Goal: Book appointment/travel/reservation

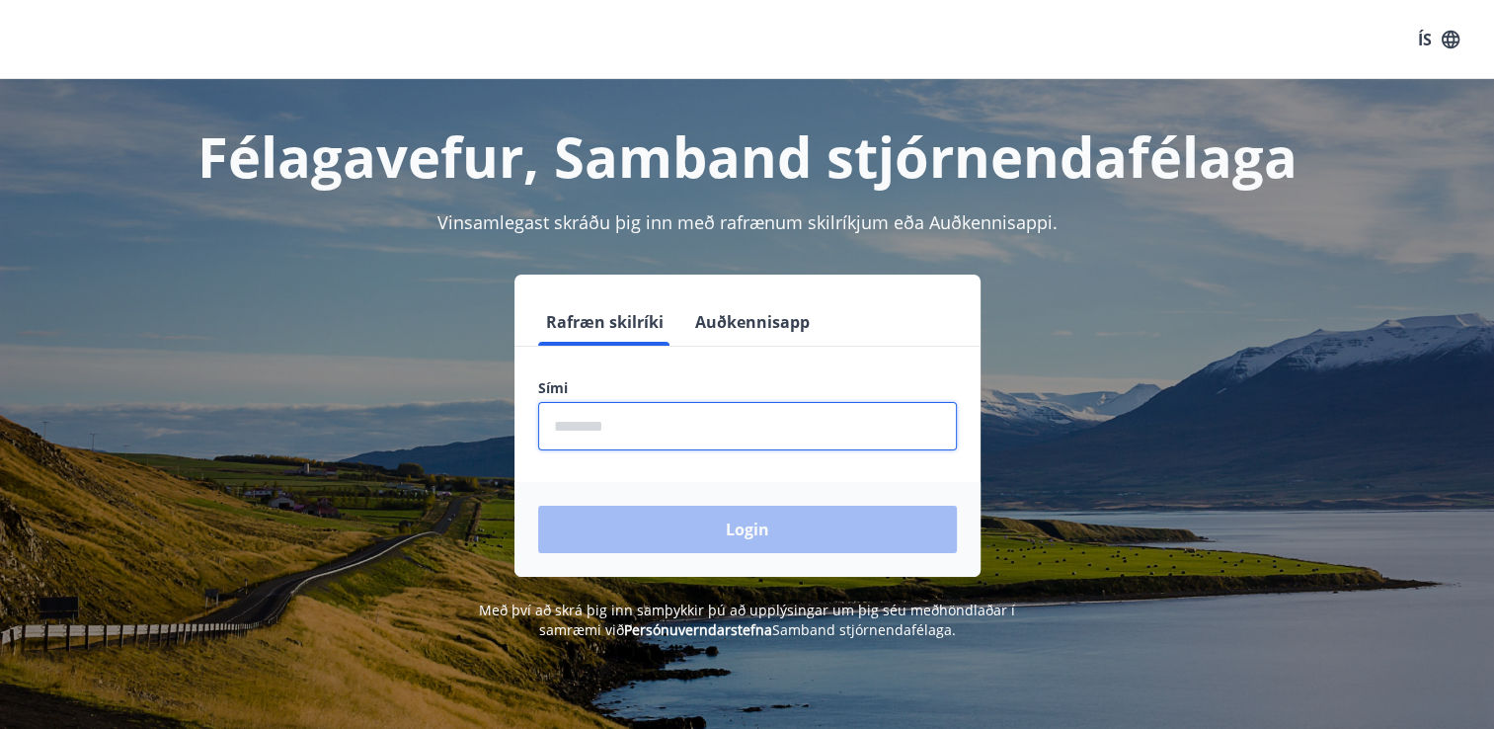
click at [576, 432] on input "phone" at bounding box center [747, 426] width 419 height 48
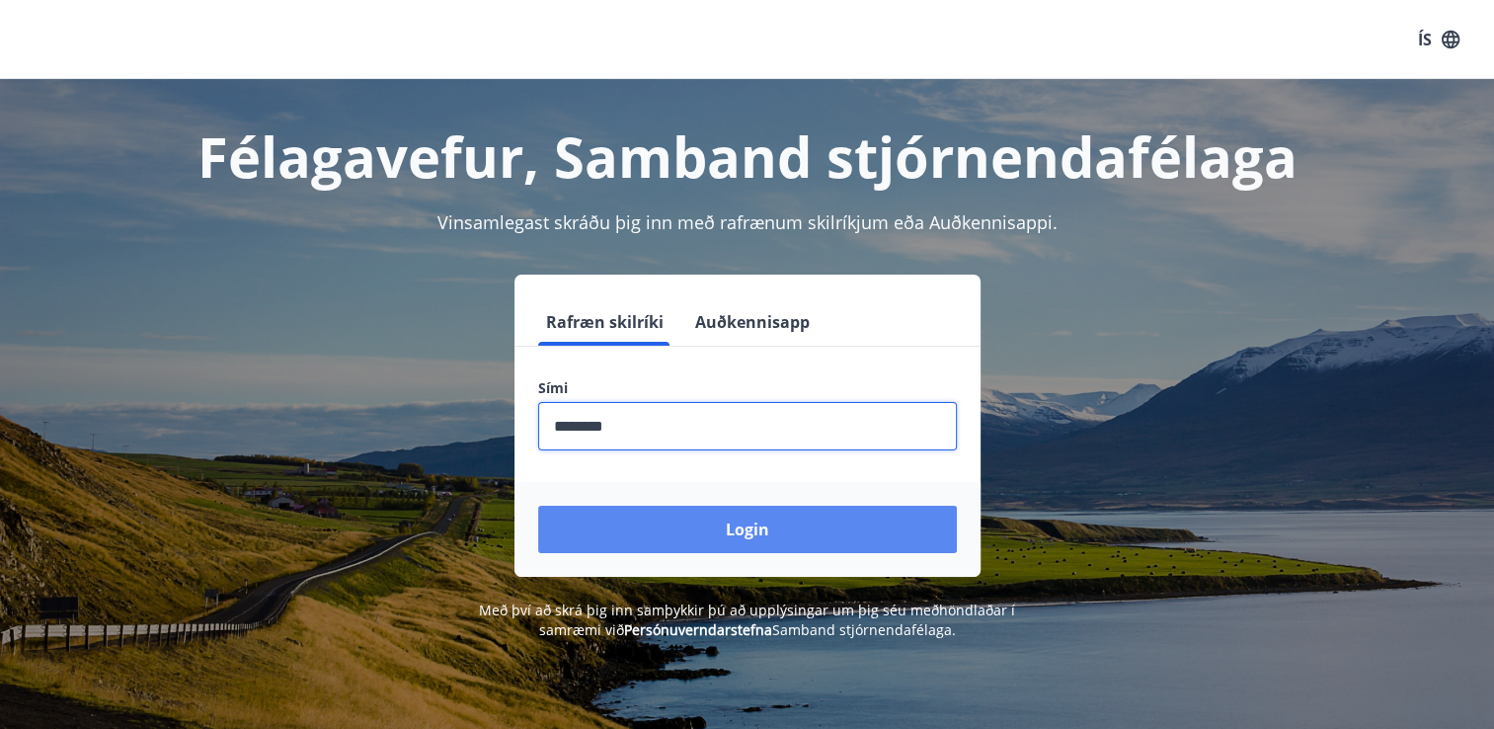
type input "********"
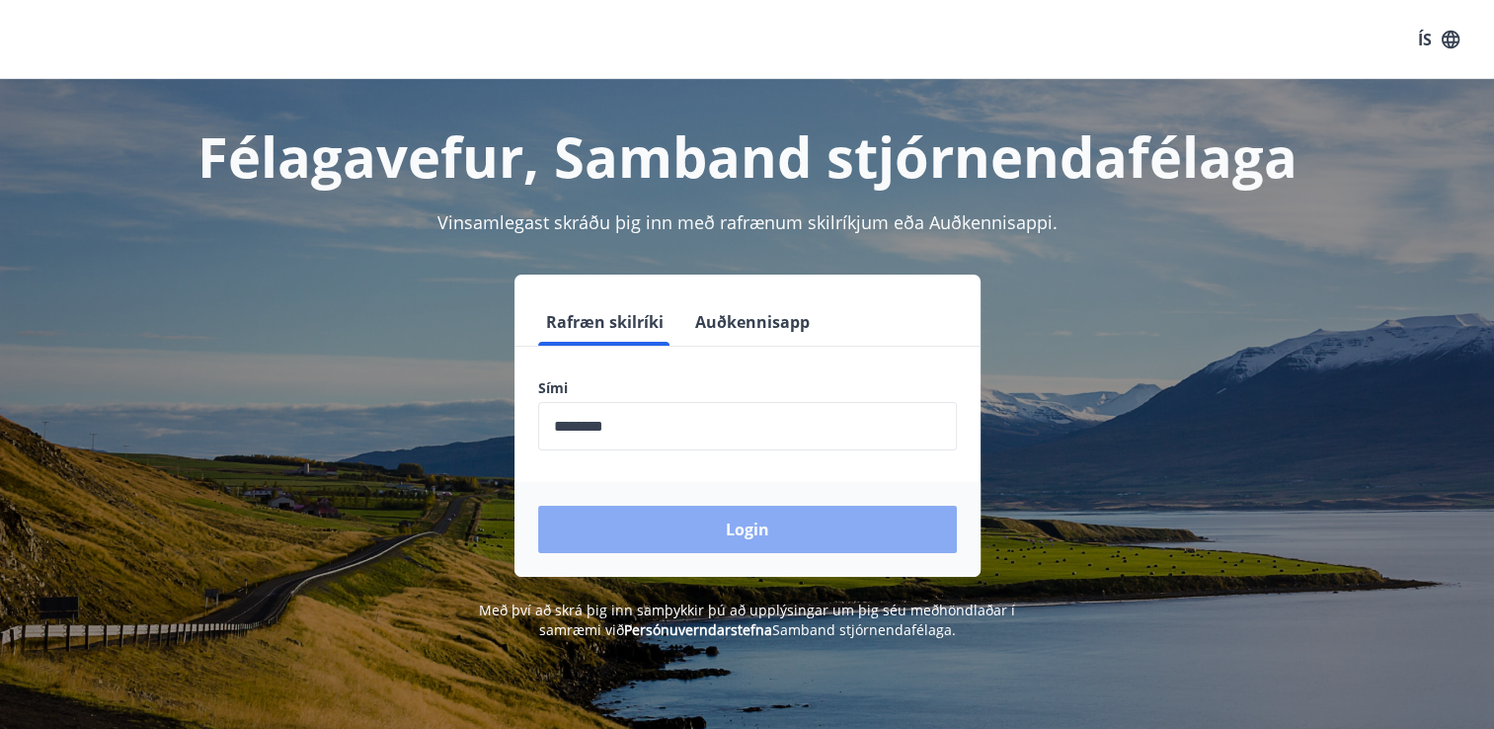
click at [712, 527] on button "Login" at bounding box center [747, 529] width 419 height 47
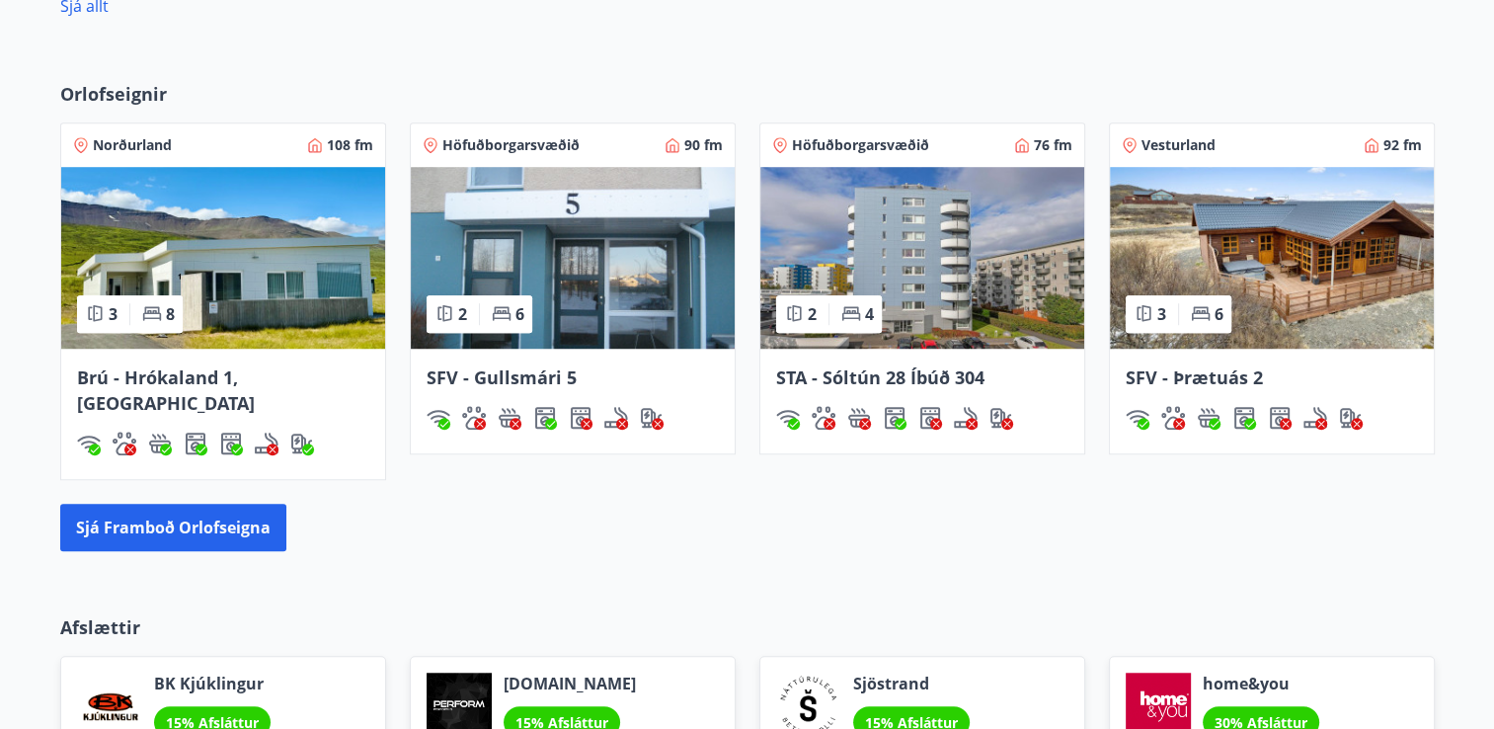
scroll to position [1385, 0]
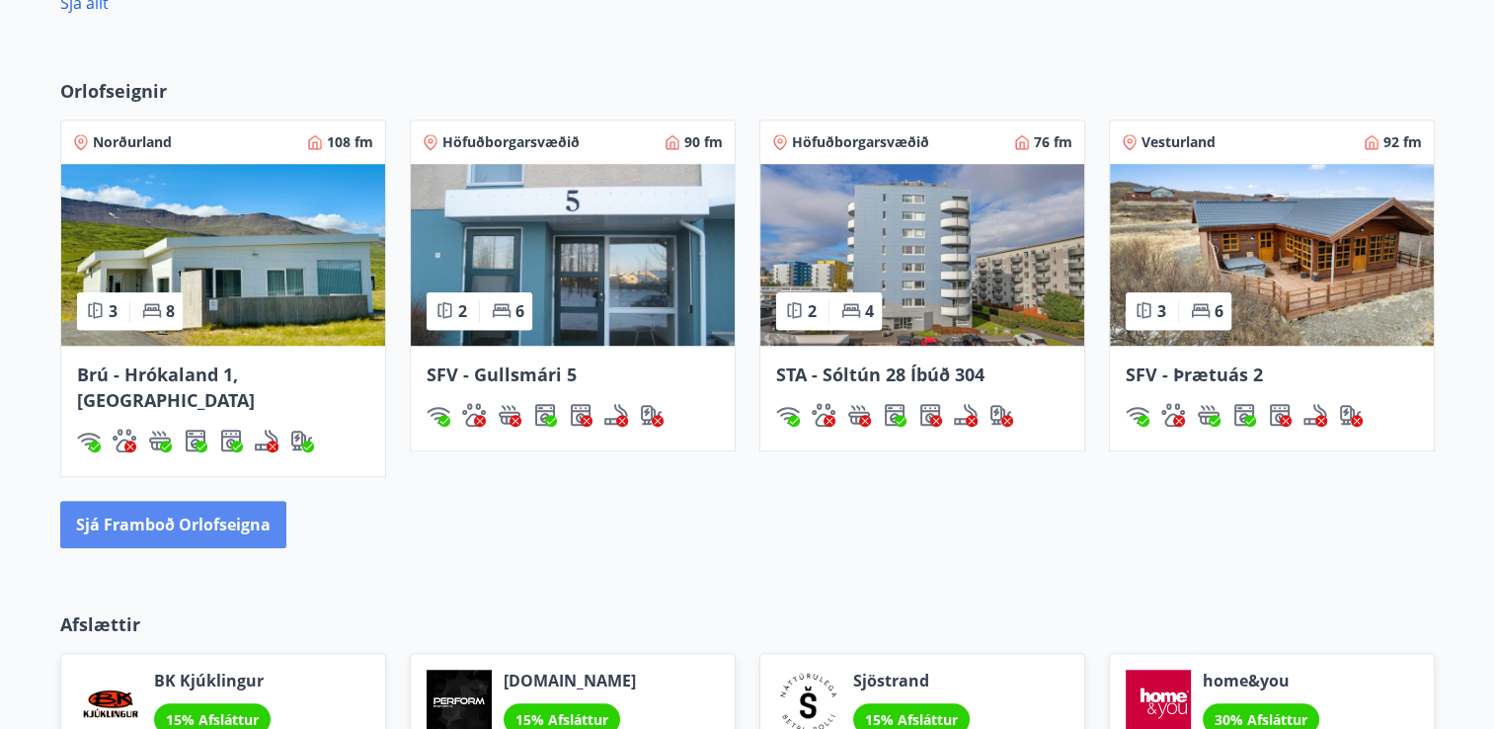
click at [179, 501] on button "Sjá framboð orlofseigna" at bounding box center [173, 524] width 226 height 47
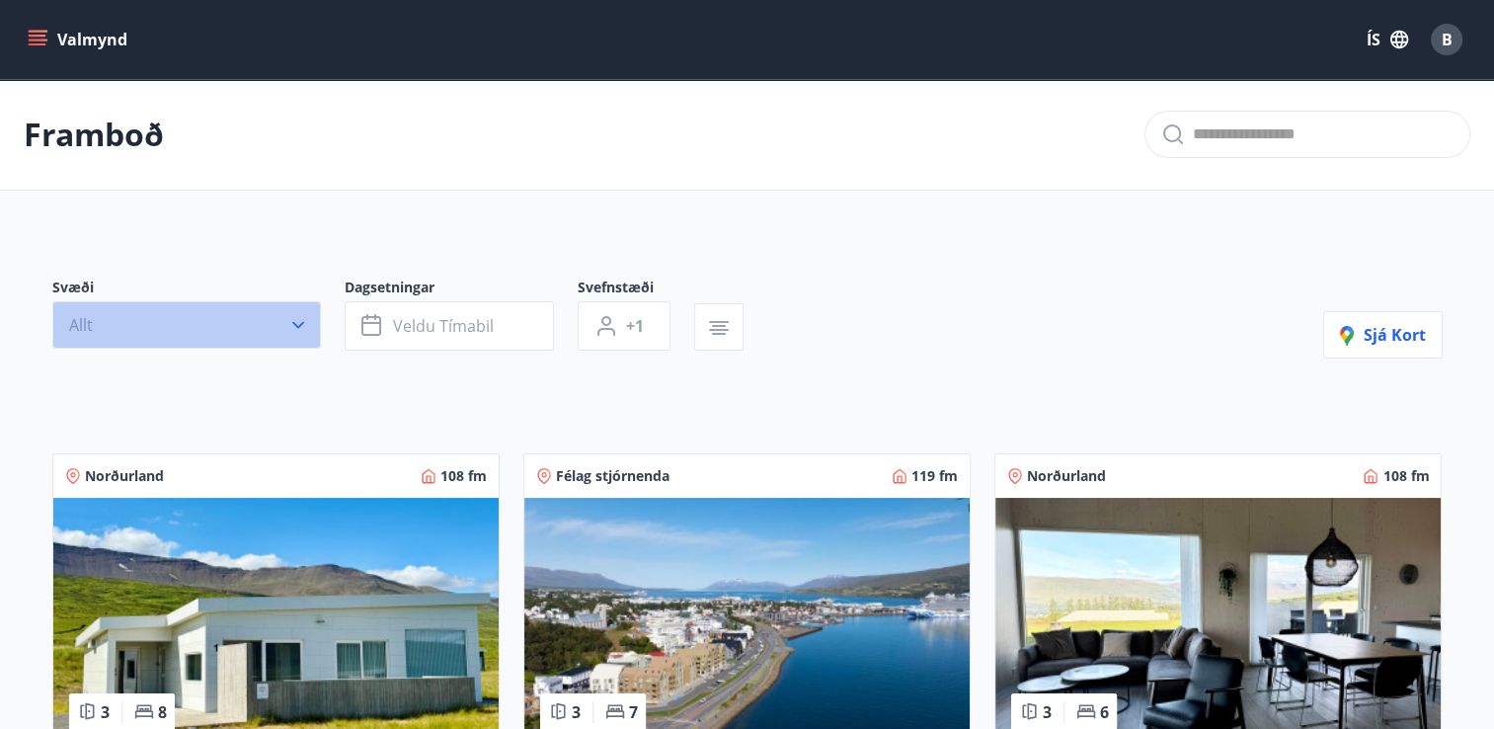
click at [303, 323] on icon "button" at bounding box center [298, 325] width 20 height 20
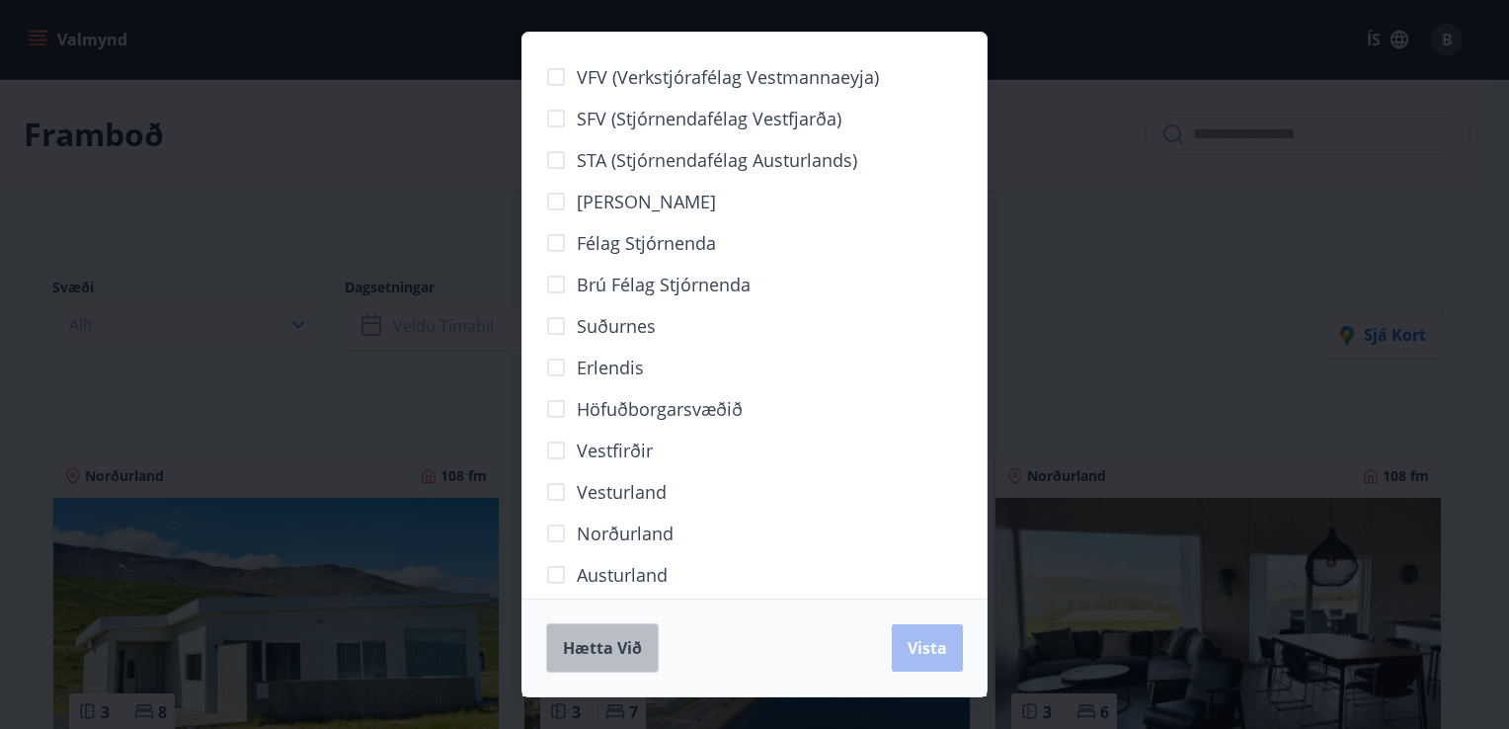
click at [639, 642] on span "Hætta við" at bounding box center [602, 648] width 79 height 22
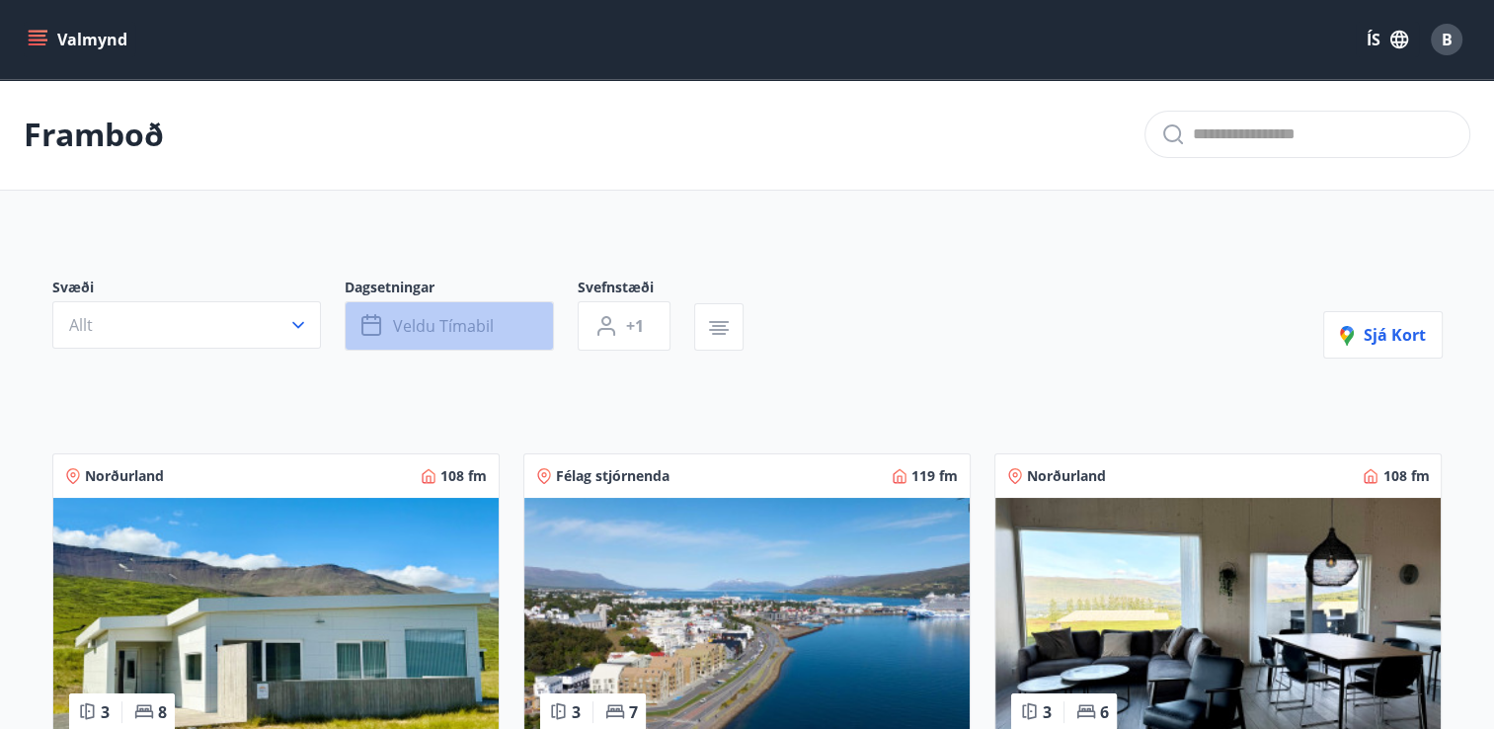
click at [522, 319] on button "Veldu tímabil" at bounding box center [449, 325] width 209 height 49
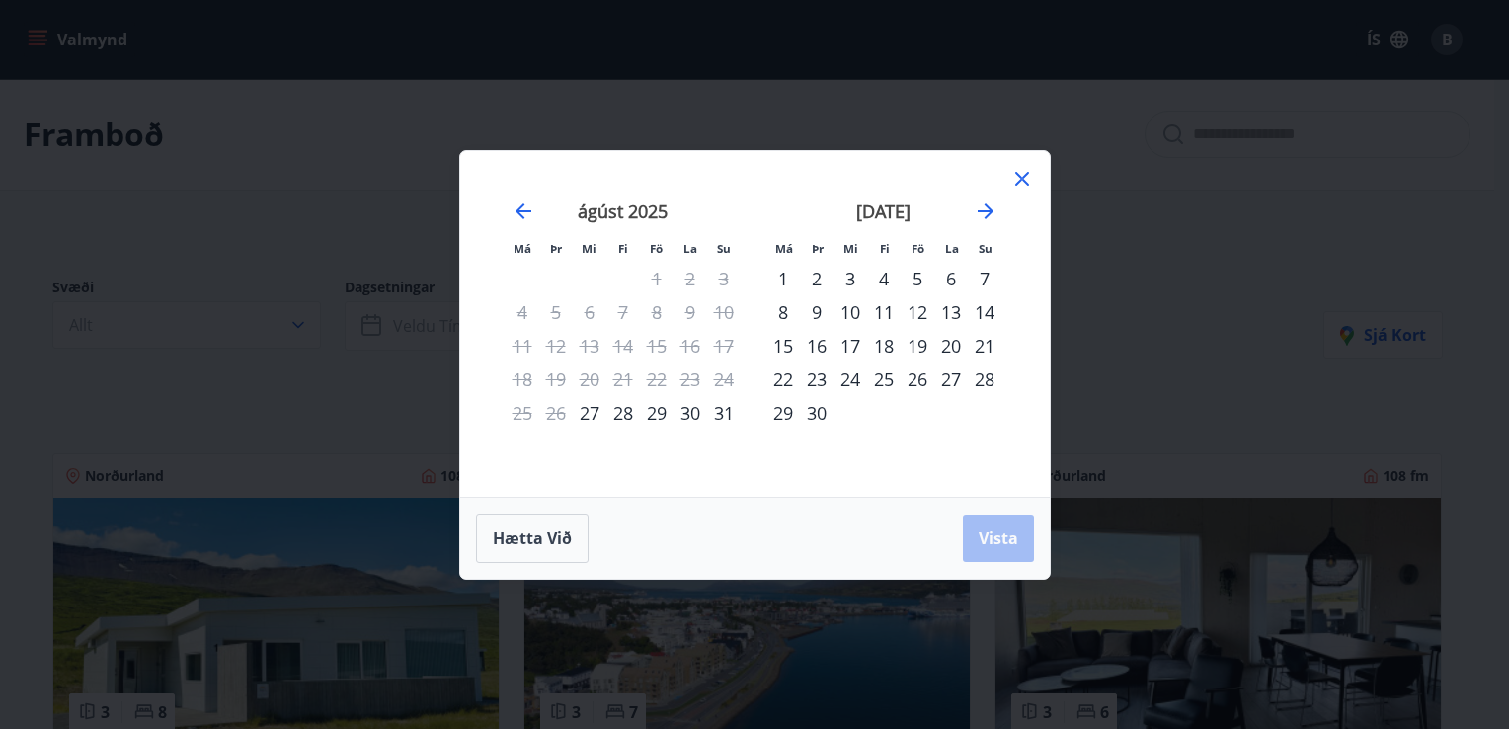
click at [890, 278] on div "4" at bounding box center [884, 279] width 34 height 34
click at [922, 312] on div "12" at bounding box center [918, 312] width 34 height 34
click at [984, 548] on button "Vista" at bounding box center [998, 537] width 71 height 47
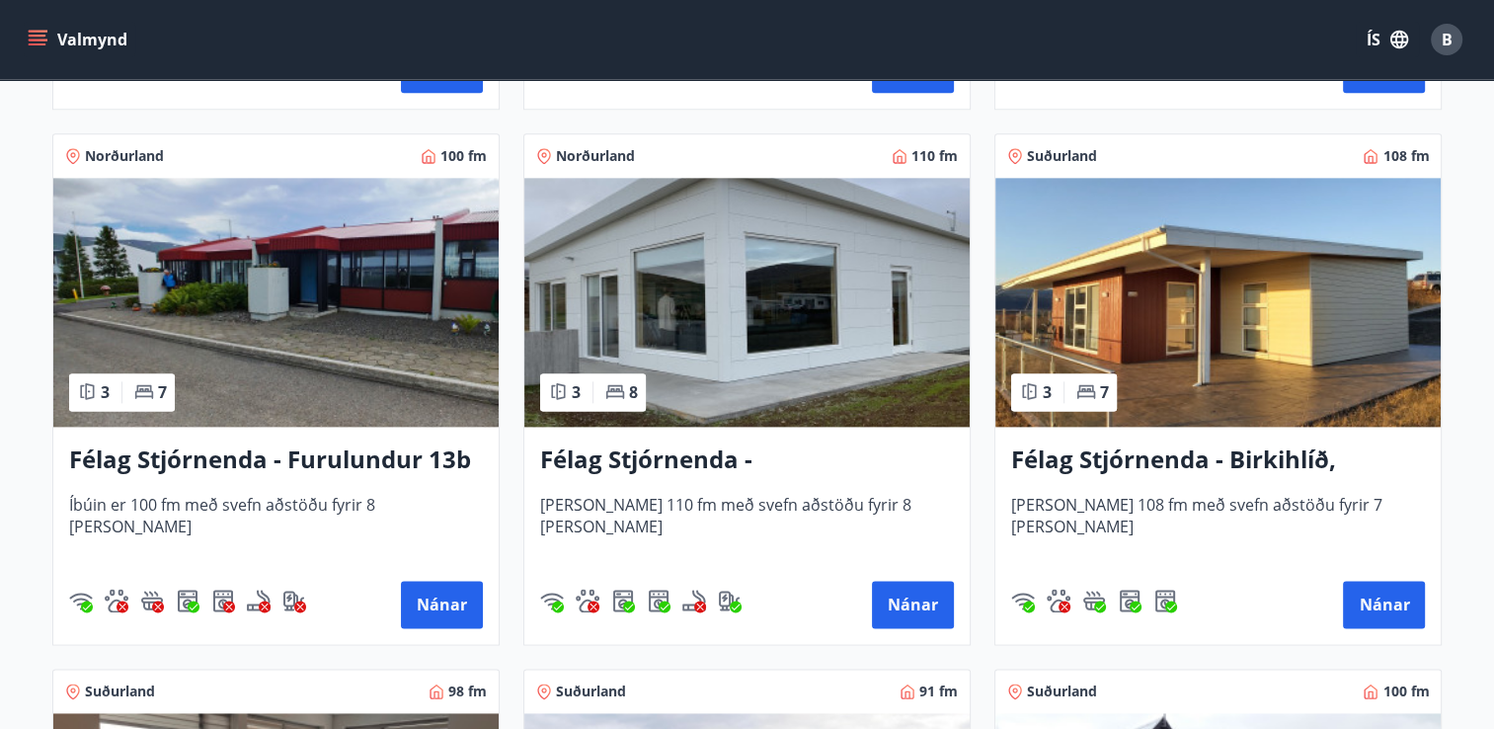
scroll to position [2469, 0]
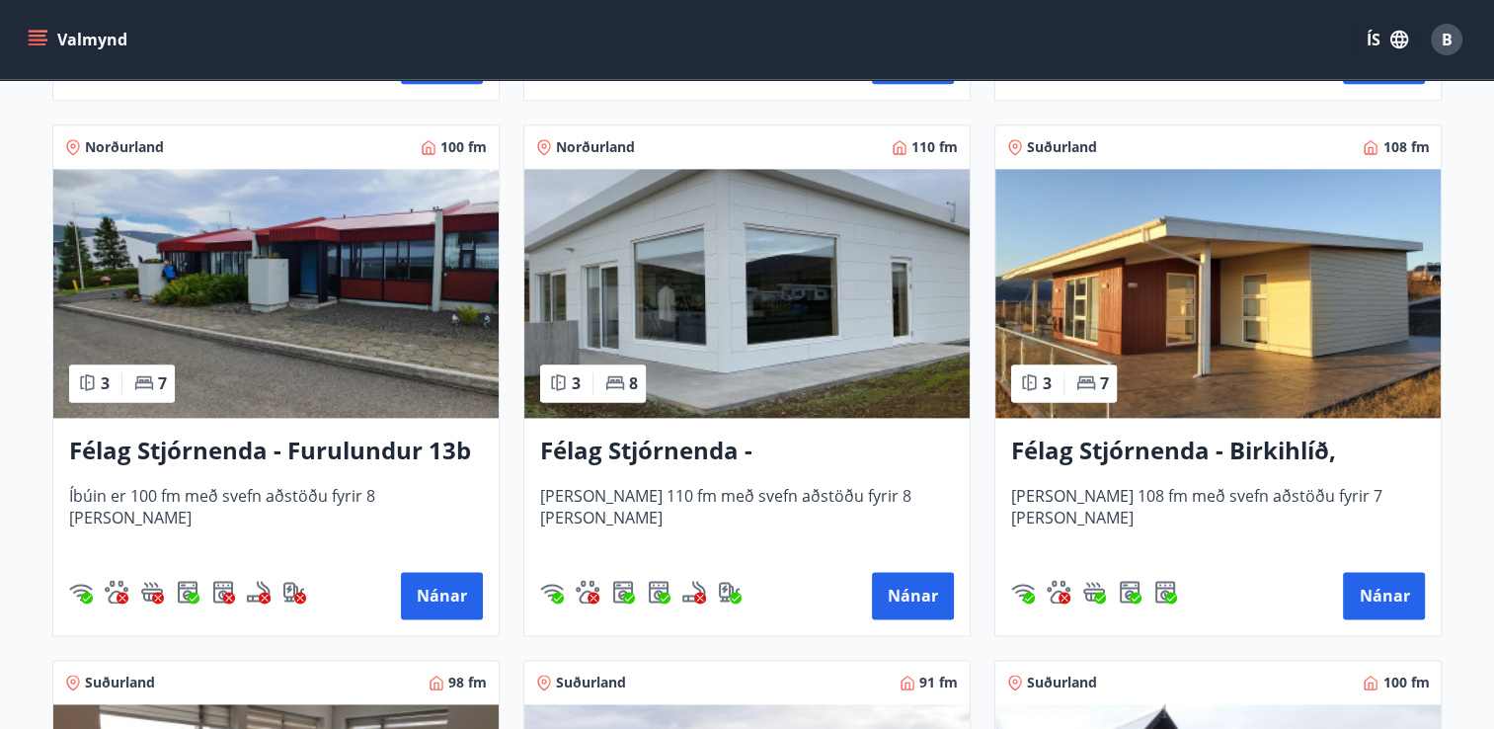
click at [1228, 441] on h3 "Félag Stjórnenda - Birkihlíð, [GEOGRAPHIC_DATA]" at bounding box center [1218, 451] width 414 height 36
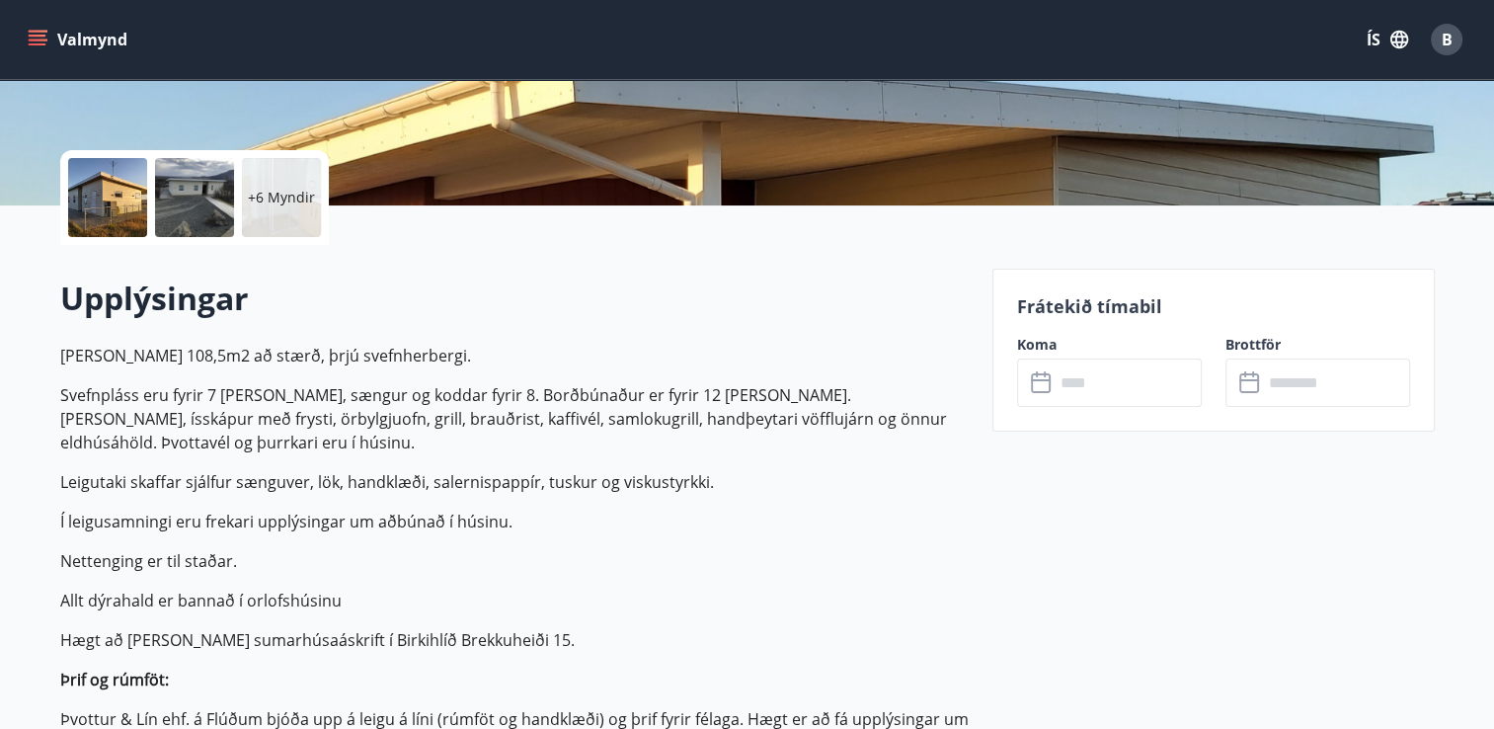
scroll to position [391, 0]
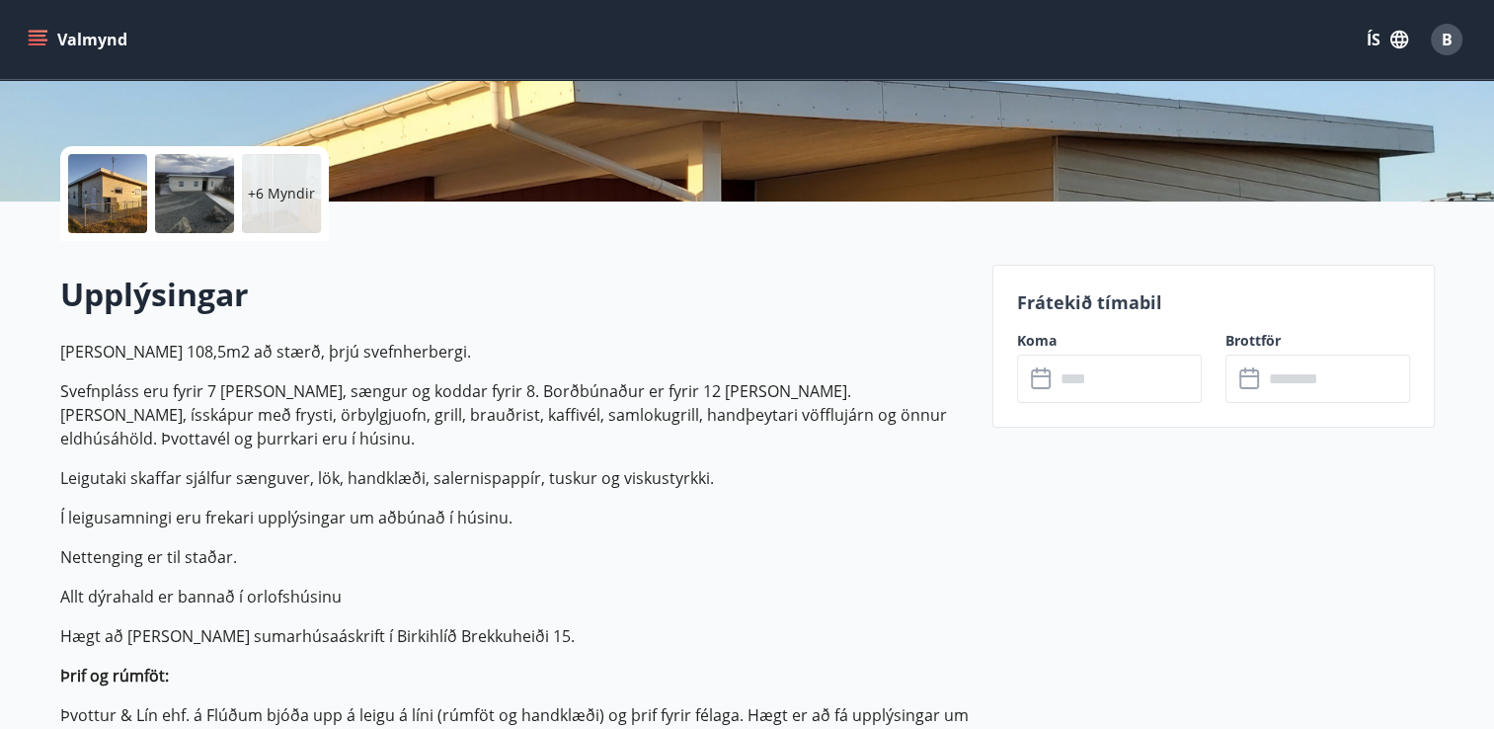
click at [1115, 390] on input "text" at bounding box center [1128, 378] width 147 height 48
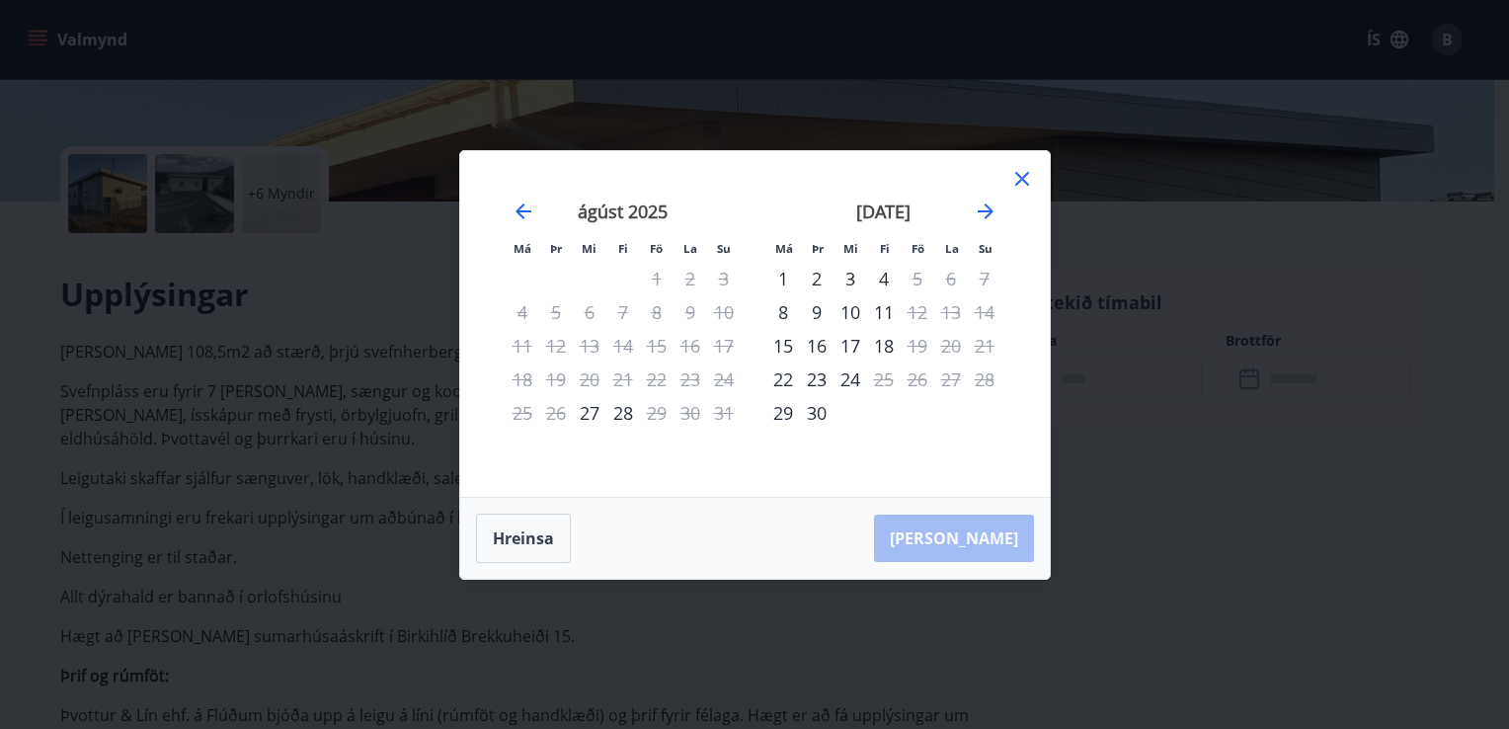
click at [1025, 174] on icon at bounding box center [1022, 179] width 14 height 14
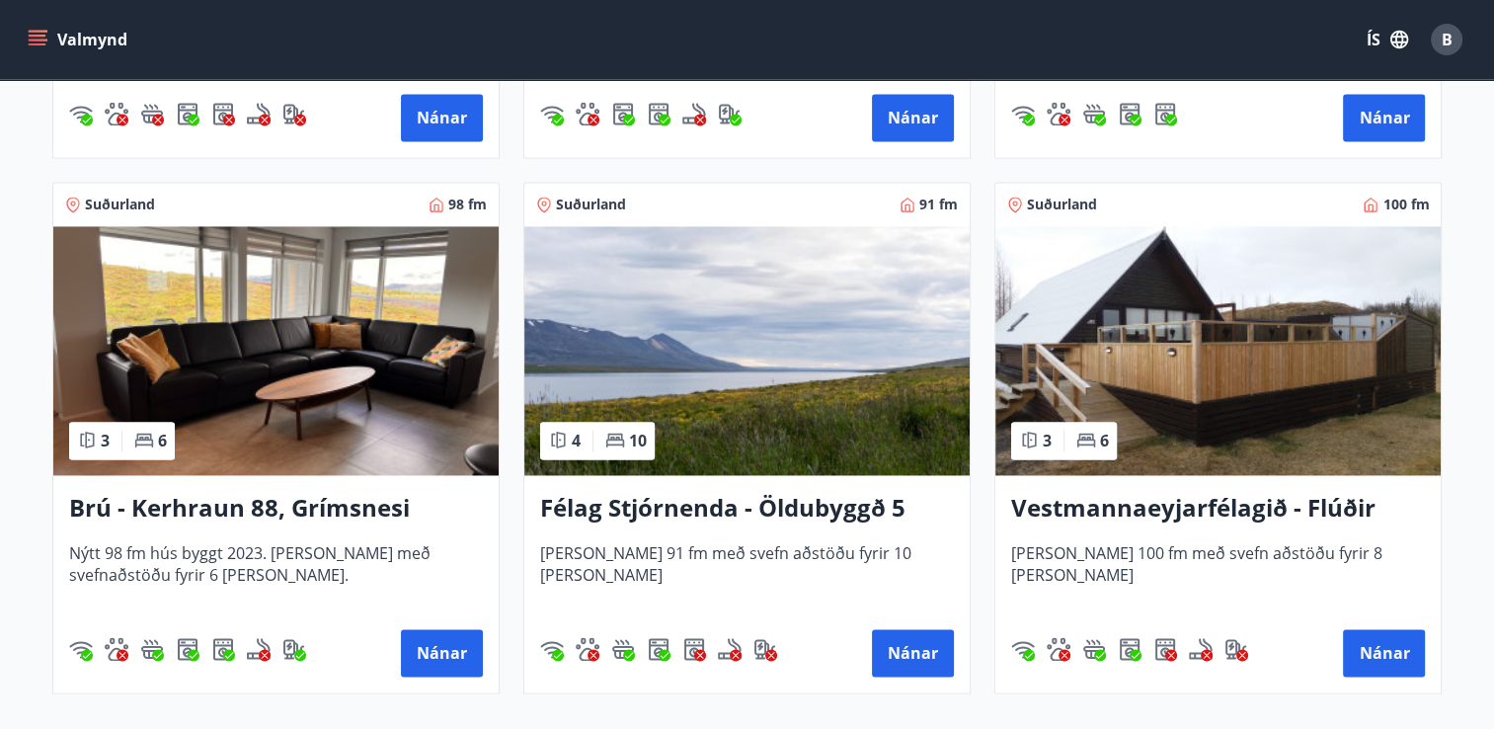
scroll to position [2966, 0]
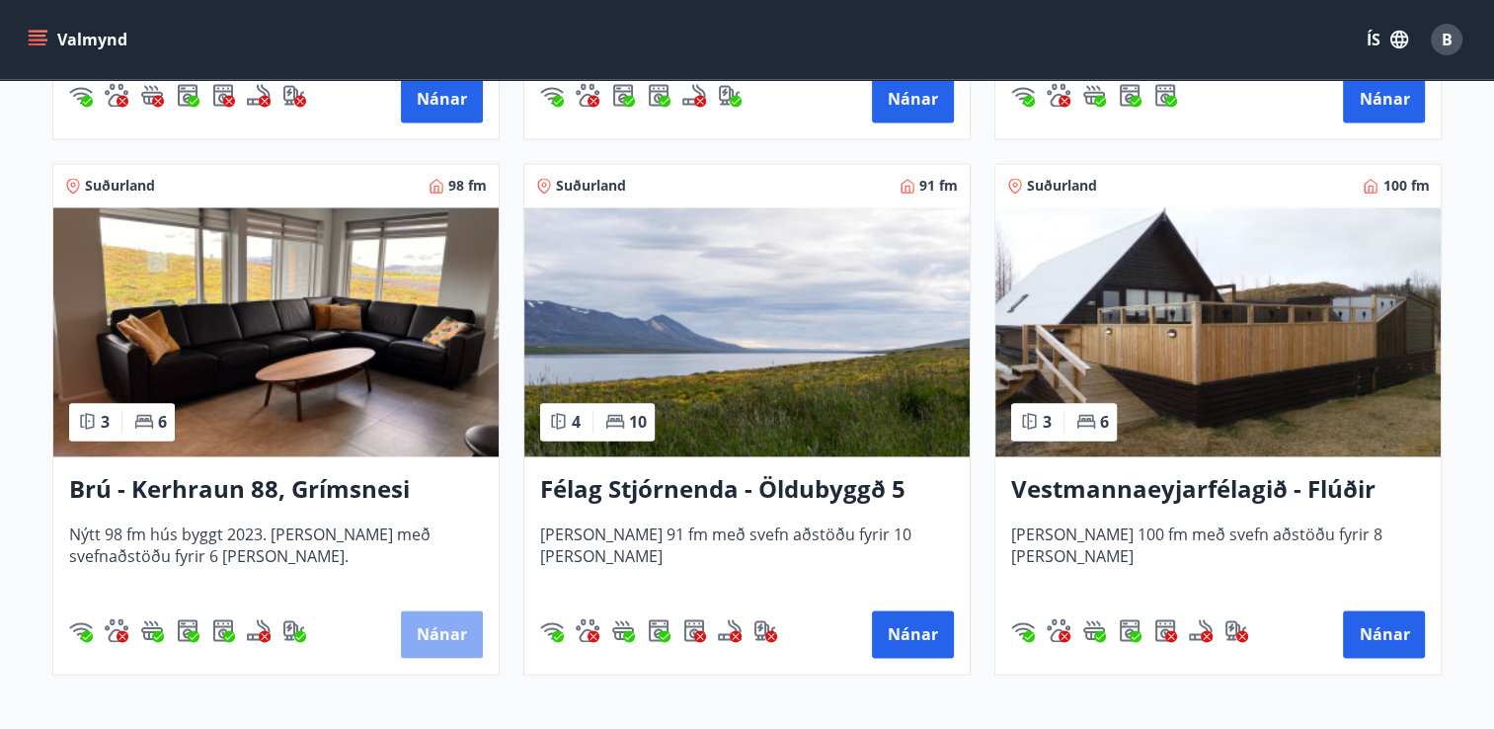
click at [459, 634] on button "Nánar" at bounding box center [442, 633] width 82 height 47
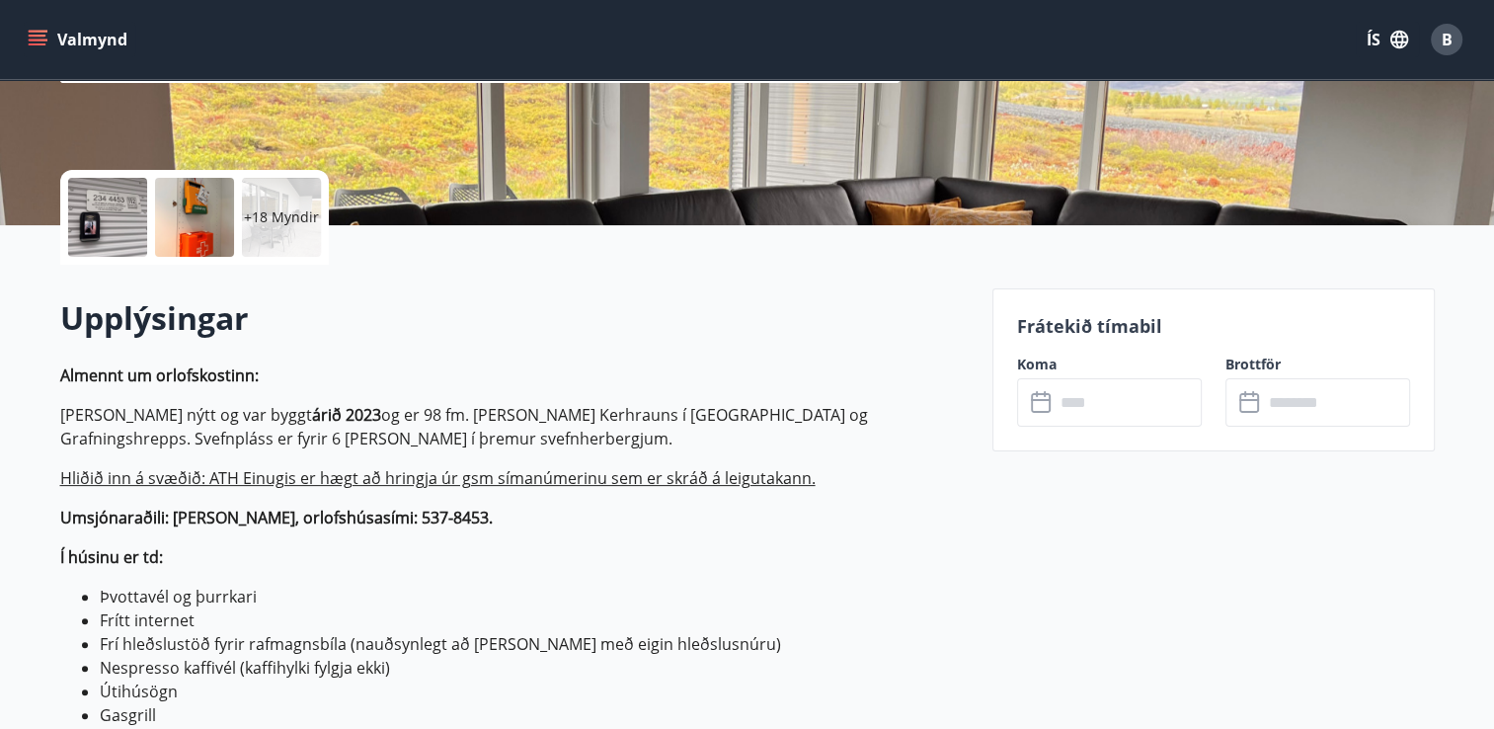
scroll to position [392, 0]
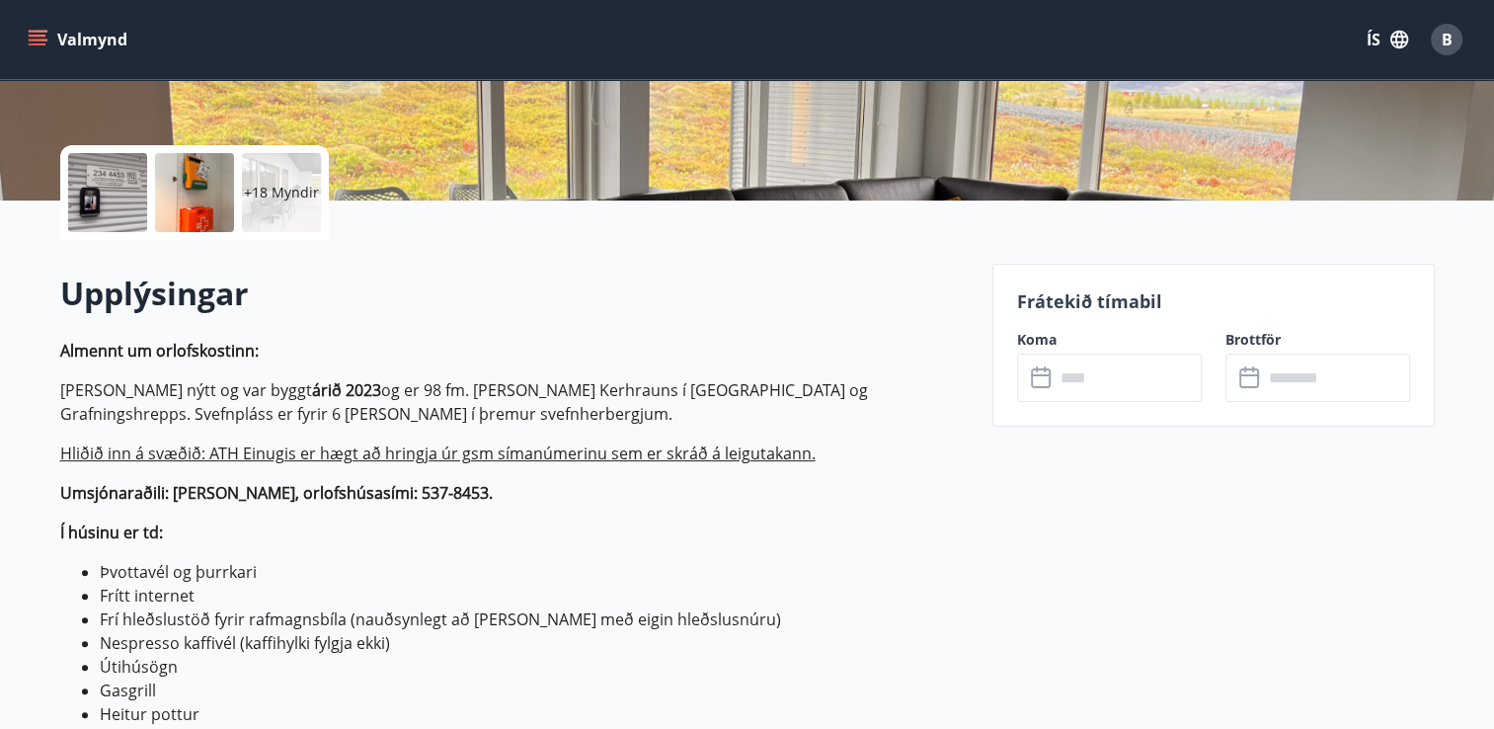
click at [1063, 389] on input "text" at bounding box center [1128, 377] width 147 height 48
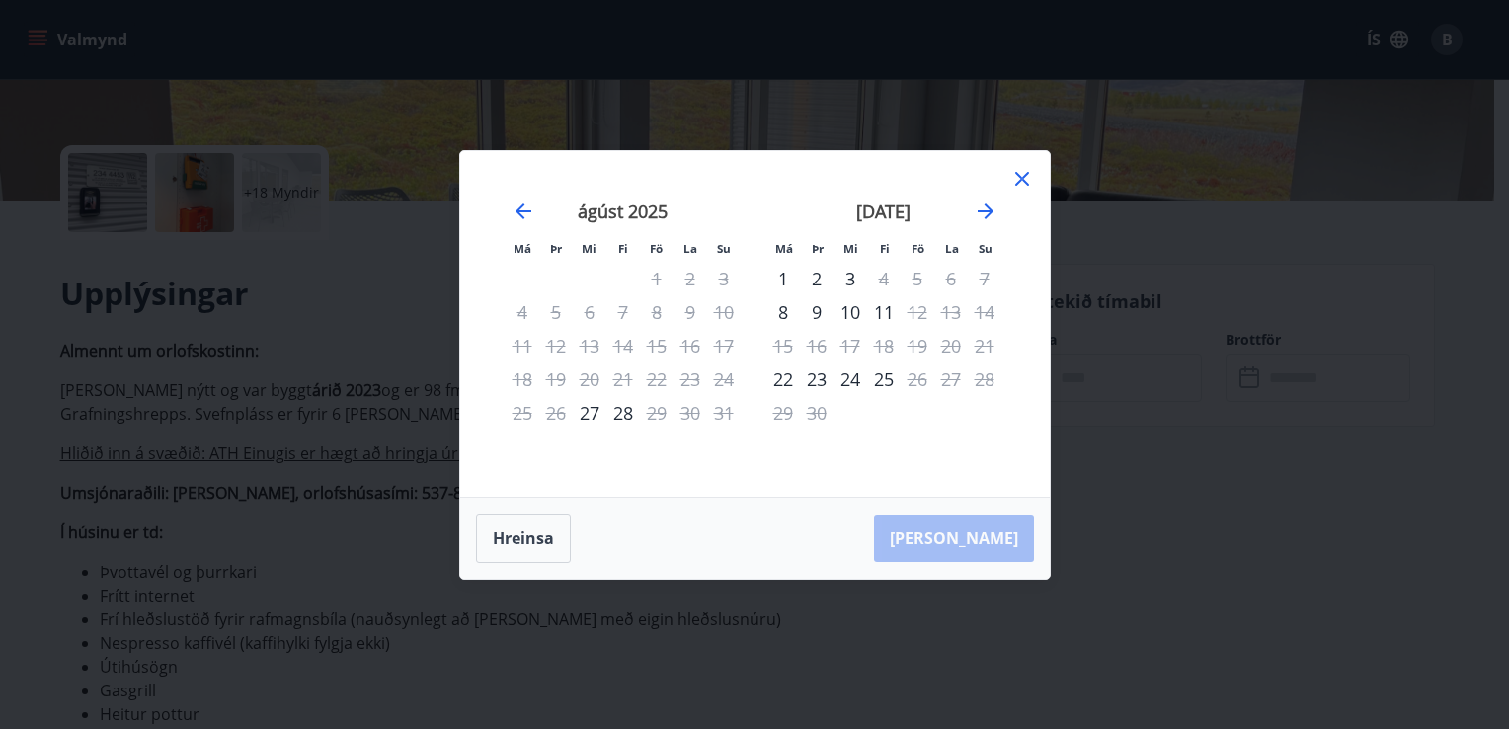
click at [1023, 182] on icon at bounding box center [1022, 179] width 24 height 24
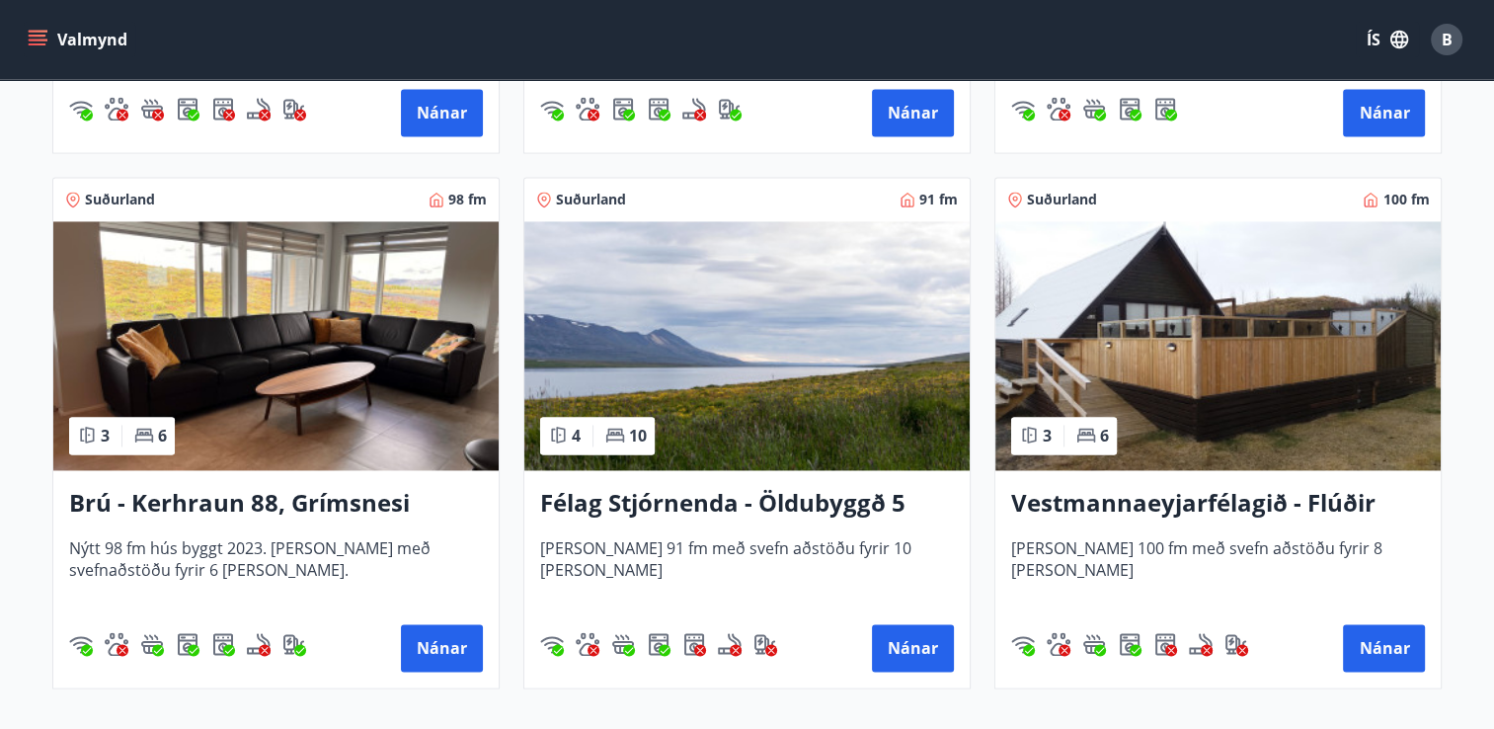
scroll to position [2947, 0]
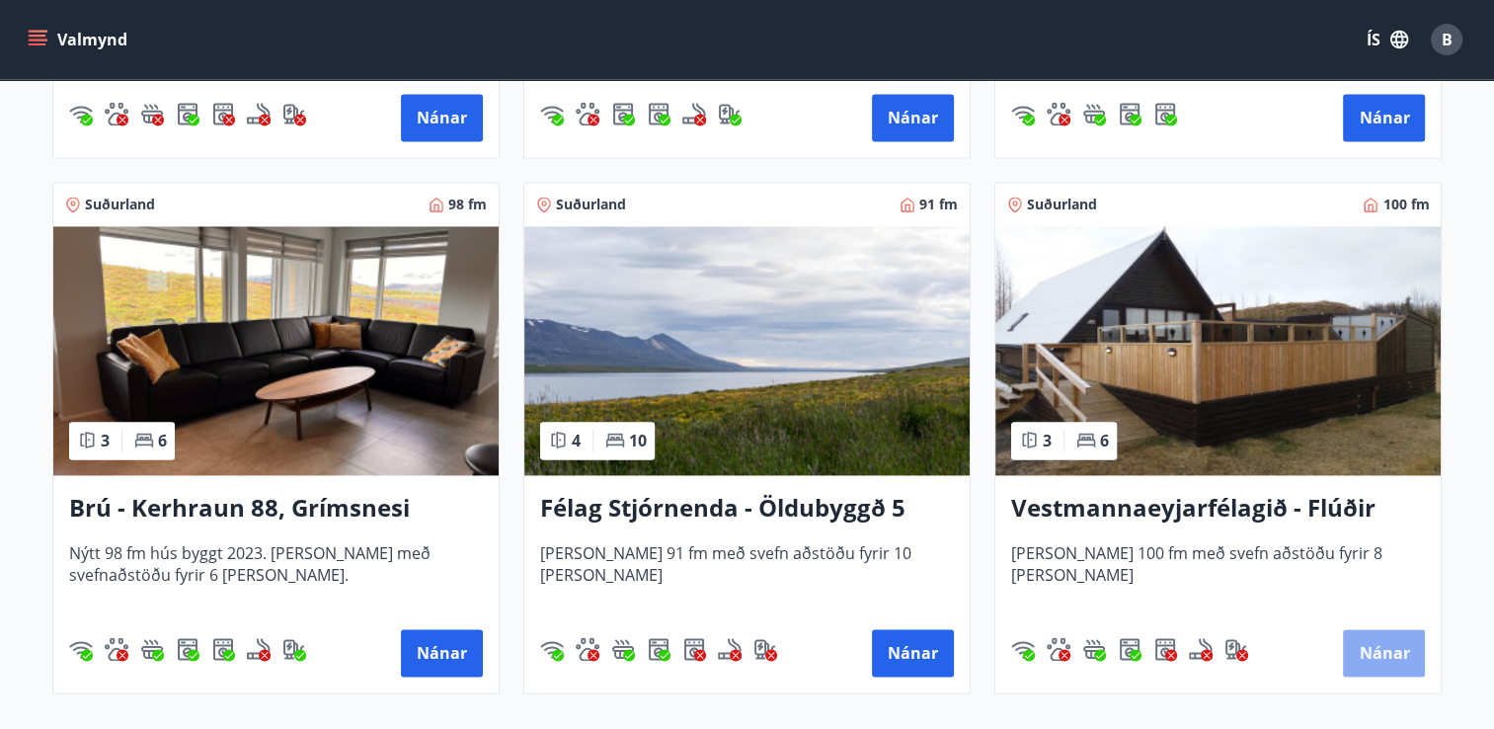
click at [1383, 650] on button "Nánar" at bounding box center [1384, 652] width 82 height 47
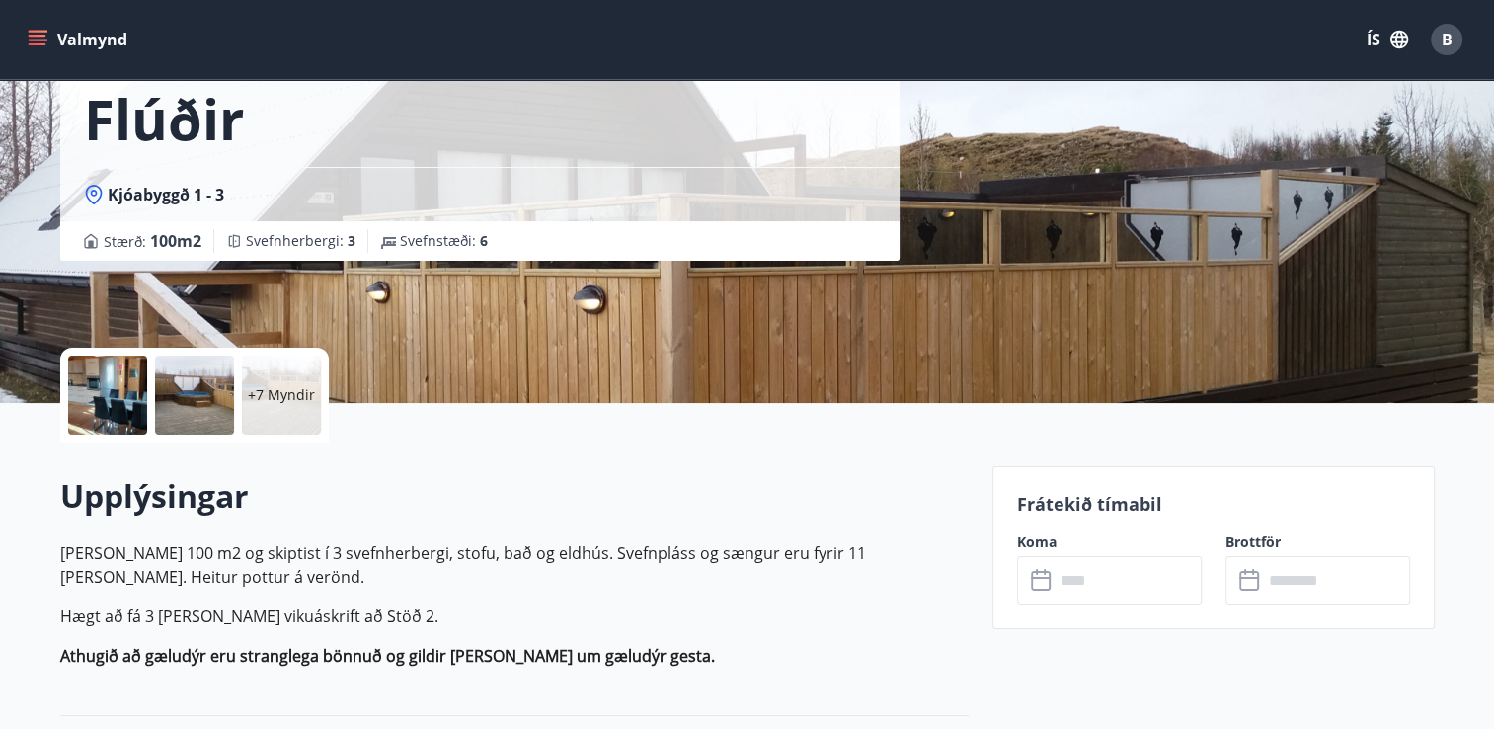
scroll to position [232, 0]
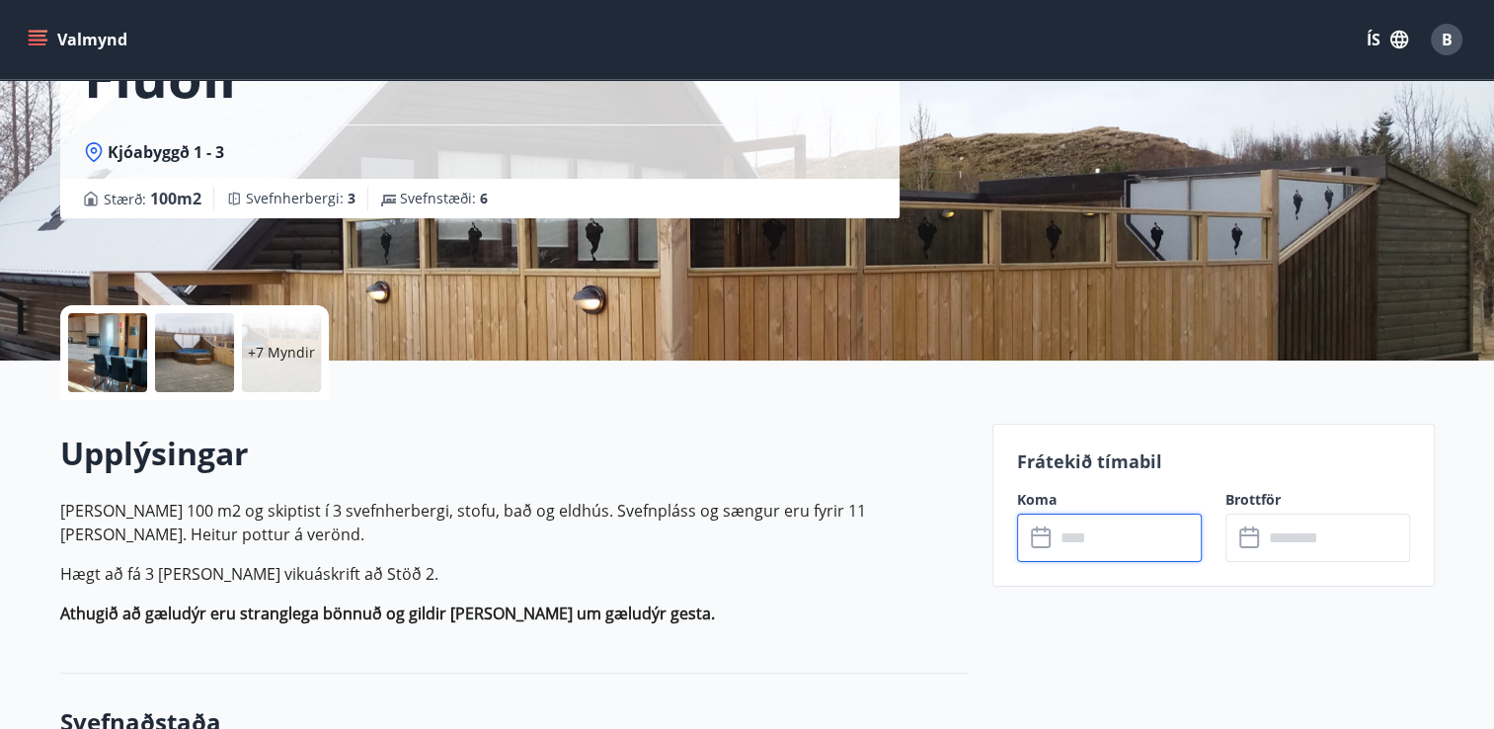
click at [1084, 536] on input "text" at bounding box center [1128, 537] width 147 height 48
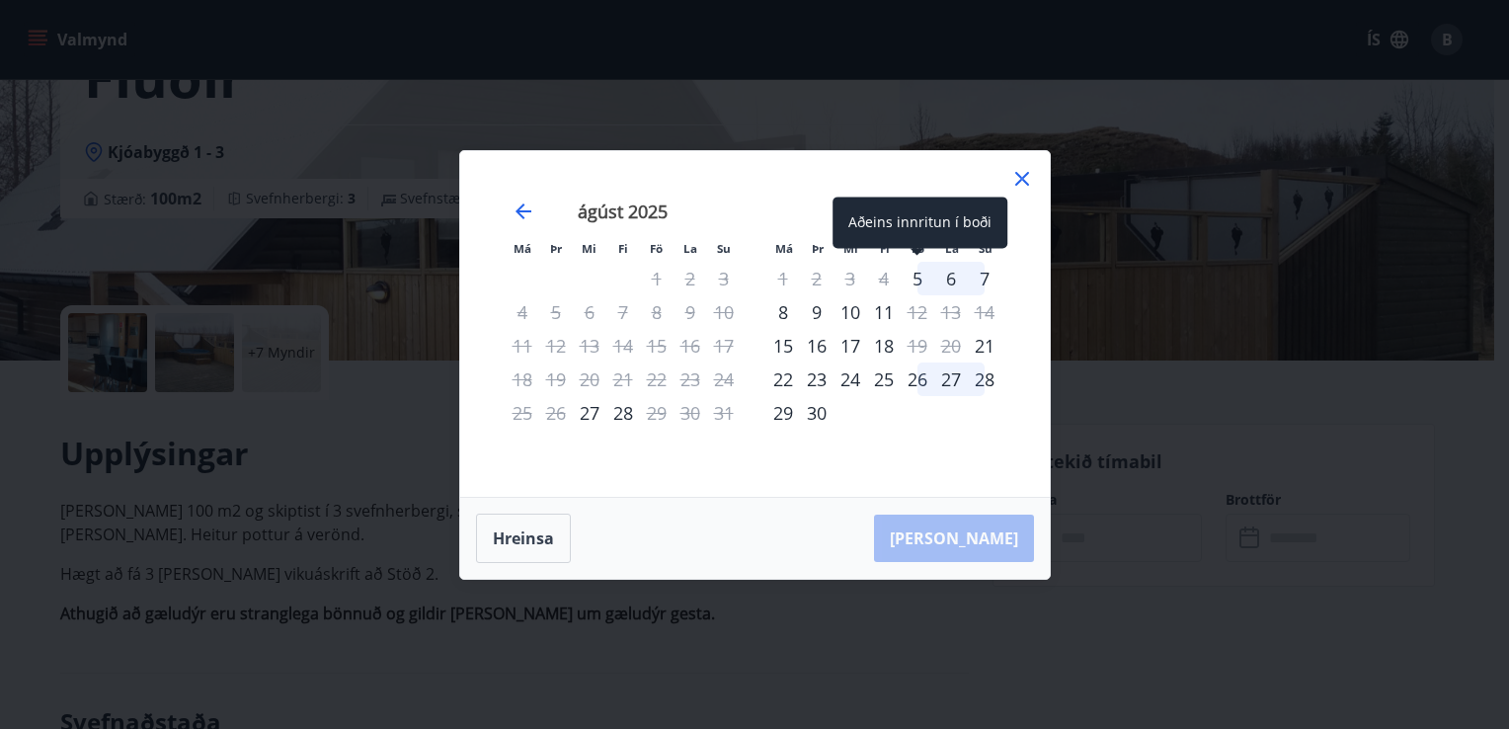
click at [923, 276] on div "5" at bounding box center [918, 279] width 34 height 34
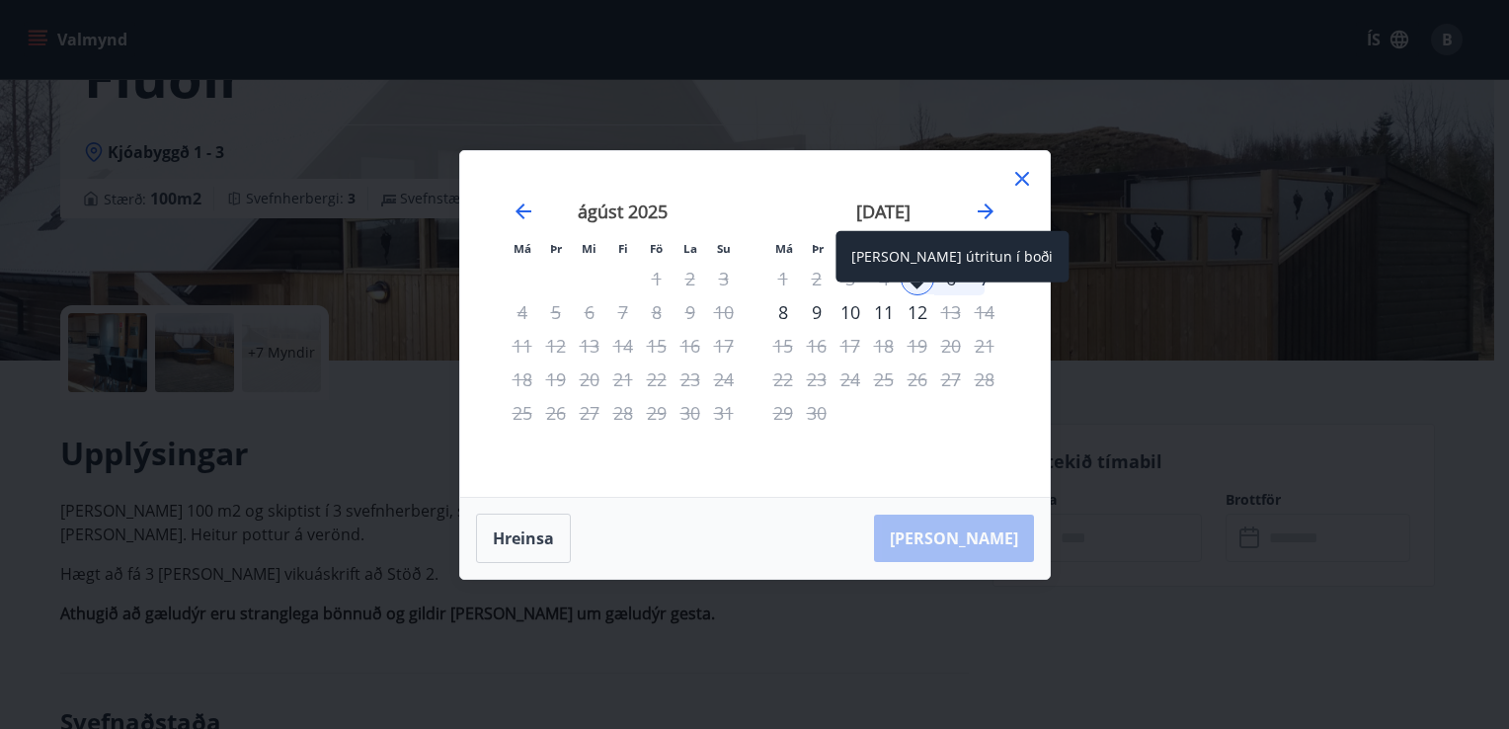
click at [916, 316] on div "12" at bounding box center [918, 312] width 34 height 34
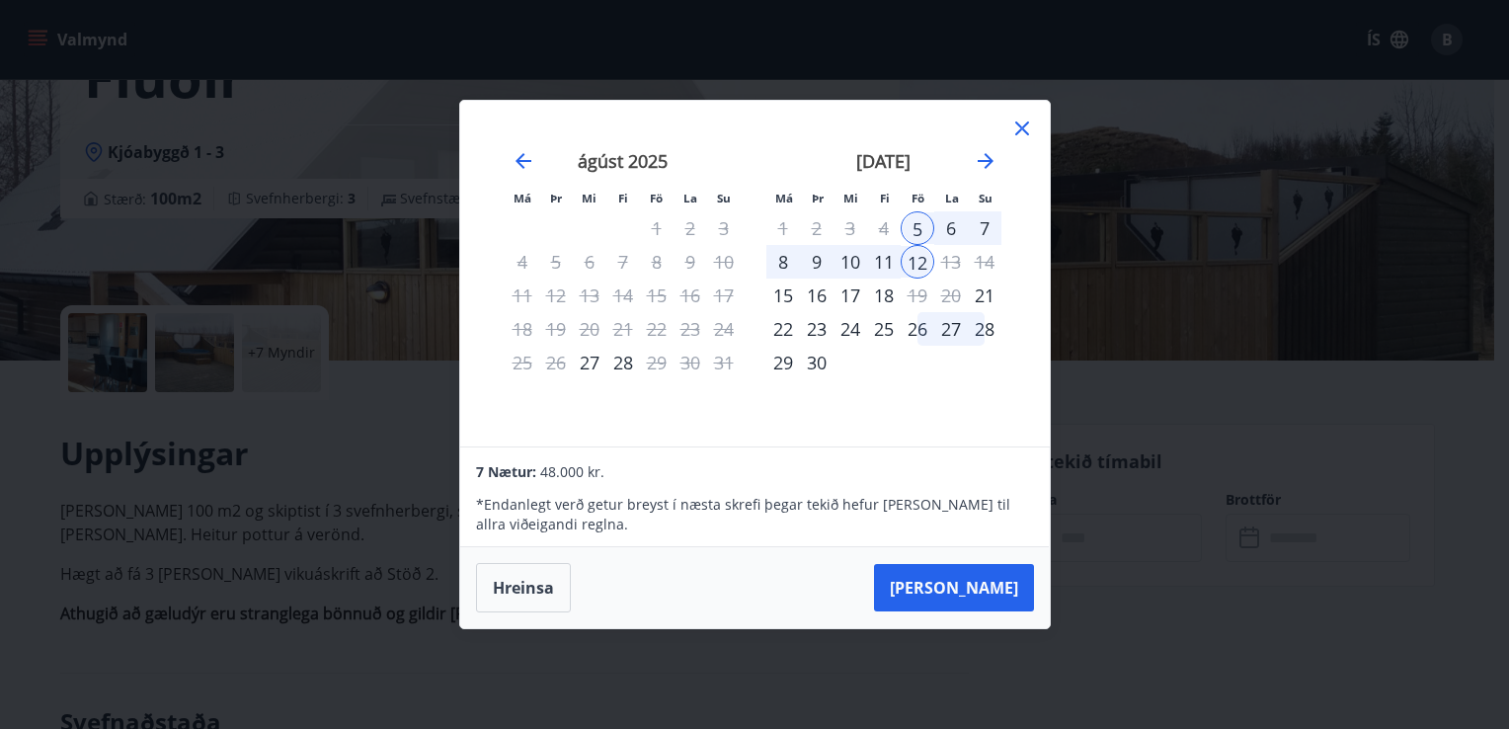
click at [1025, 127] on icon at bounding box center [1022, 129] width 24 height 24
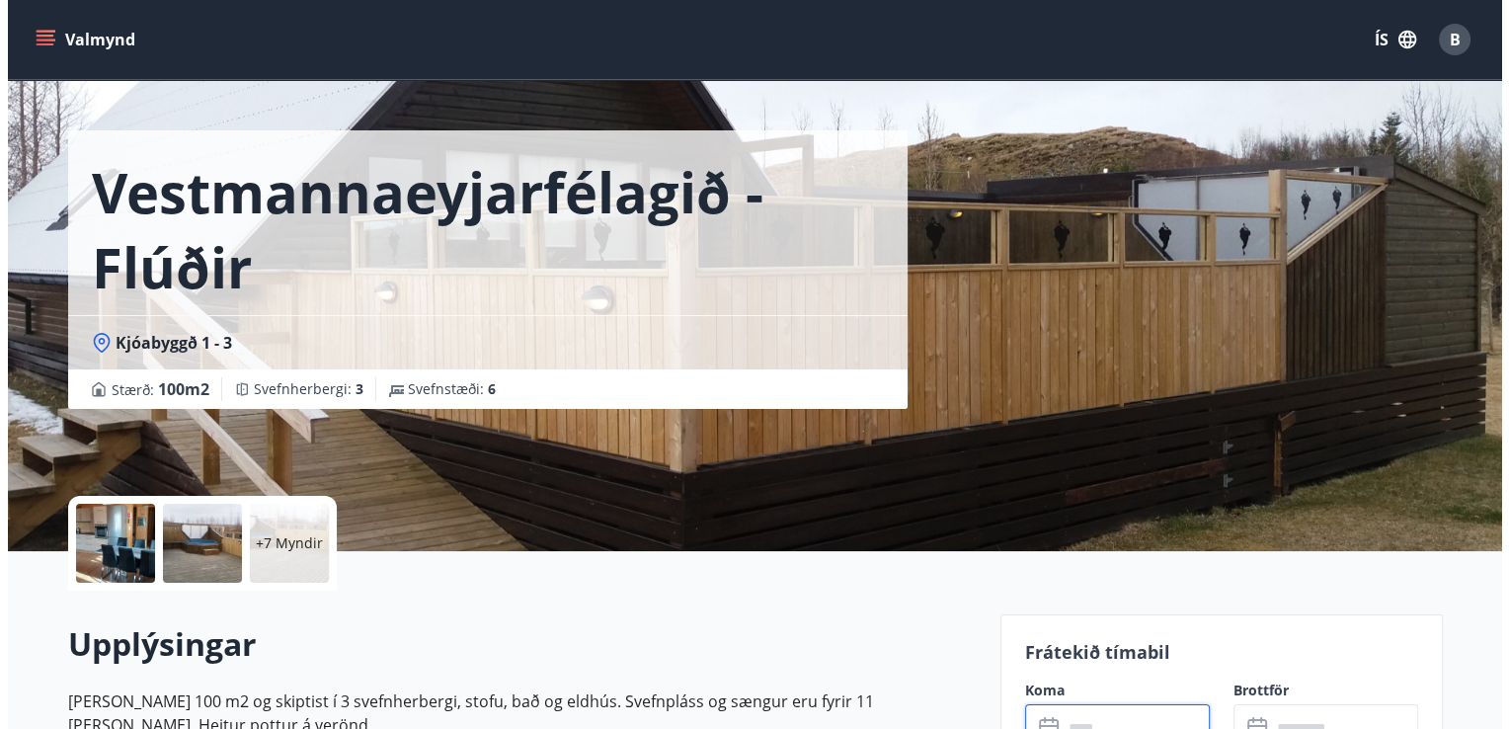
scroll to position [0, 0]
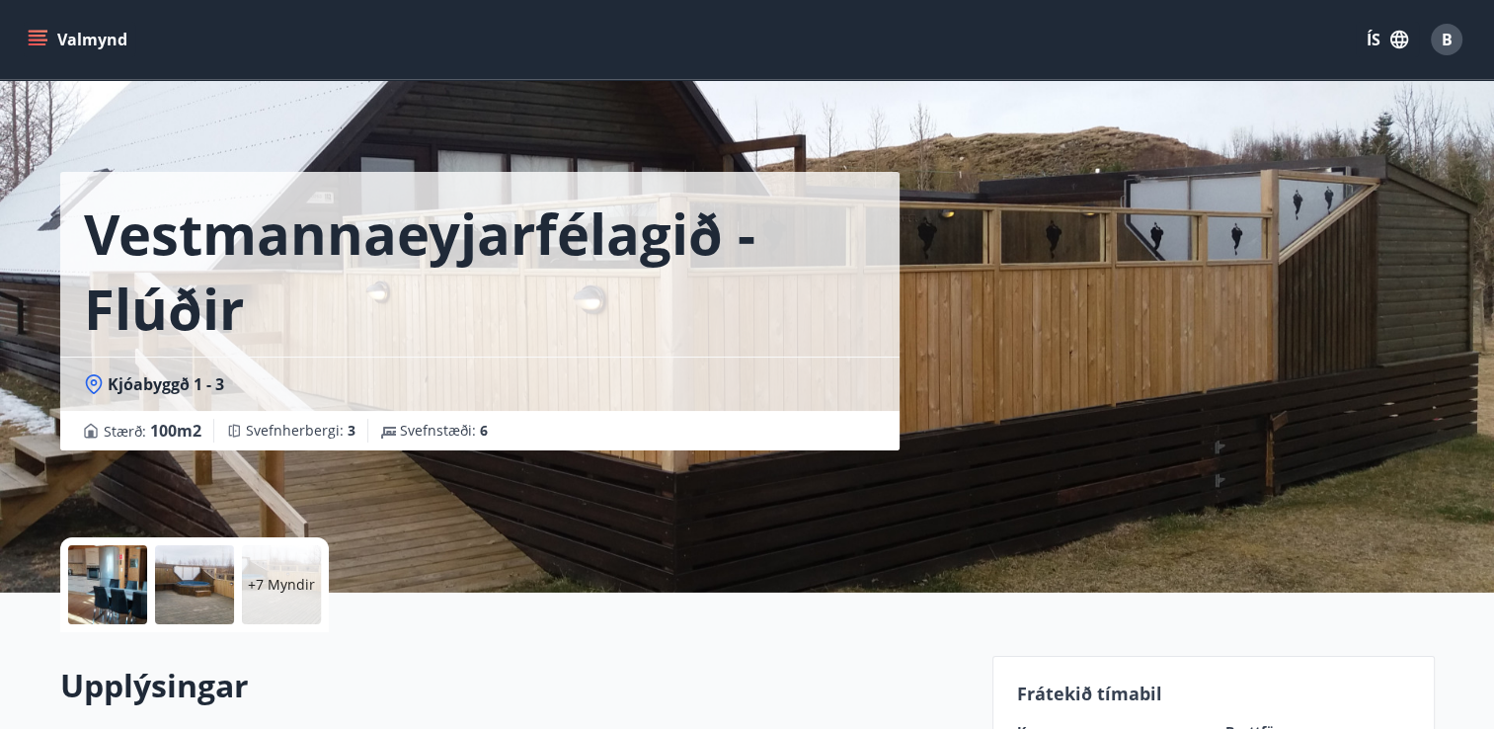
click at [283, 575] on p "+7 Myndir" at bounding box center [281, 585] width 67 height 20
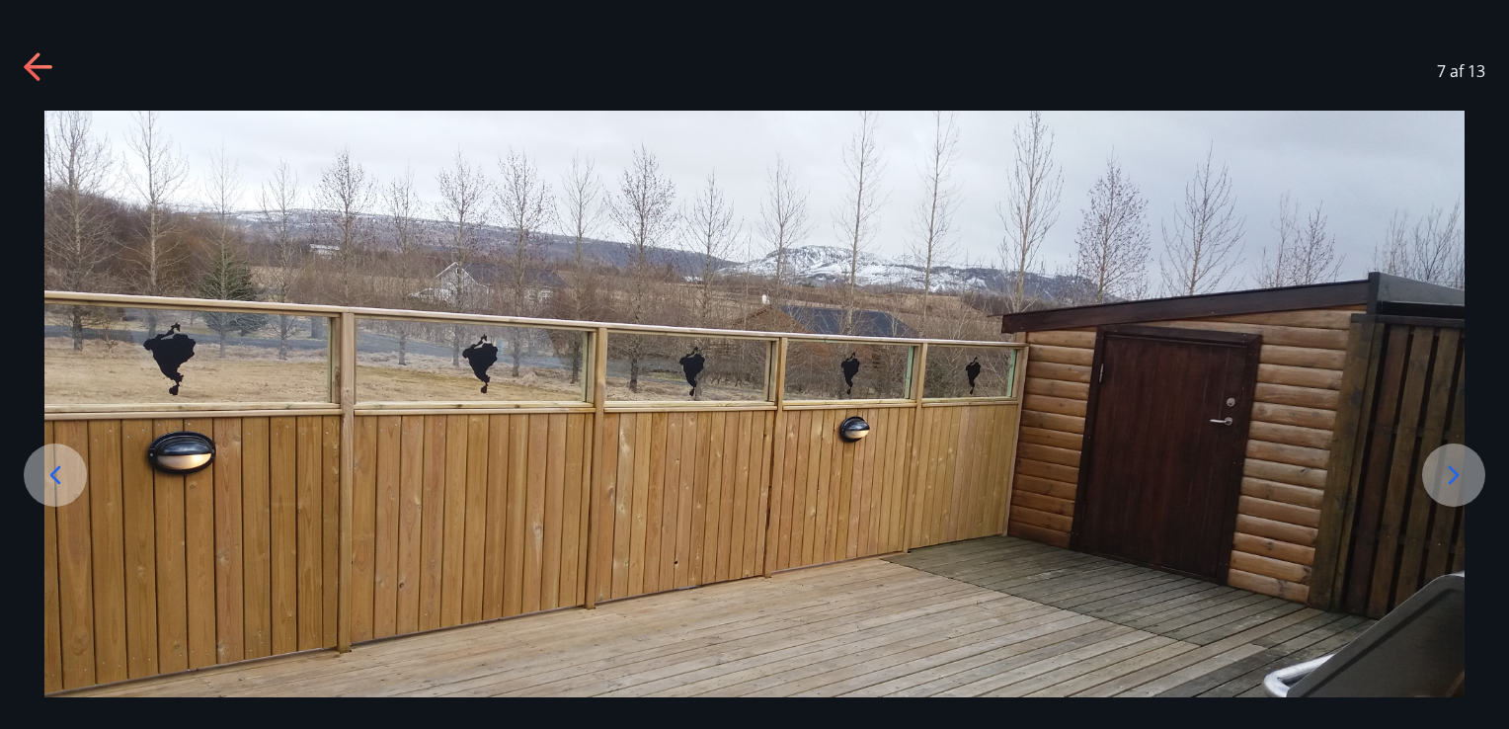
click at [410, 677] on img at bounding box center [754, 510] width 1420 height 799
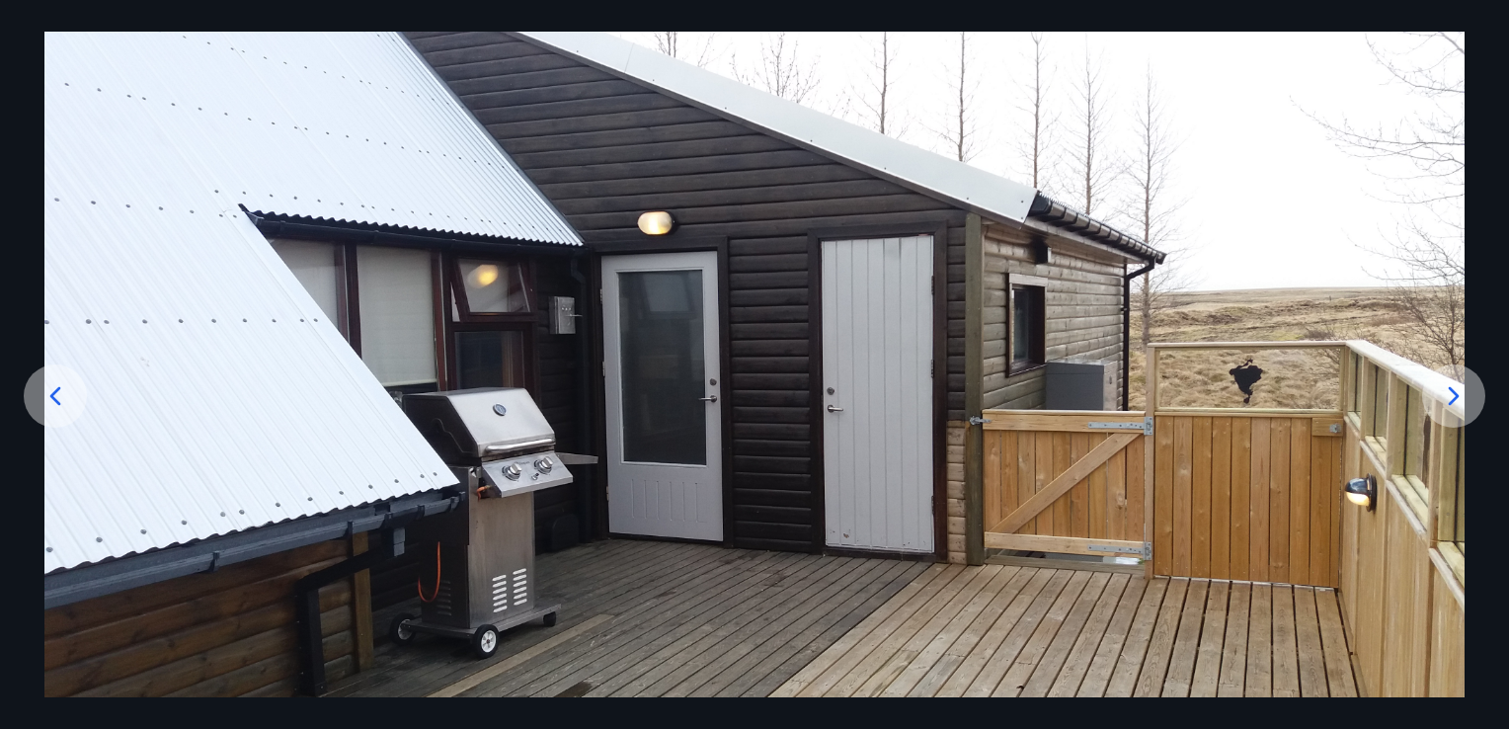
click at [1455, 391] on icon at bounding box center [1454, 396] width 32 height 32
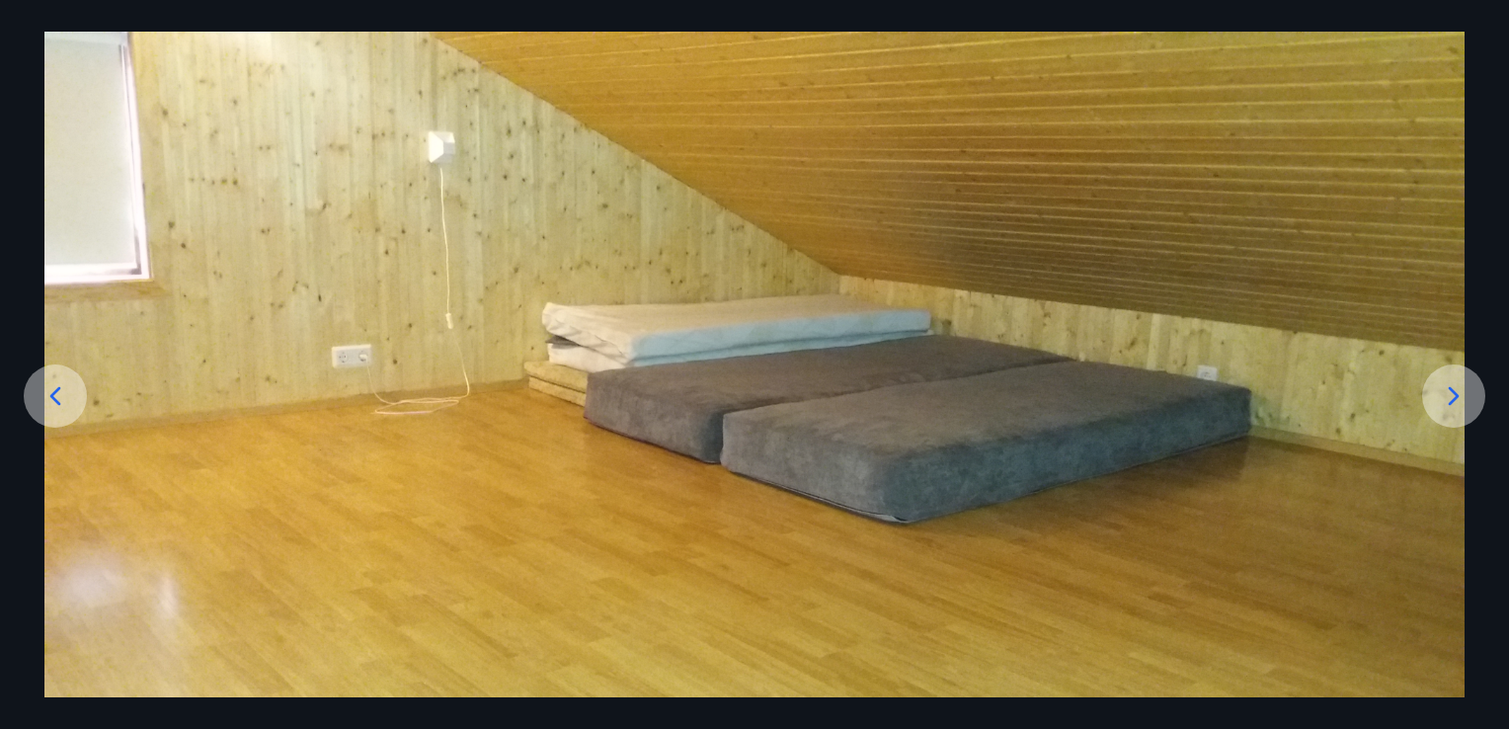
click at [1456, 393] on icon at bounding box center [1454, 396] width 32 height 32
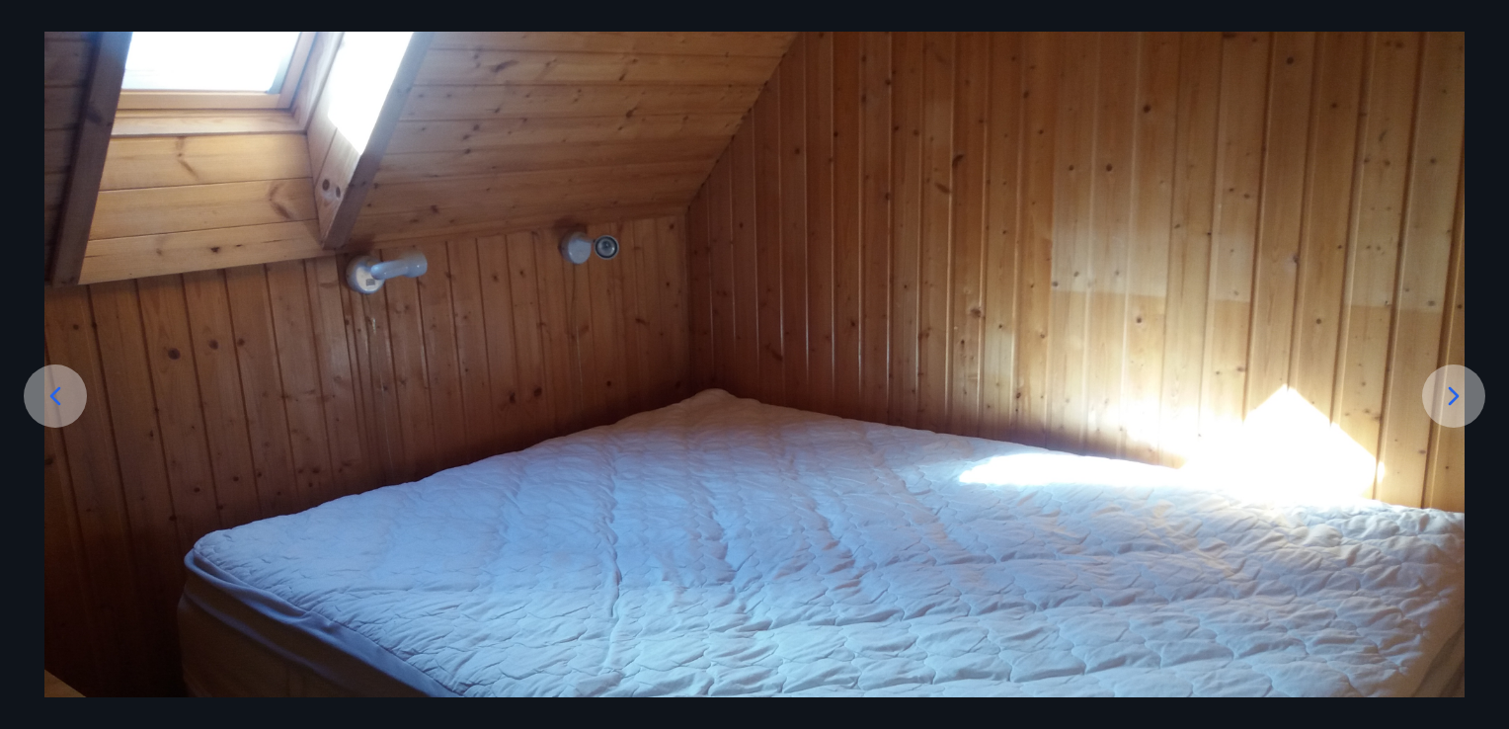
click at [1456, 393] on icon at bounding box center [1454, 396] width 32 height 32
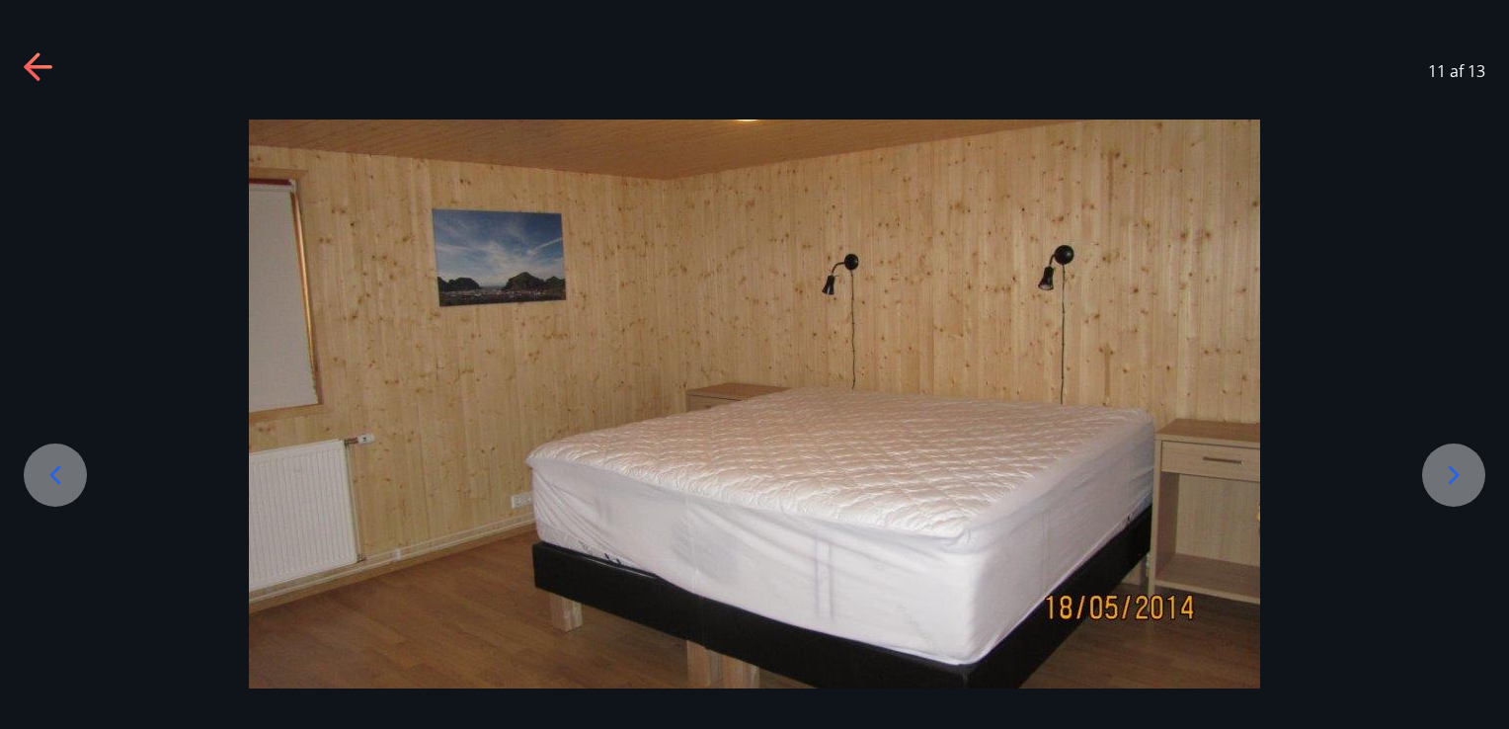
scroll to position [0, 0]
click at [1456, 393] on div at bounding box center [754, 403] width 1509 height 569
click at [1449, 463] on icon at bounding box center [1454, 475] width 32 height 32
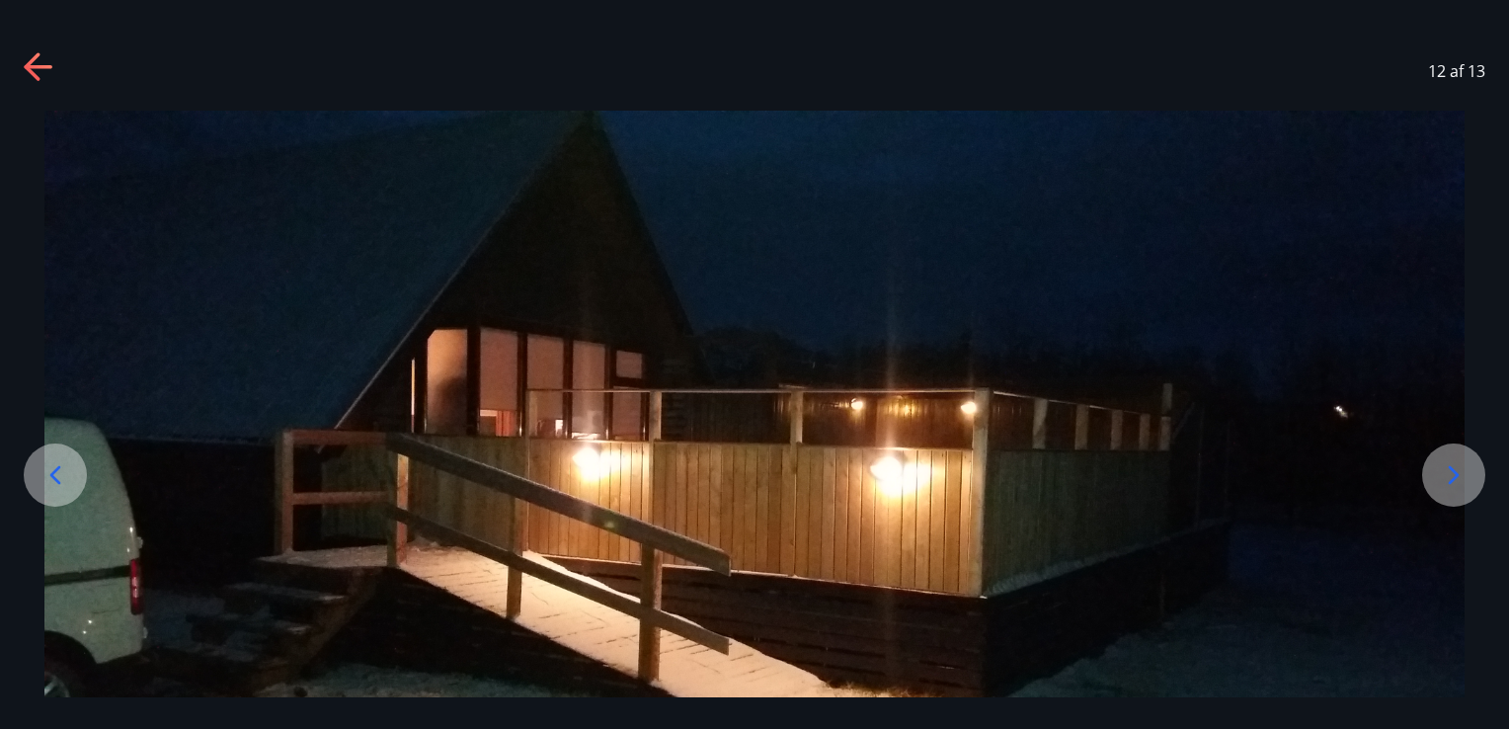
click at [1449, 463] on icon at bounding box center [1454, 475] width 32 height 32
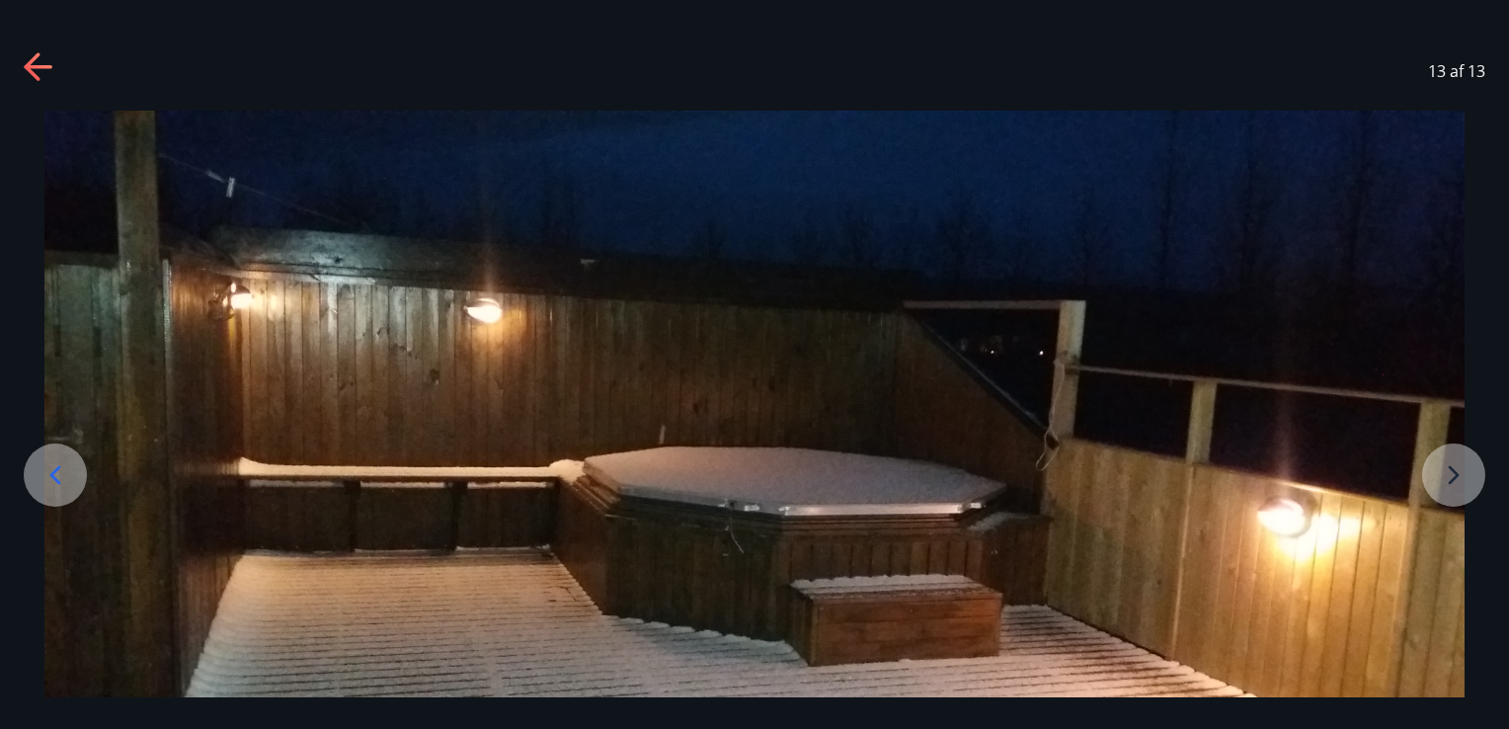
click at [1448, 480] on img at bounding box center [754, 510] width 1420 height 799
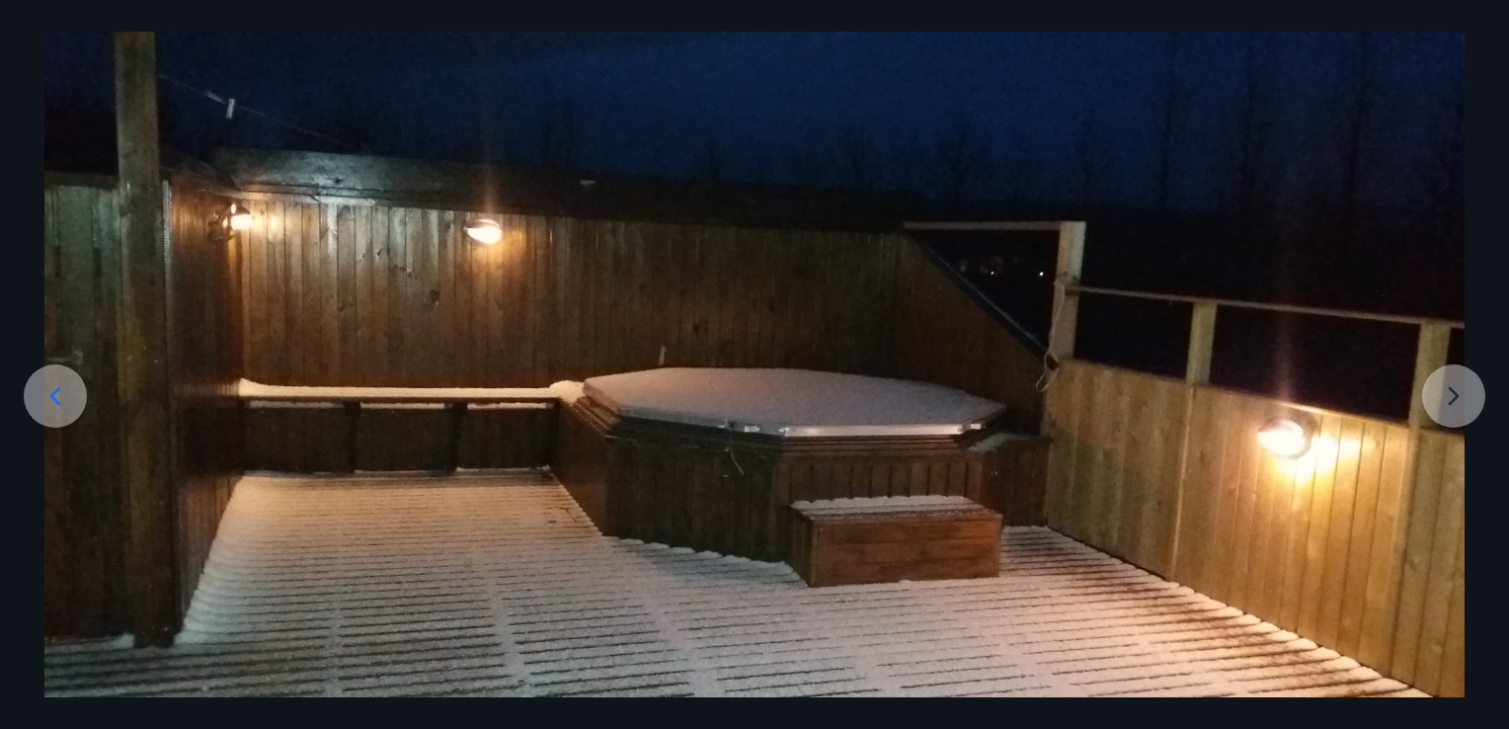
click at [1451, 401] on img at bounding box center [754, 431] width 1420 height 799
click at [58, 390] on icon at bounding box center [55, 396] width 11 height 19
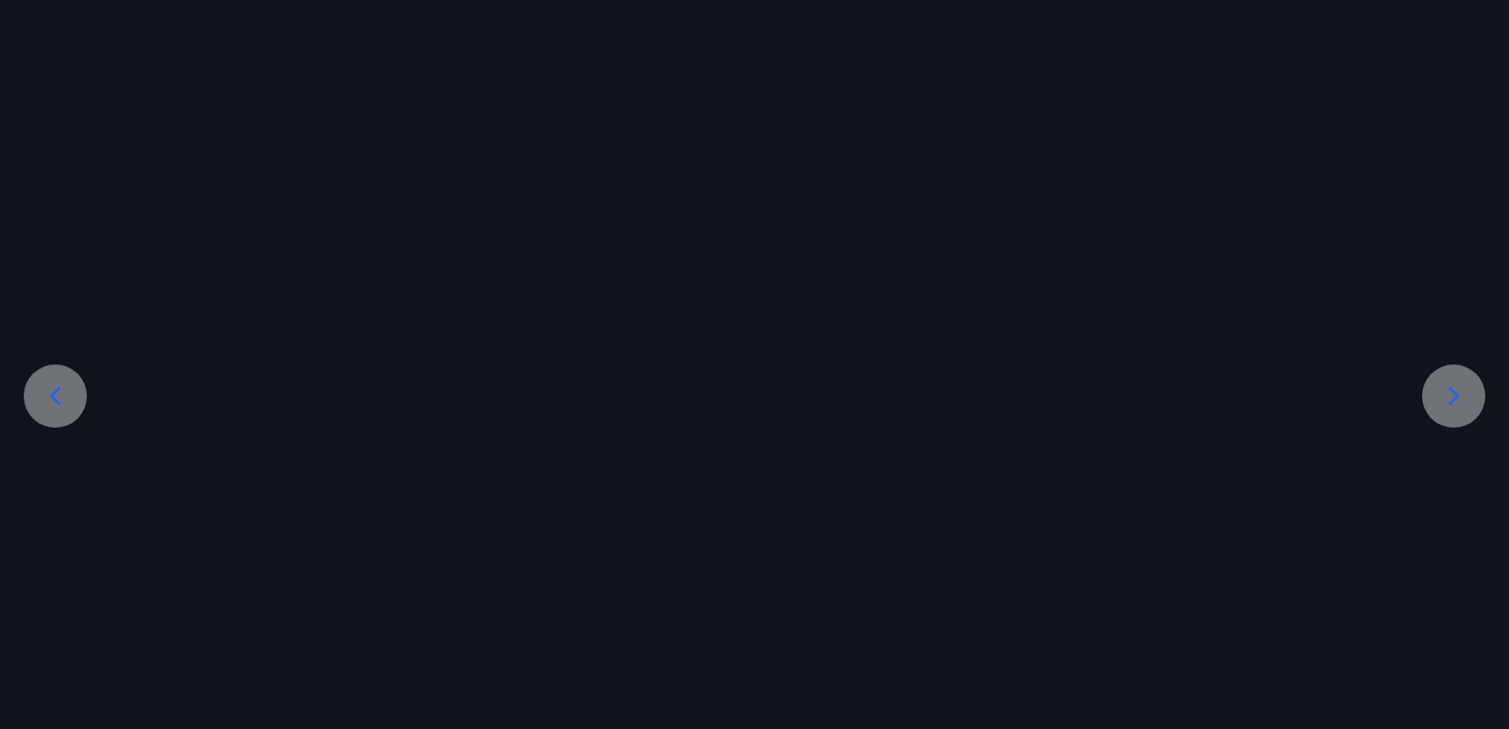
click at [58, 390] on icon at bounding box center [55, 396] width 11 height 19
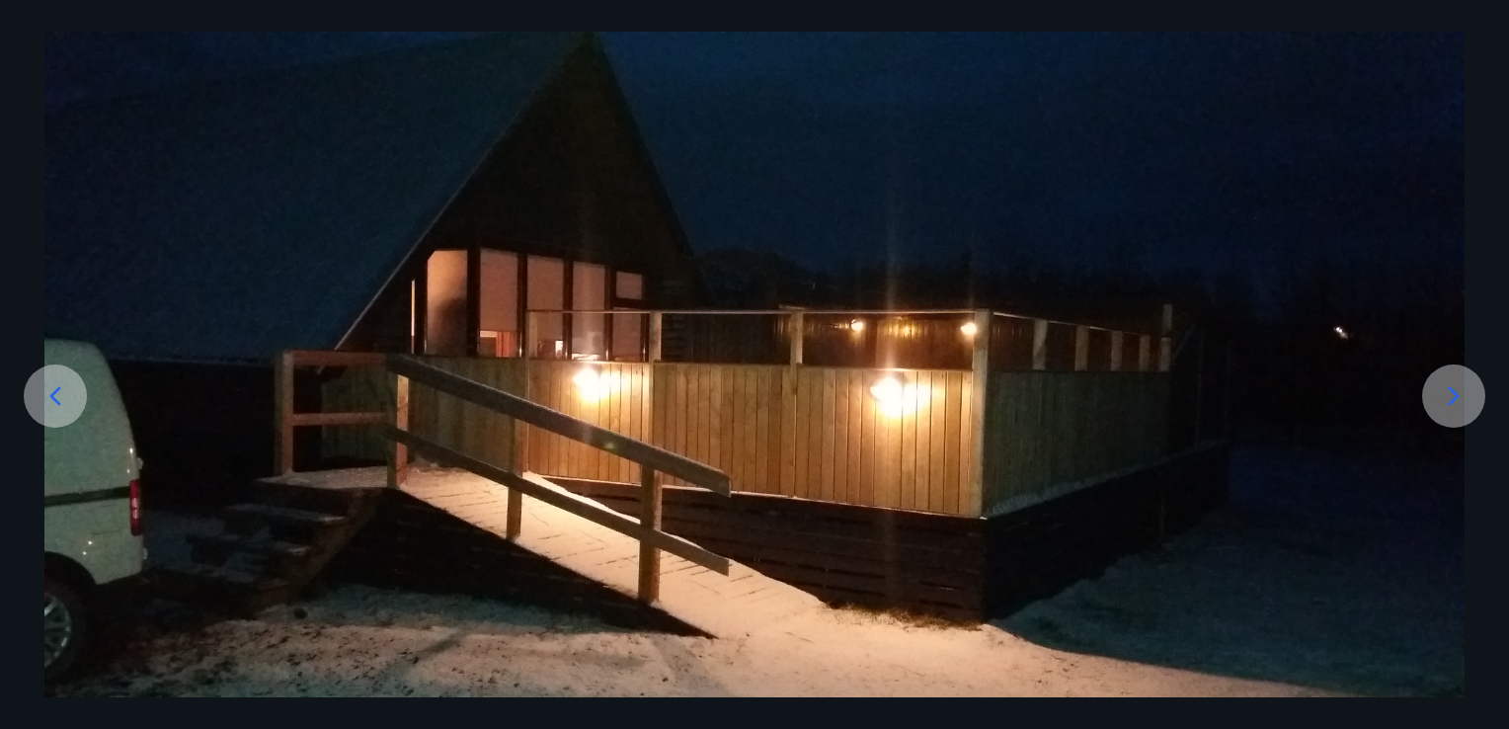
click at [58, 390] on icon at bounding box center [55, 396] width 11 height 19
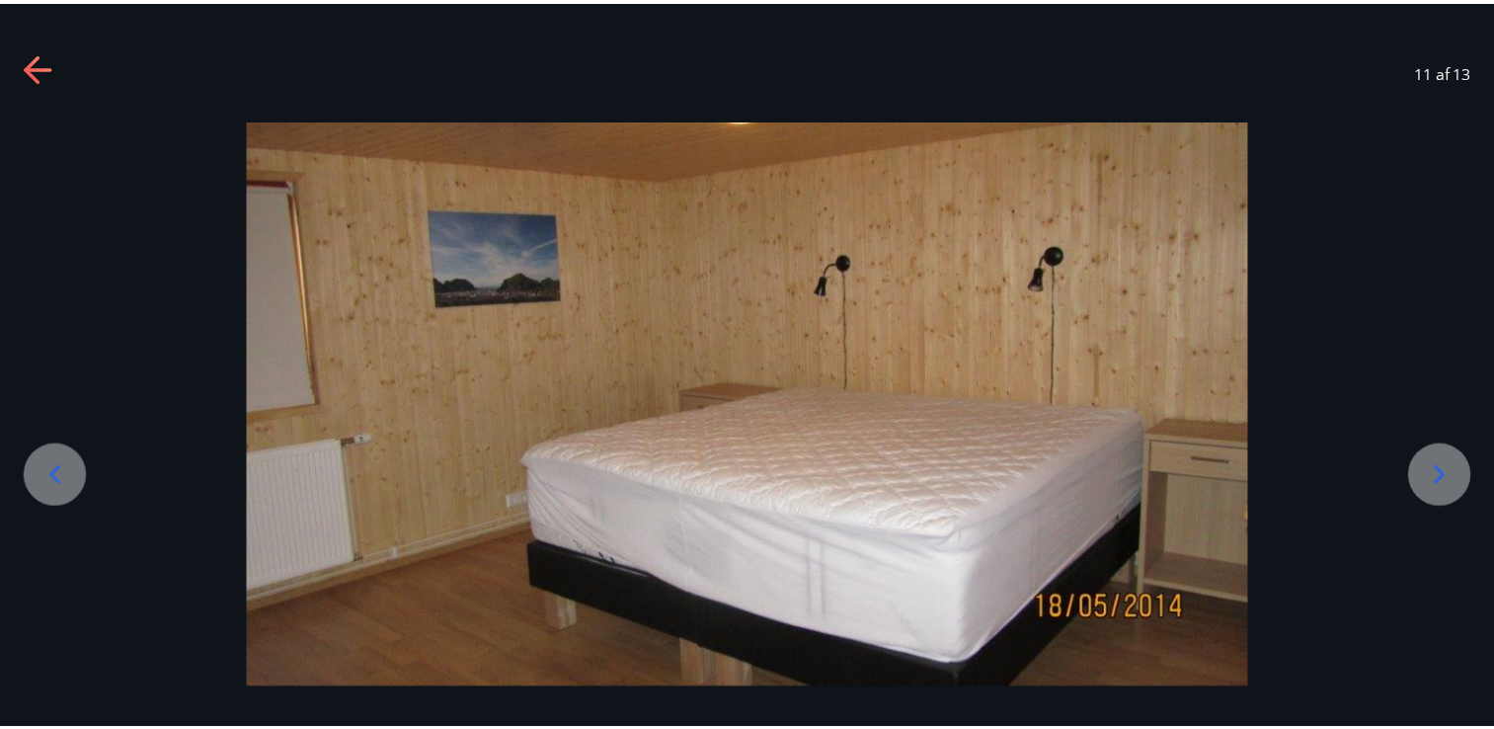
scroll to position [0, 0]
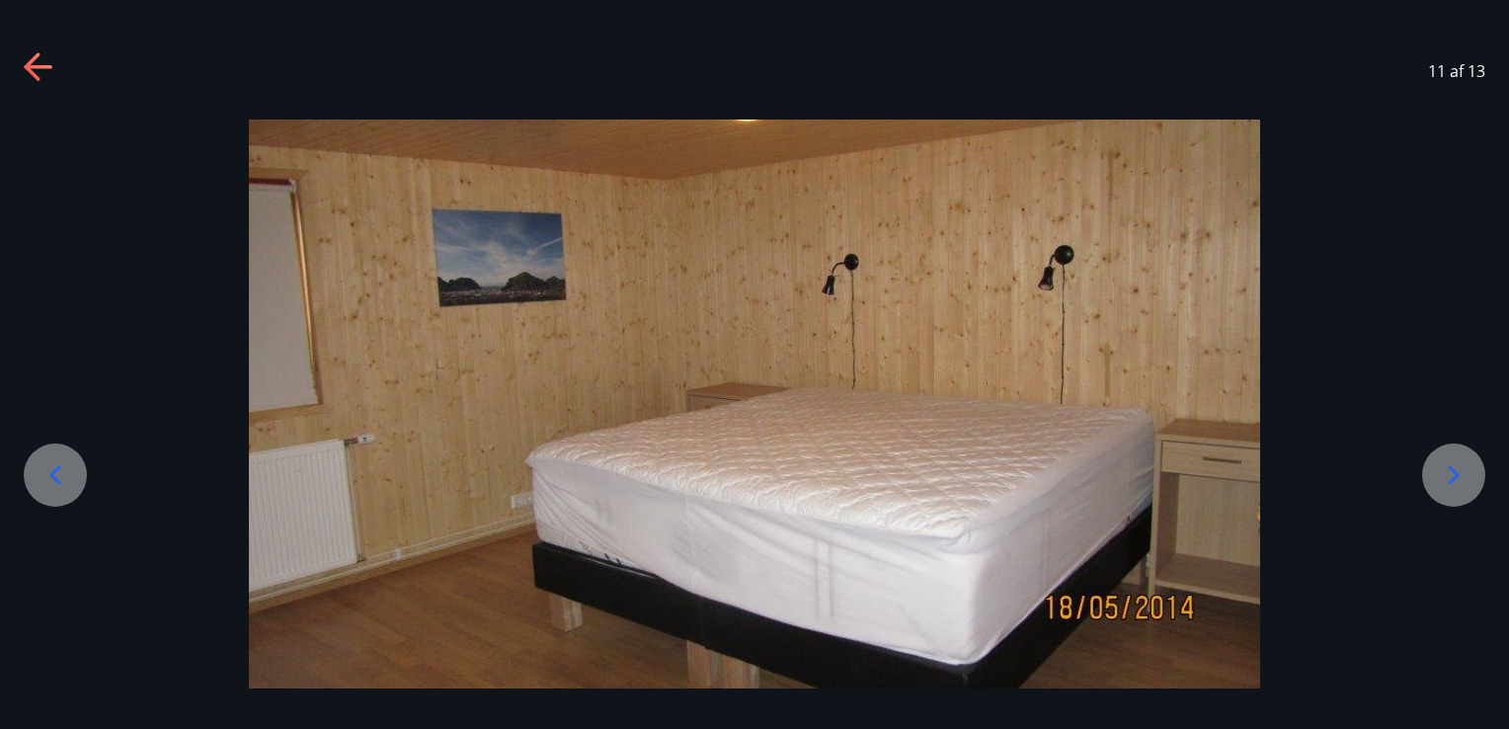
click at [58, 390] on div at bounding box center [754, 403] width 1509 height 569
click at [60, 493] on div at bounding box center [55, 474] width 63 height 63
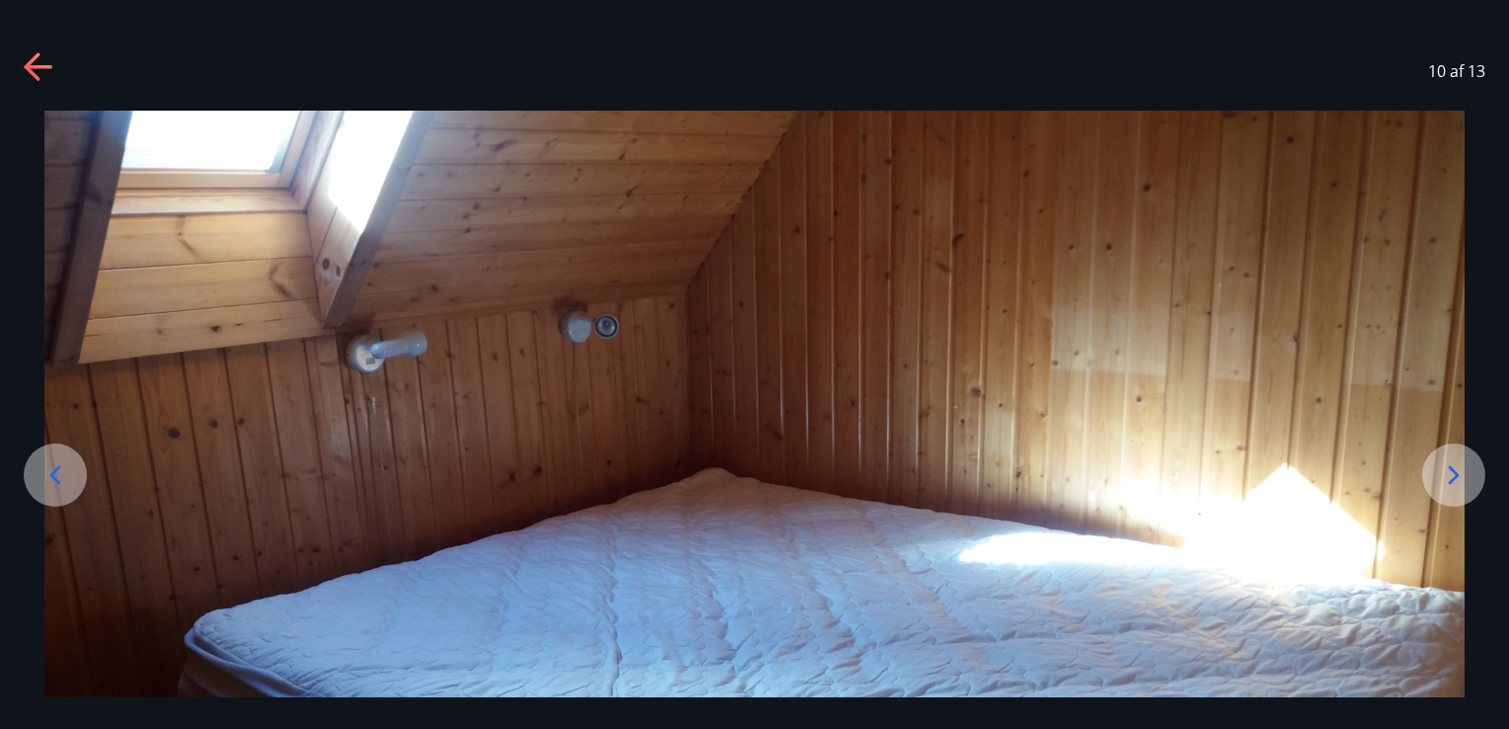
click at [60, 493] on div at bounding box center [55, 474] width 63 height 63
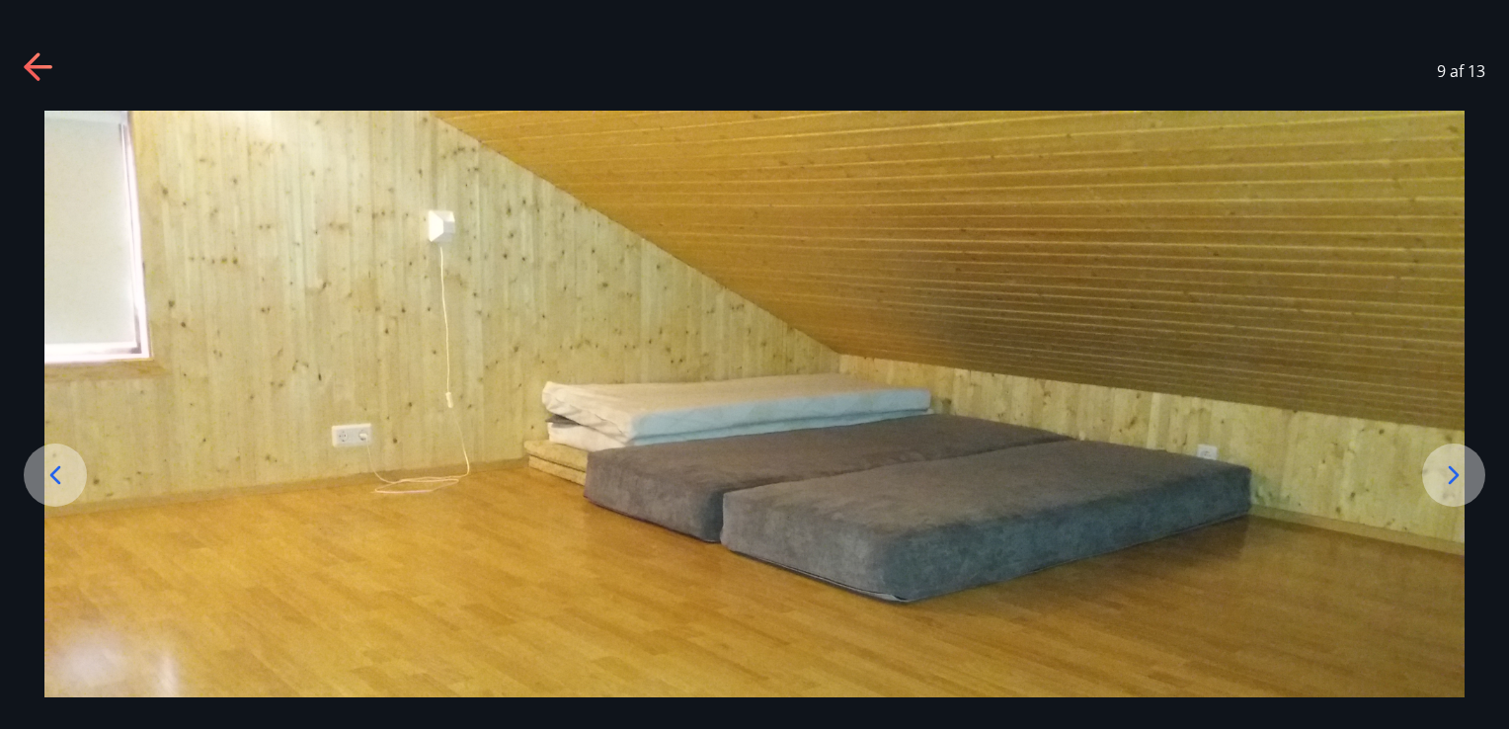
click at [60, 493] on div at bounding box center [55, 474] width 63 height 63
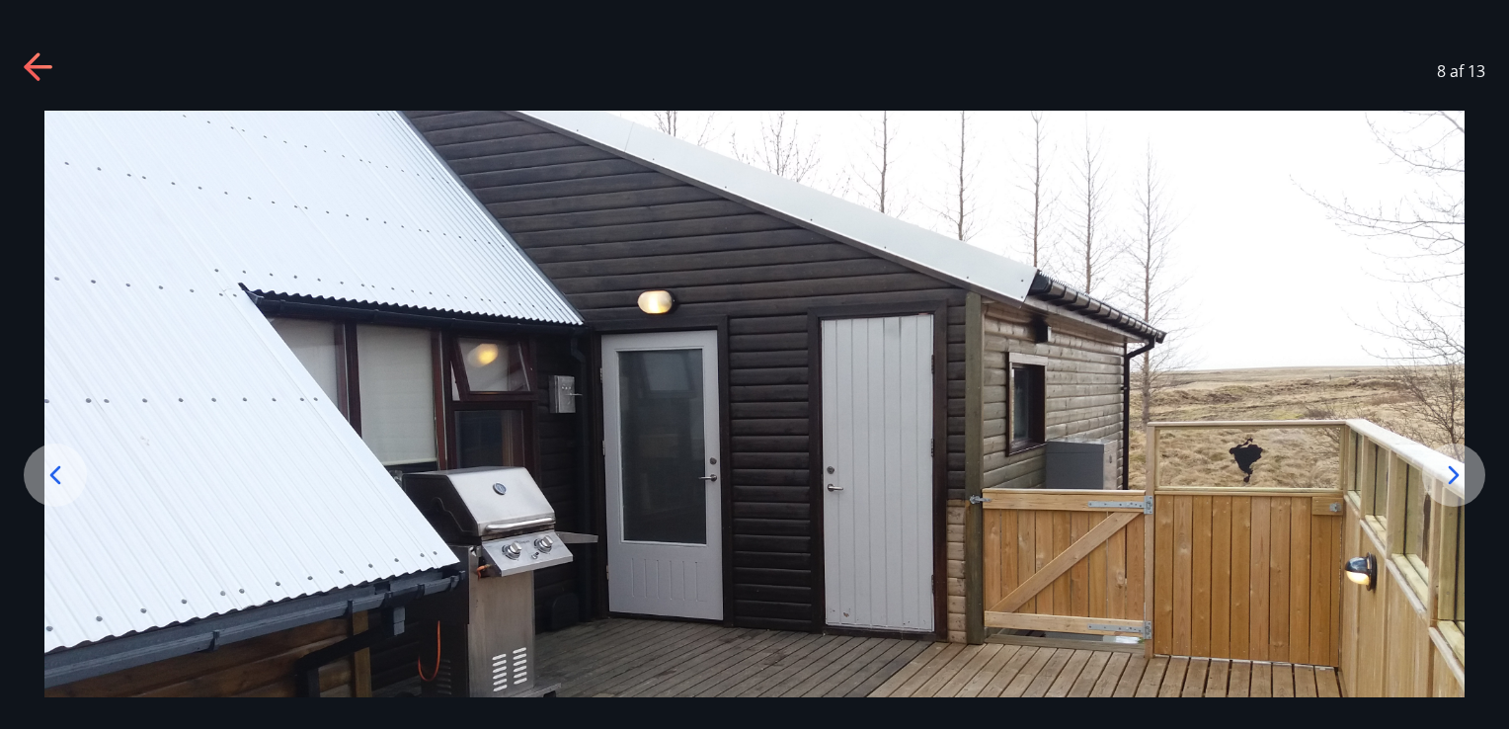
click at [60, 493] on div at bounding box center [55, 474] width 63 height 63
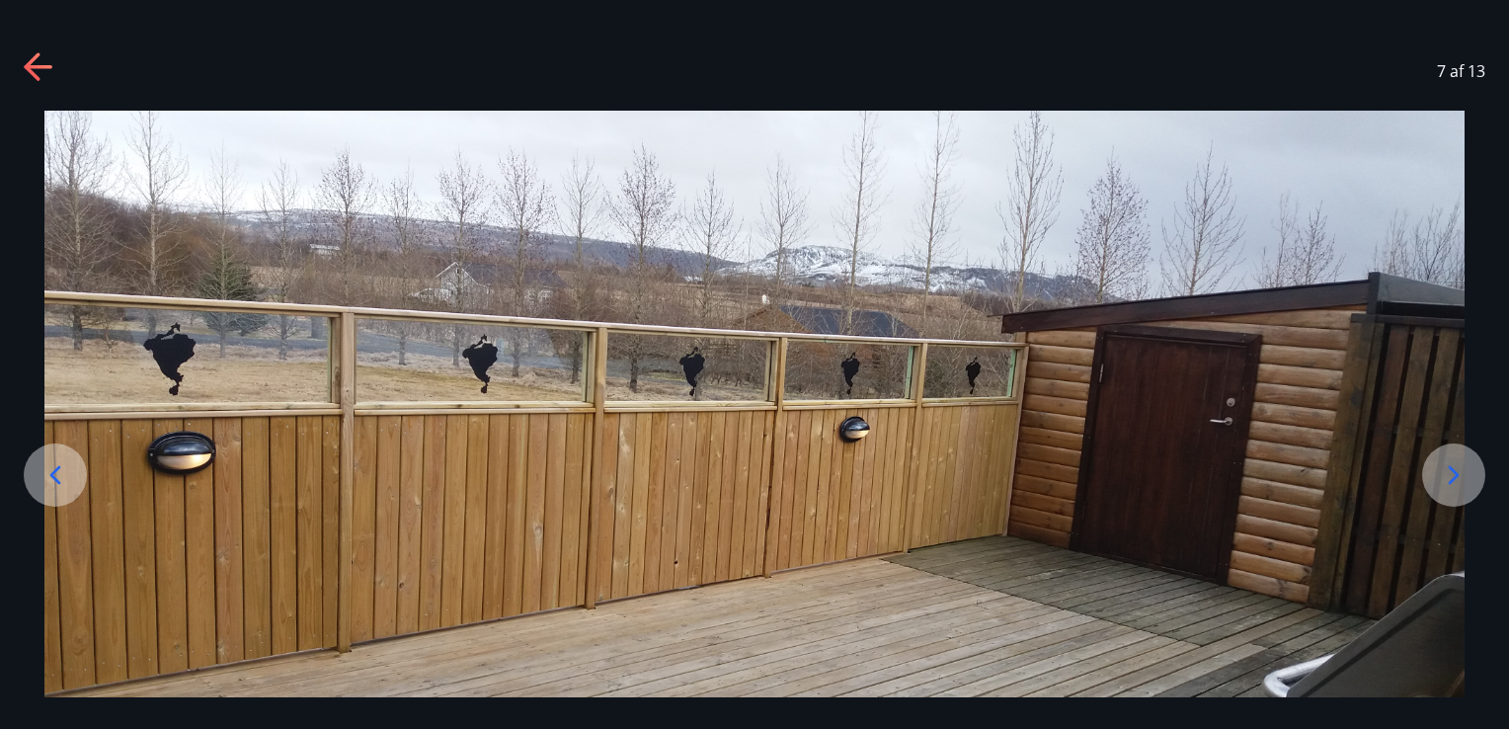
click at [60, 493] on div at bounding box center [55, 474] width 63 height 63
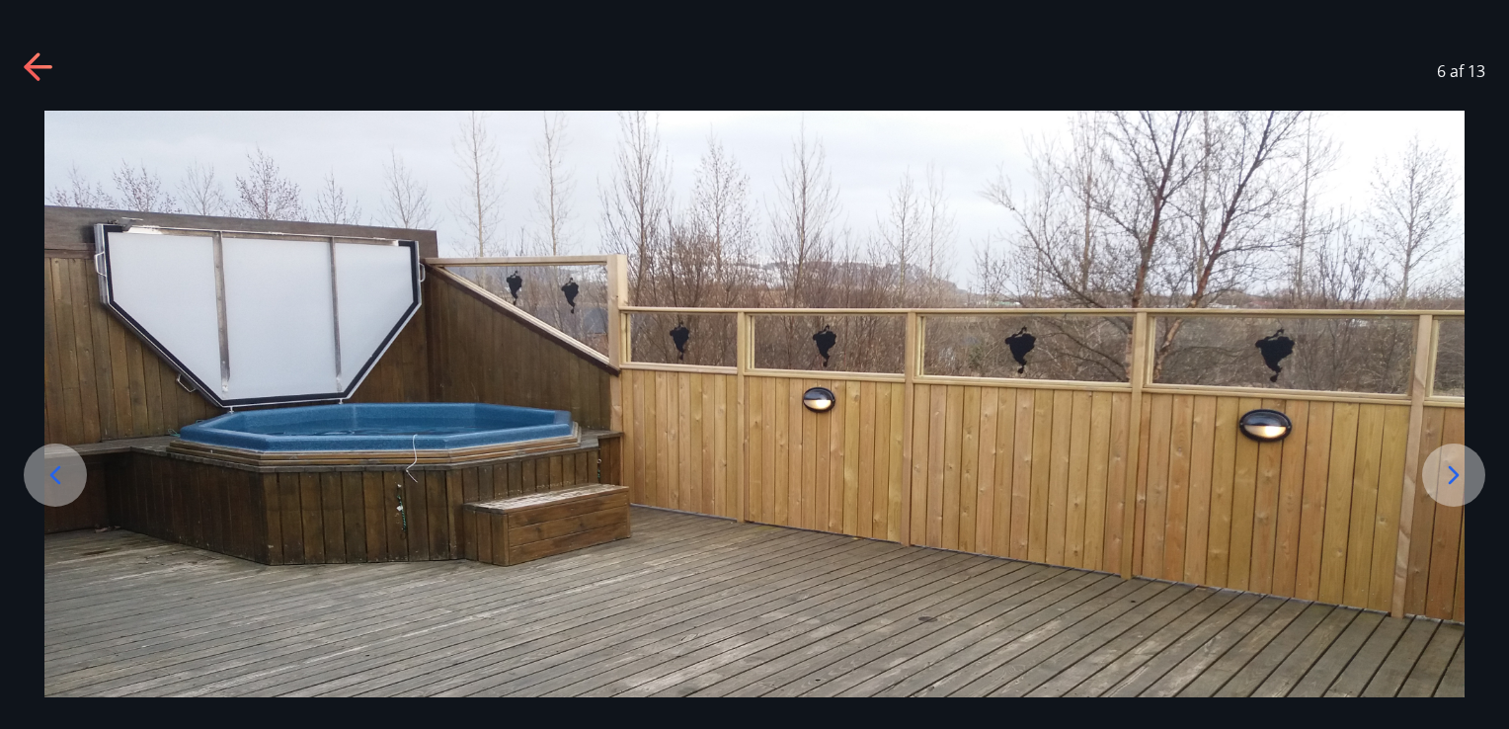
click at [60, 493] on div at bounding box center [55, 474] width 63 height 63
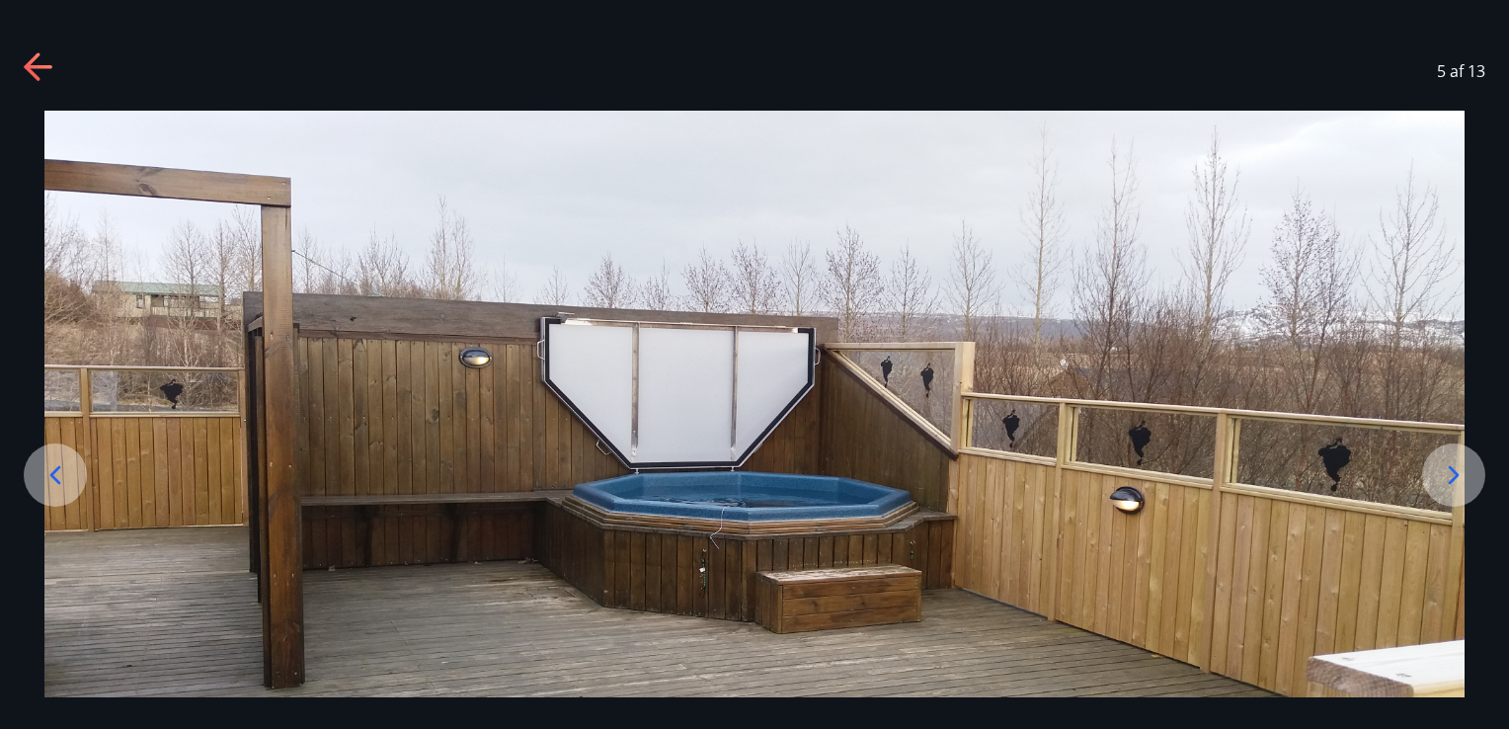
click at [60, 493] on div at bounding box center [55, 474] width 63 height 63
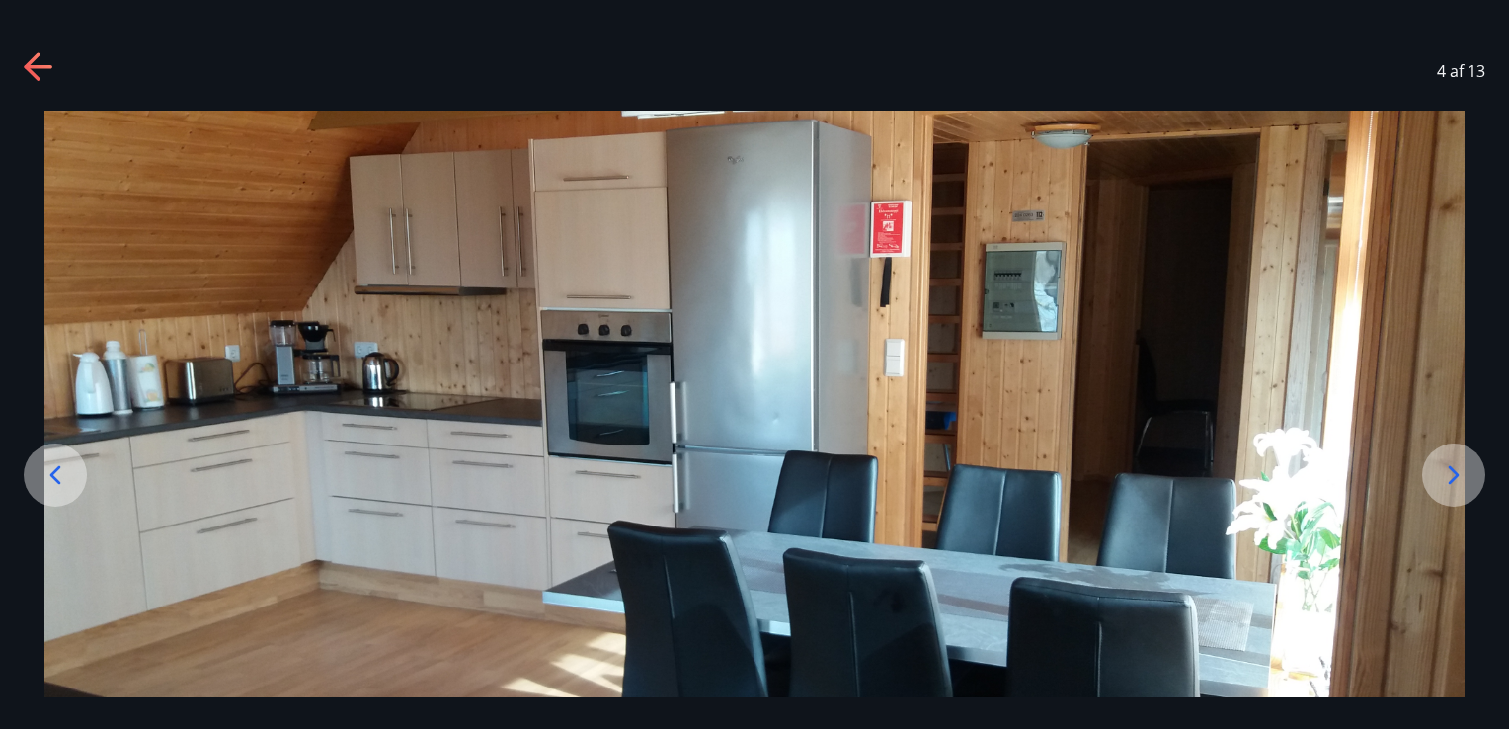
click at [60, 493] on div at bounding box center [55, 474] width 63 height 63
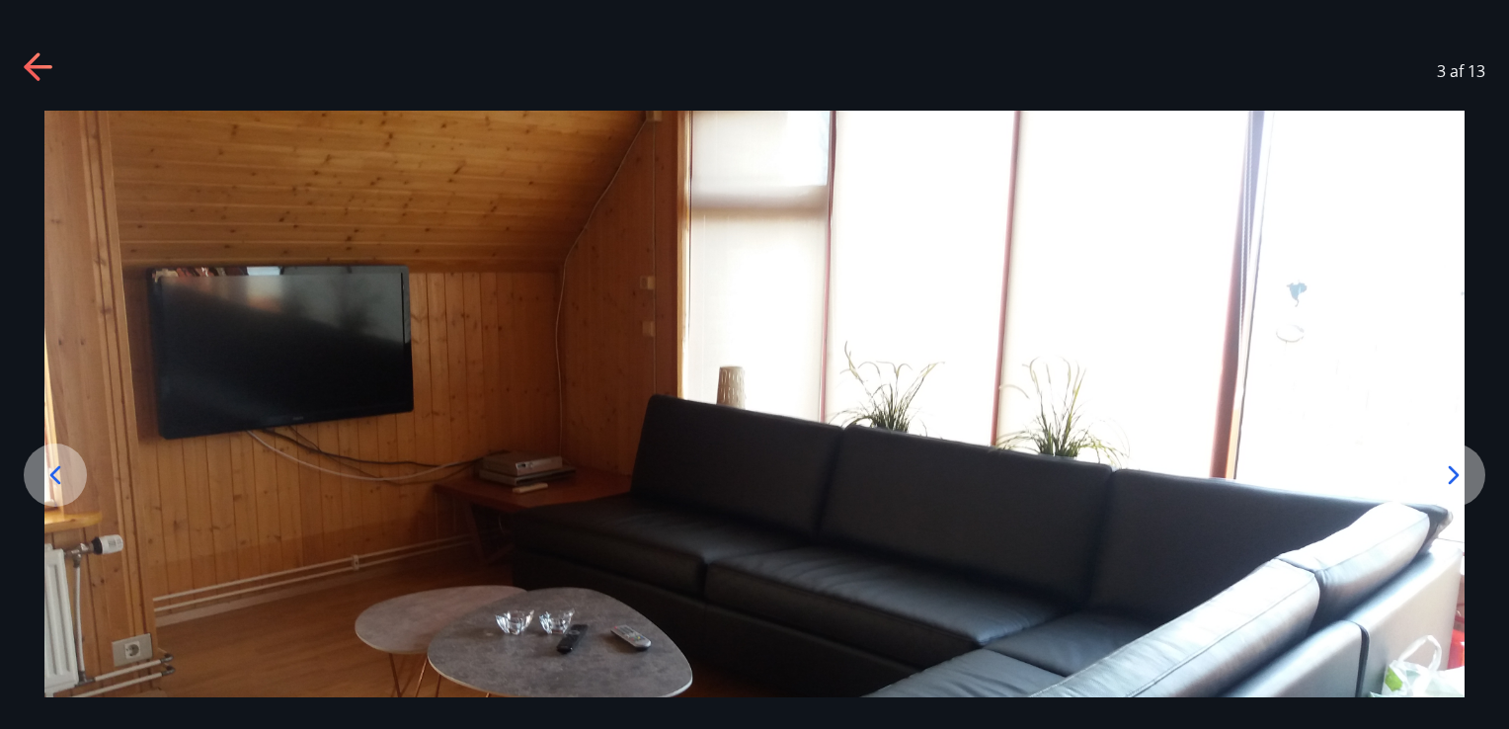
click at [51, 485] on icon at bounding box center [55, 475] width 32 height 32
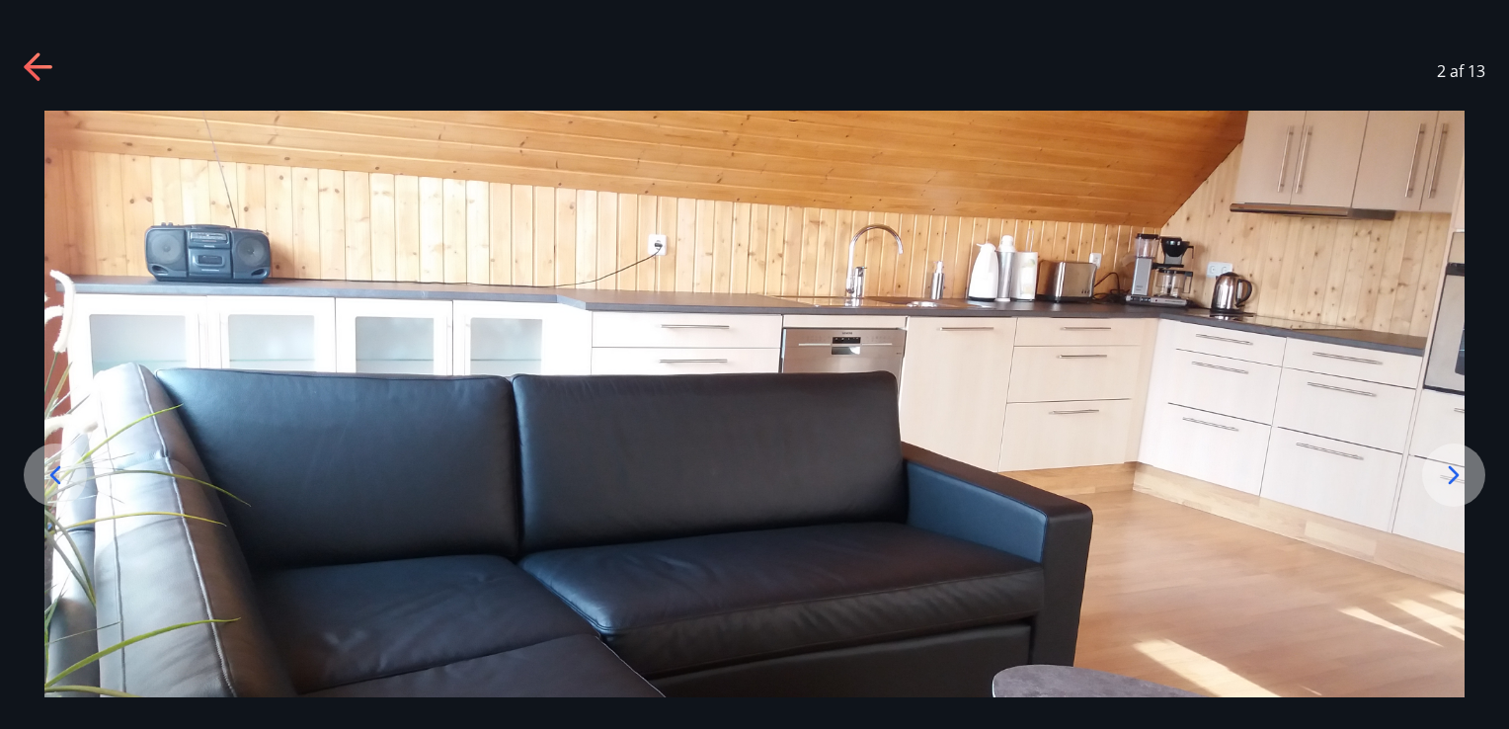
click at [51, 485] on icon at bounding box center [55, 475] width 32 height 32
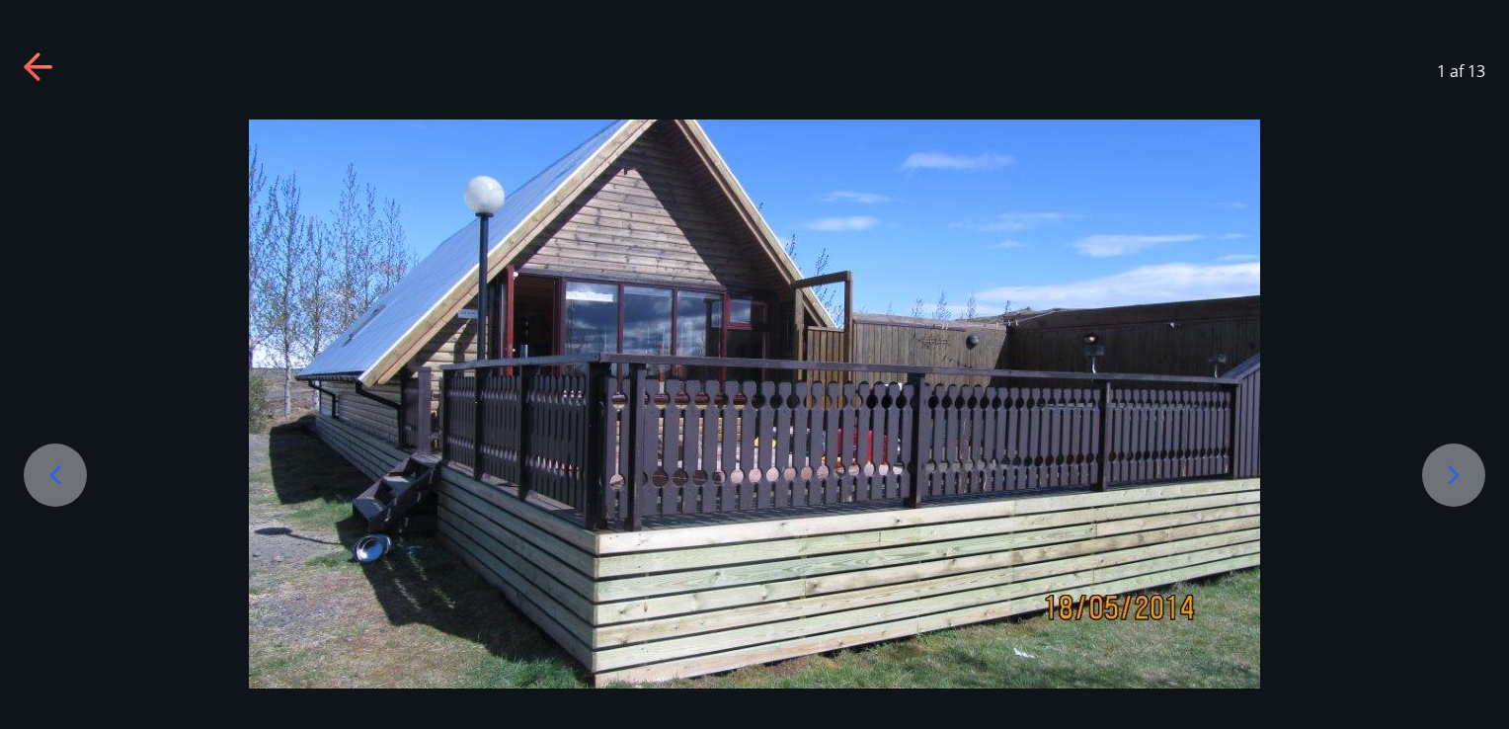
click at [51, 485] on icon at bounding box center [55, 475] width 32 height 32
click at [22, 57] on div "1 af 13" at bounding box center [754, 71] width 1509 height 79
click at [44, 59] on icon at bounding box center [40, 68] width 32 height 32
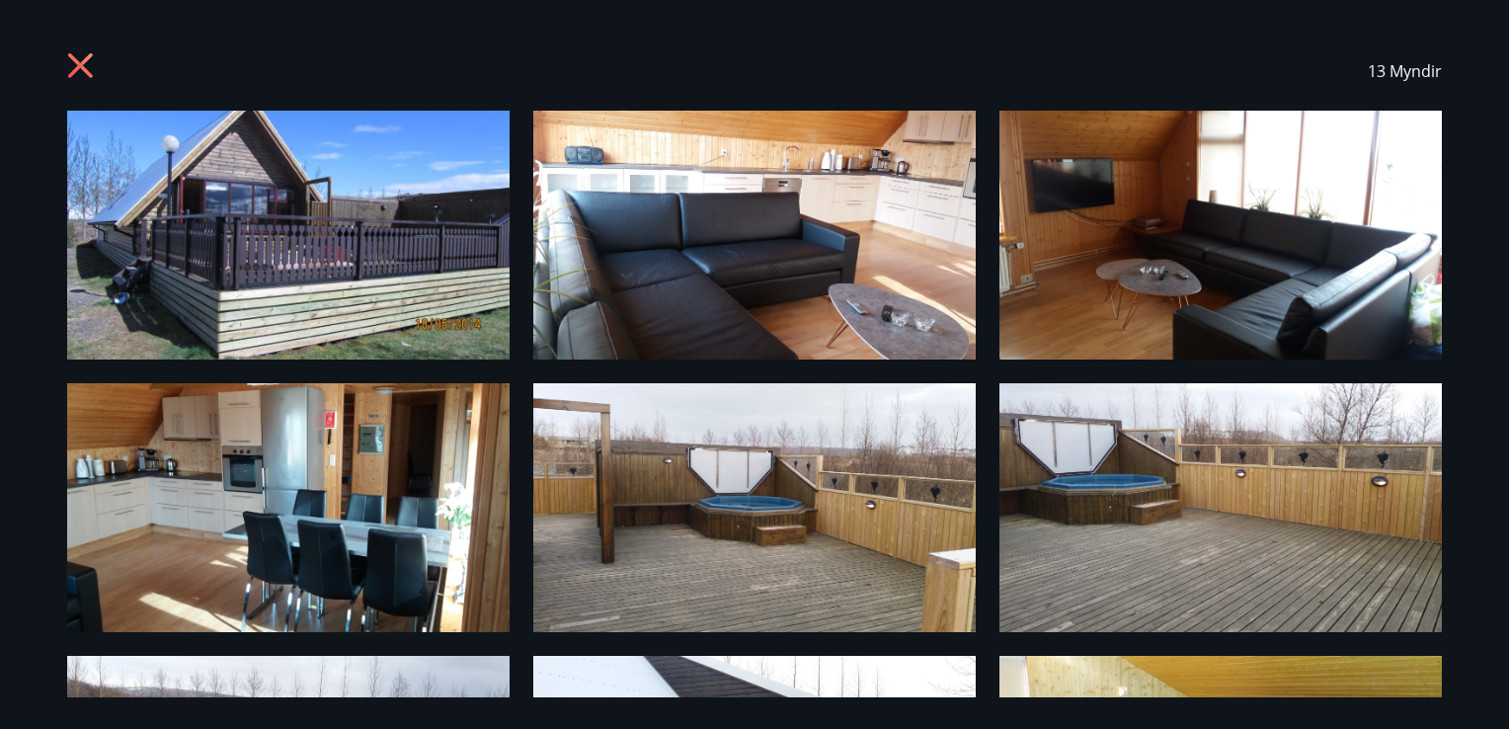
click at [77, 76] on icon at bounding box center [83, 68] width 32 height 32
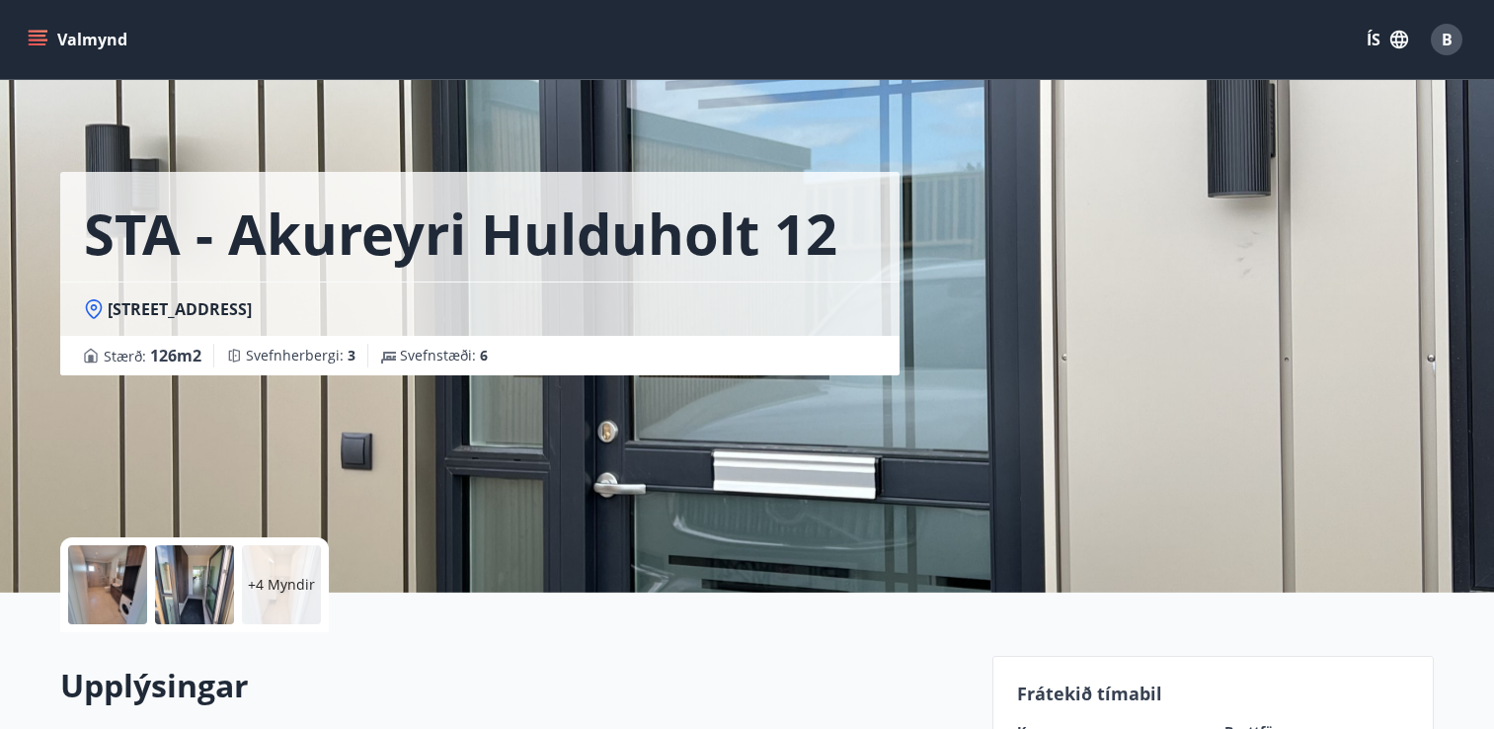
scroll to position [3087, 0]
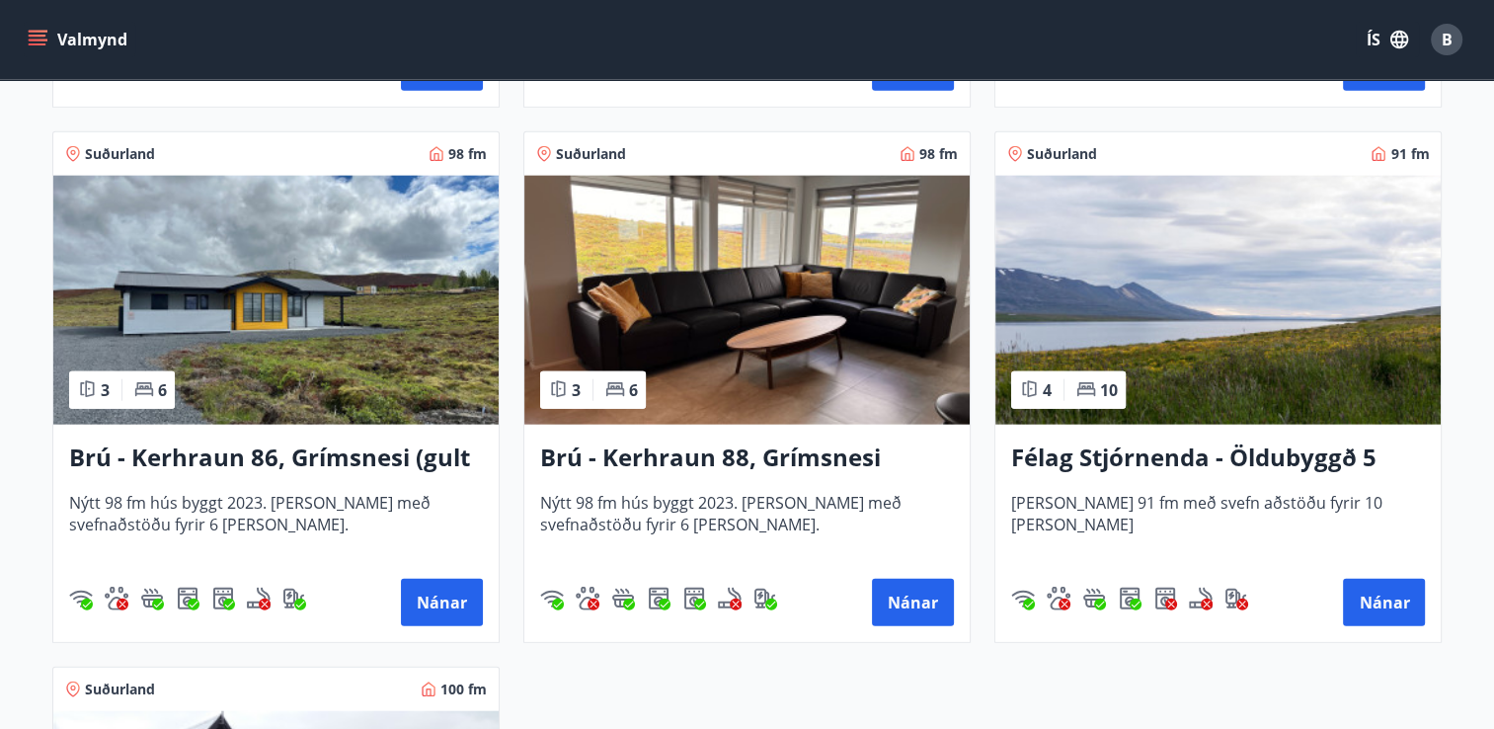
scroll to position [4589, 0]
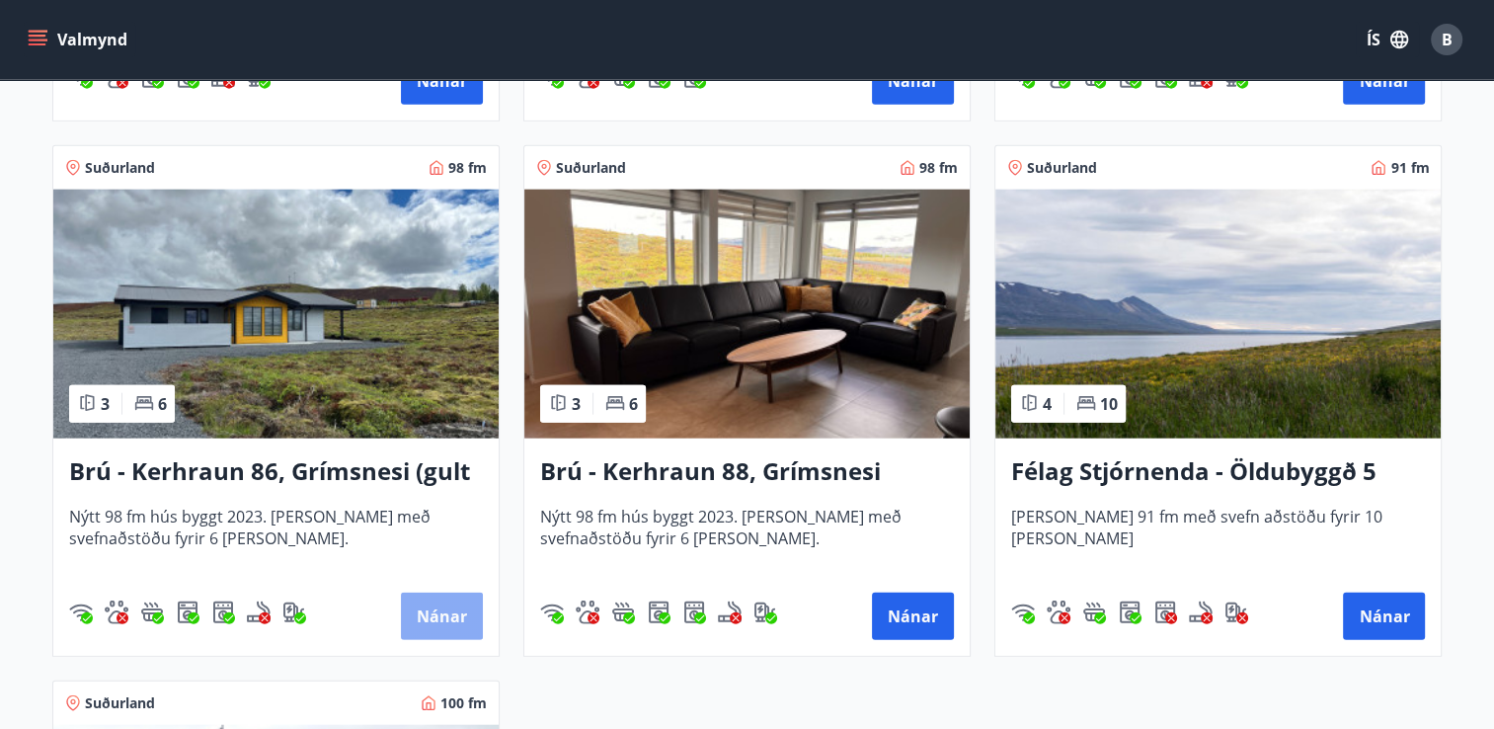
click at [431, 612] on button "Nánar" at bounding box center [442, 615] width 82 height 47
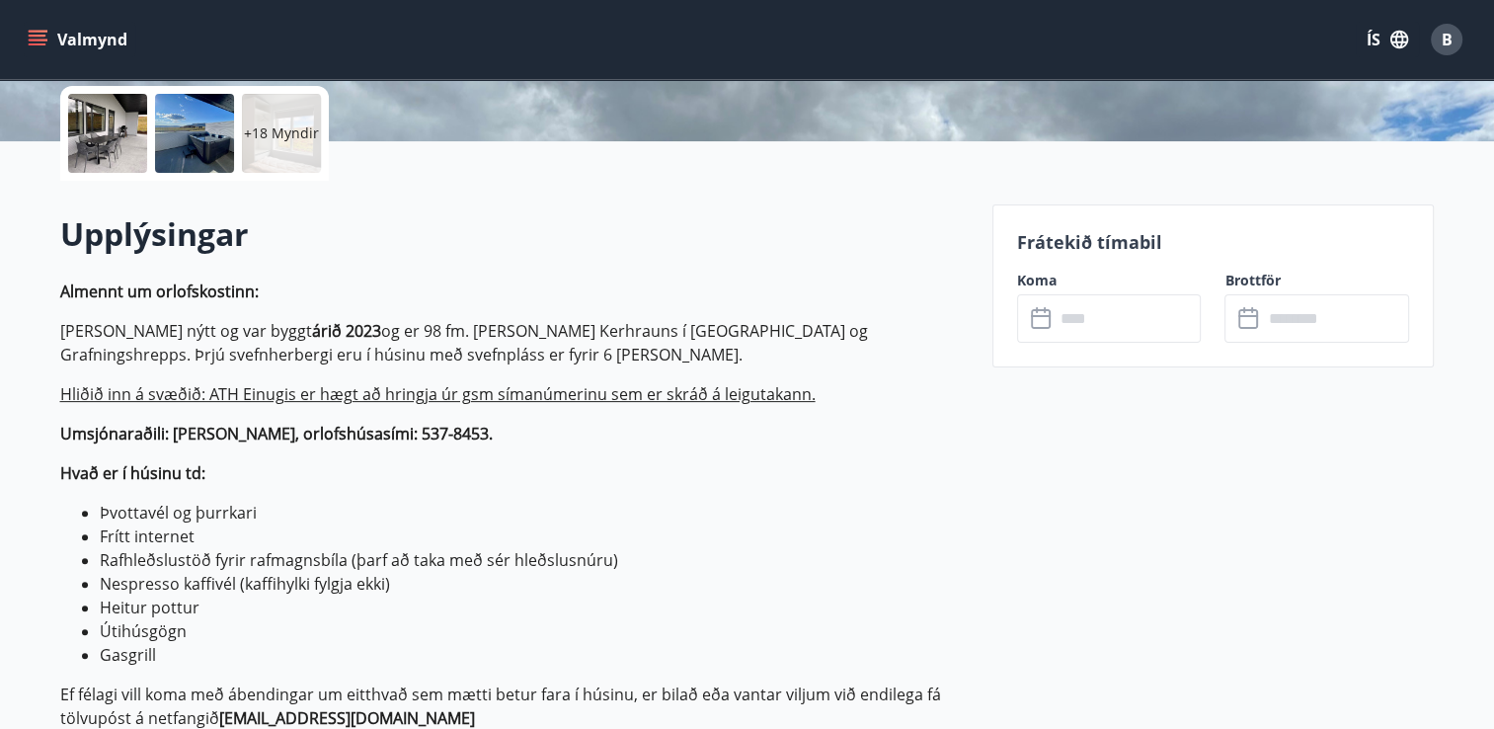
scroll to position [503, 0]
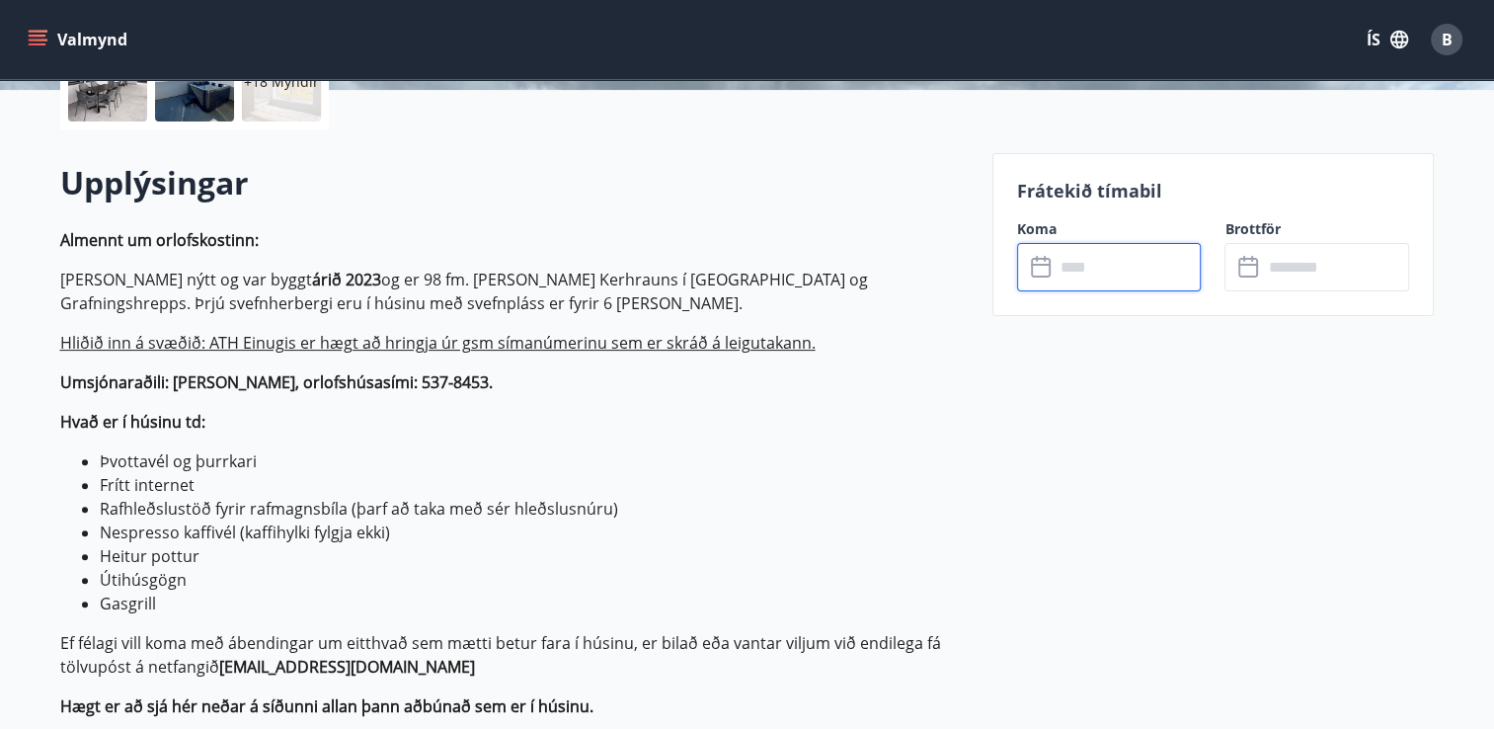
click at [1106, 270] on input "text" at bounding box center [1128, 267] width 147 height 48
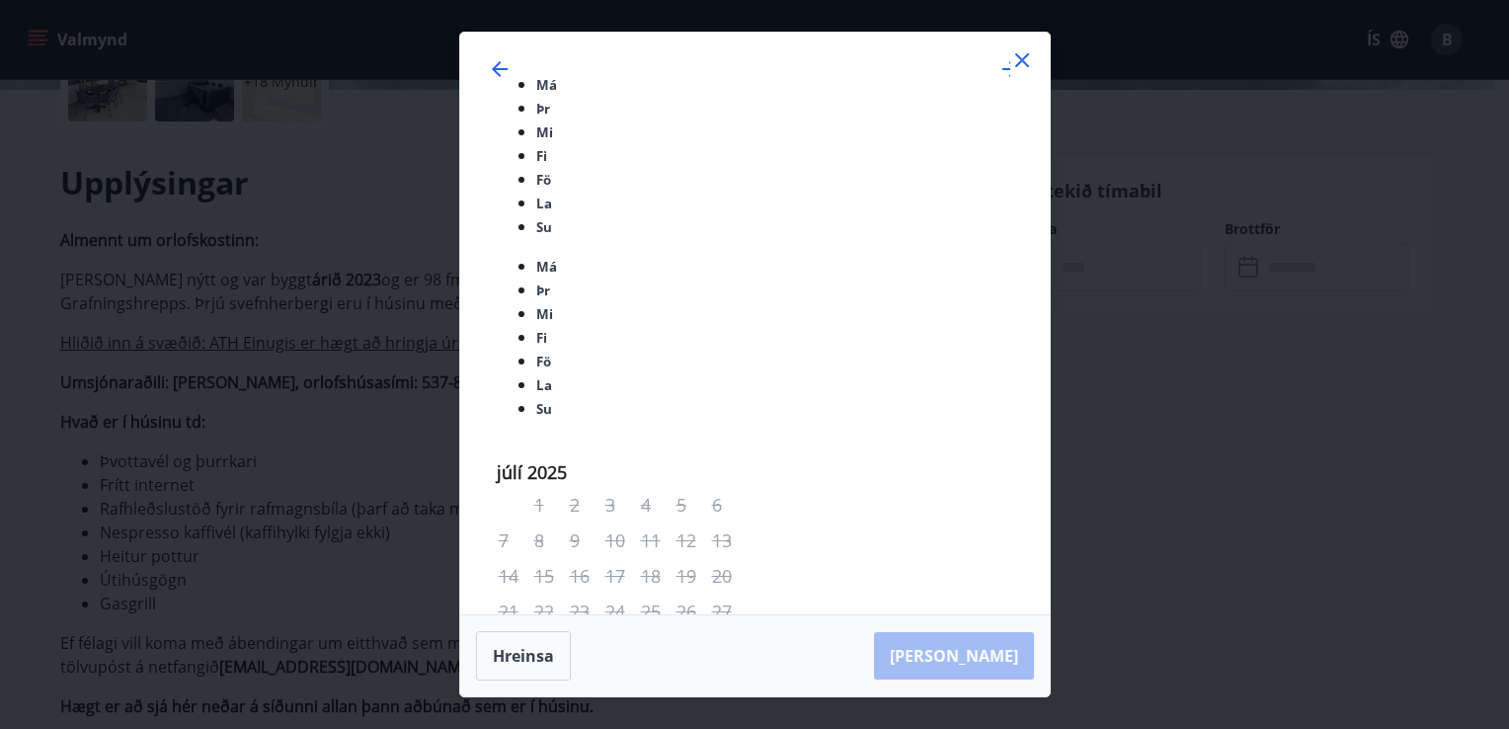
click at [1023, 72] on icon at bounding box center [1022, 60] width 24 height 24
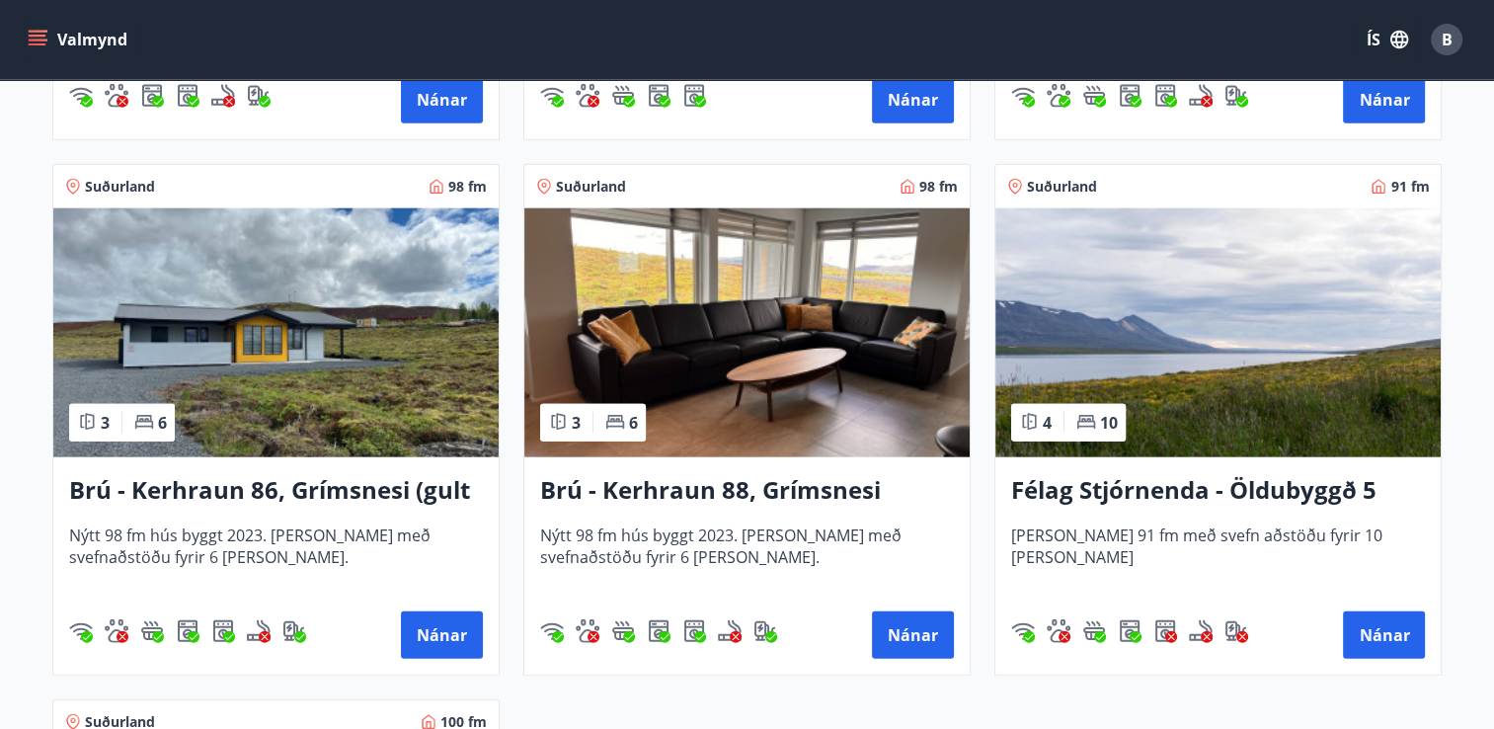
scroll to position [4564, 0]
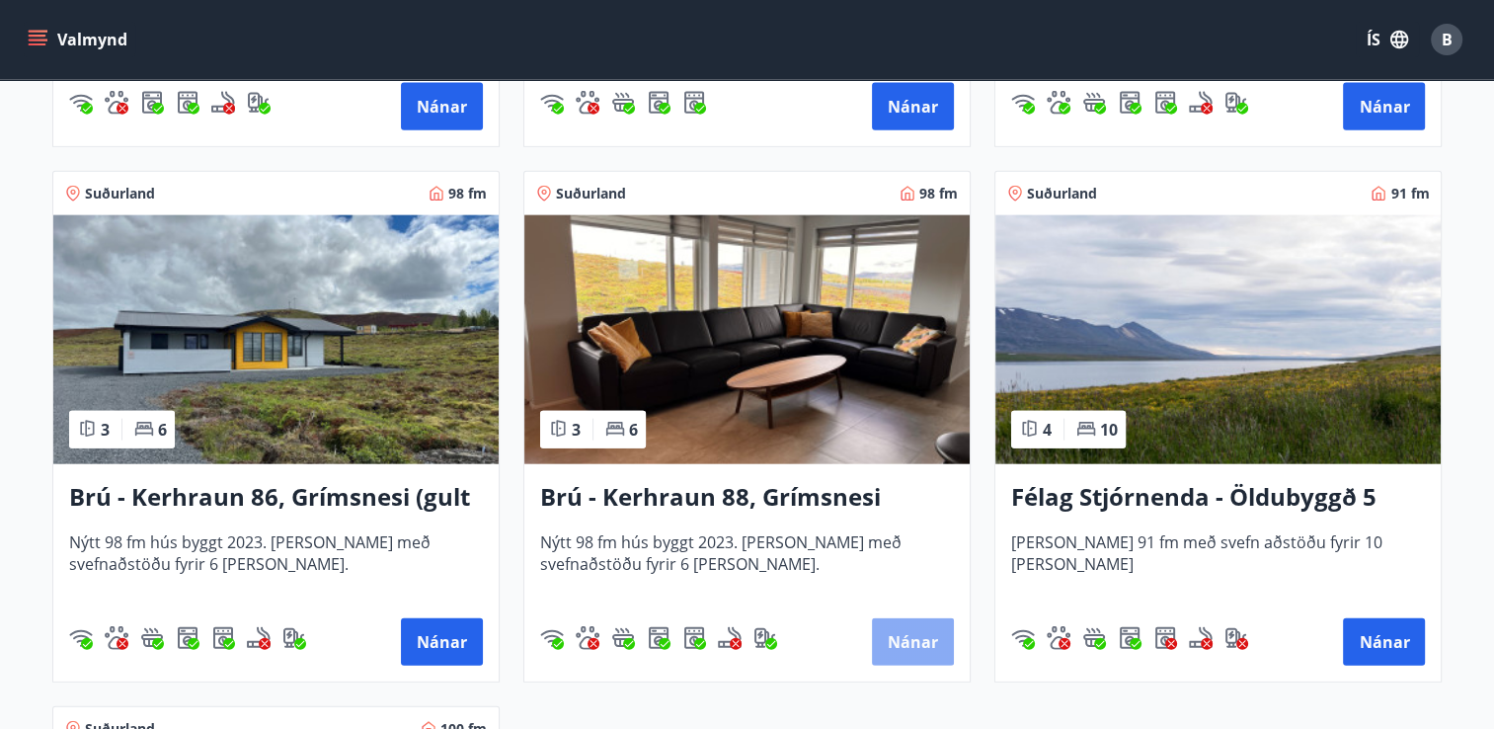
click at [901, 628] on button "Nánar" at bounding box center [913, 641] width 82 height 47
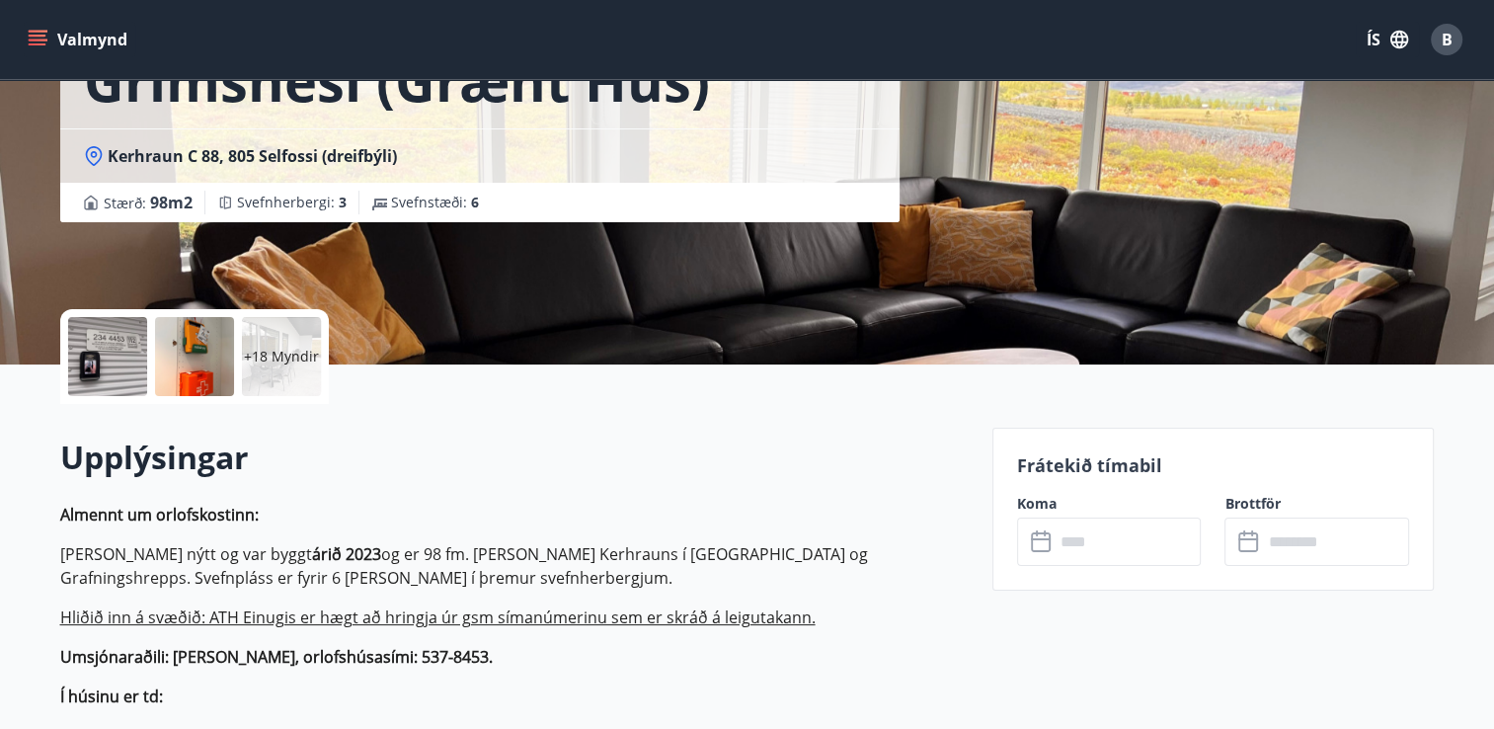
scroll to position [249, 0]
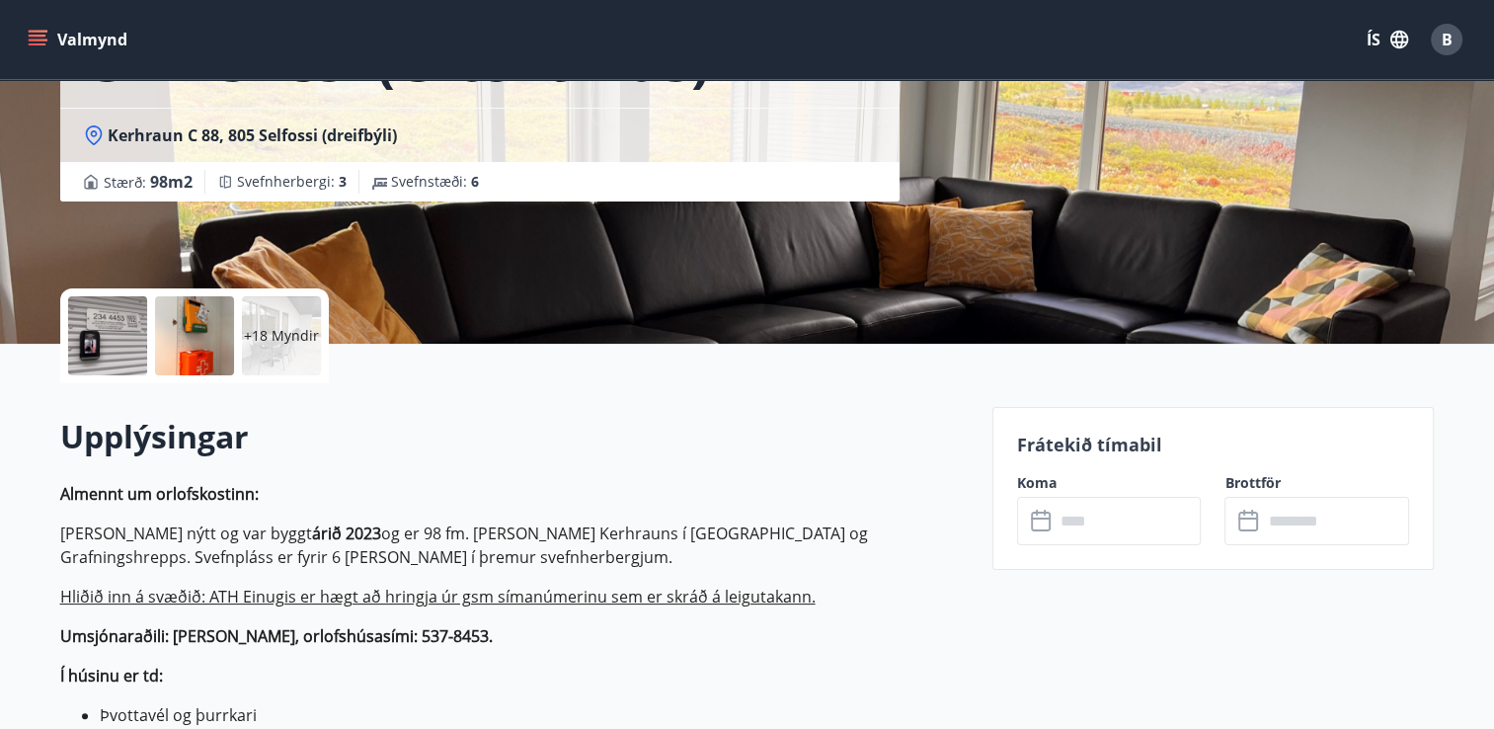
click at [1086, 528] on input "text" at bounding box center [1128, 521] width 147 height 48
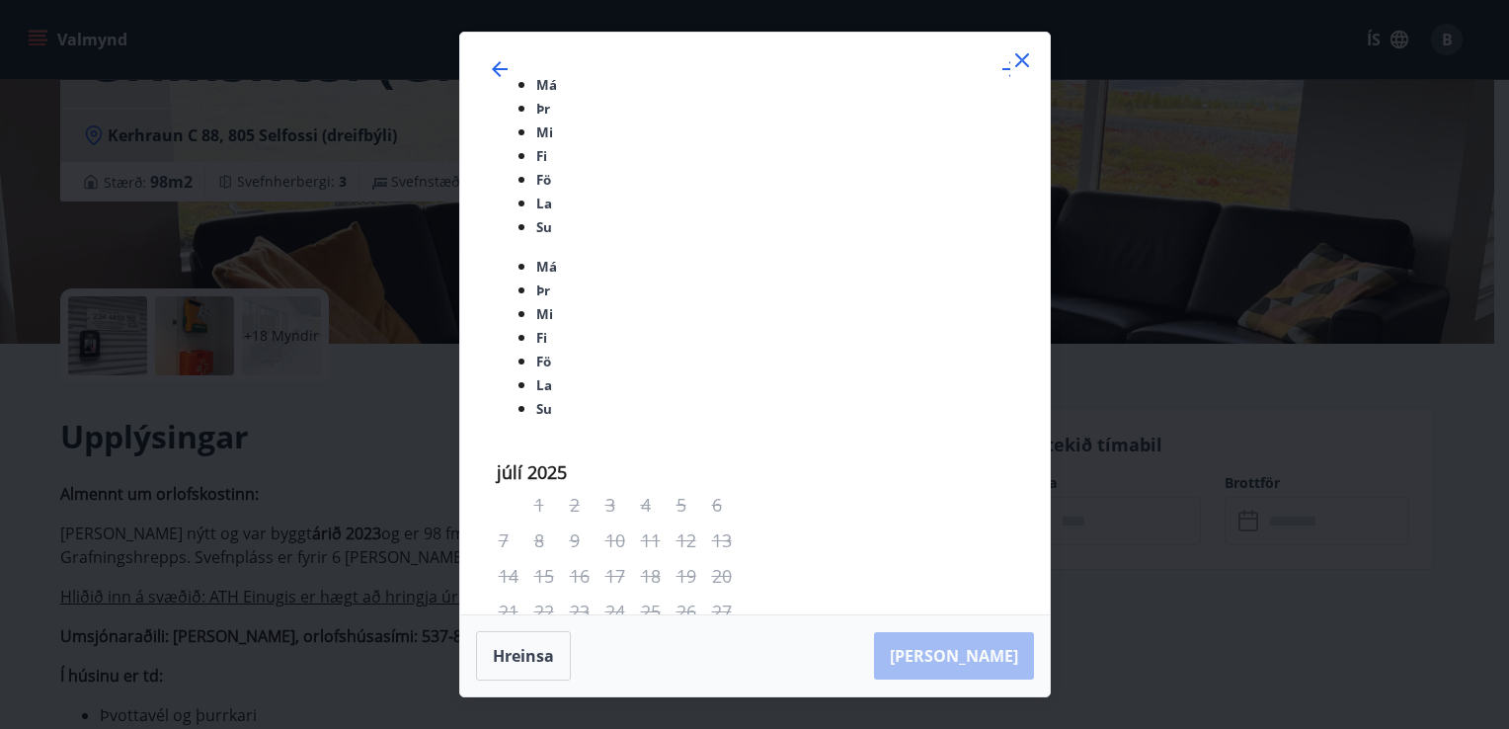
click at [1022, 67] on icon at bounding box center [1022, 60] width 14 height 14
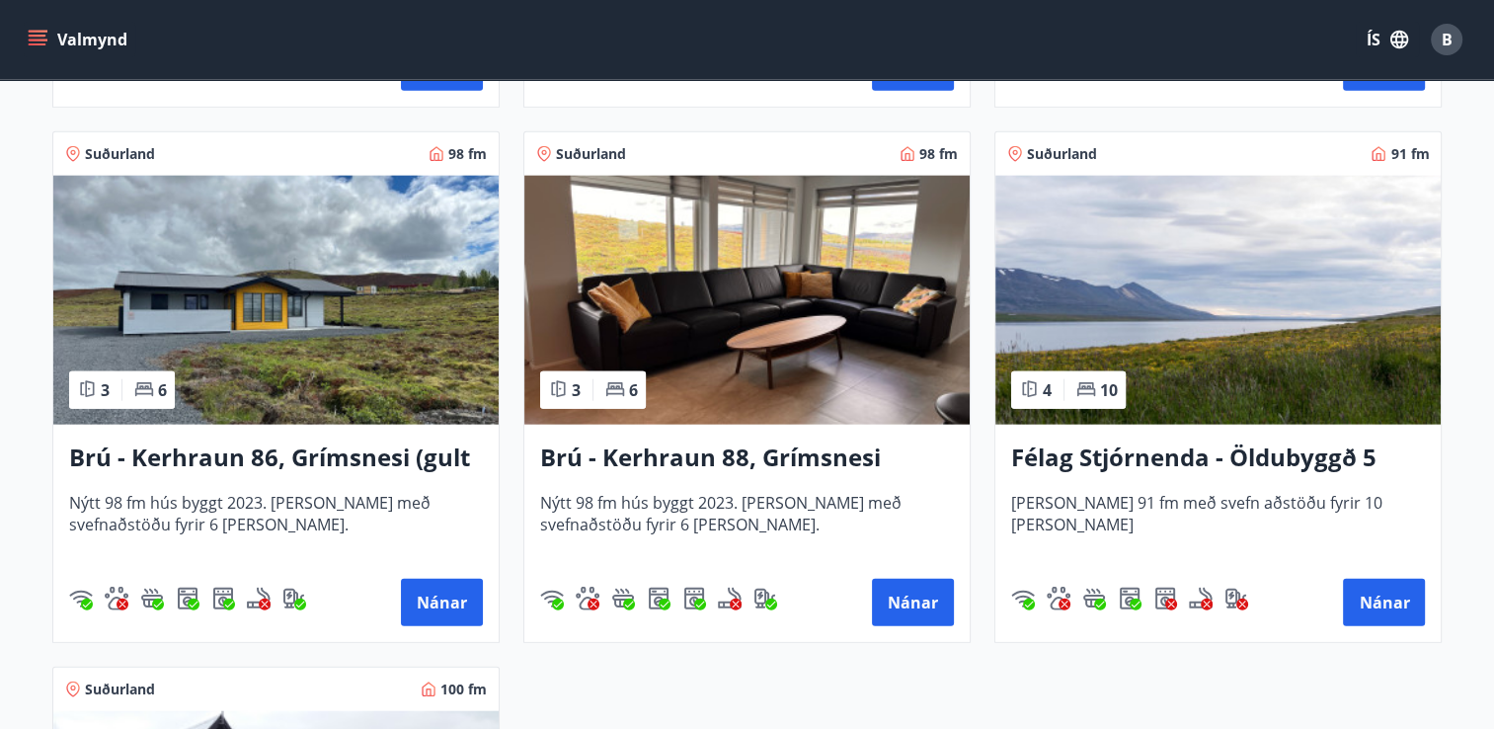
scroll to position [4583, 0]
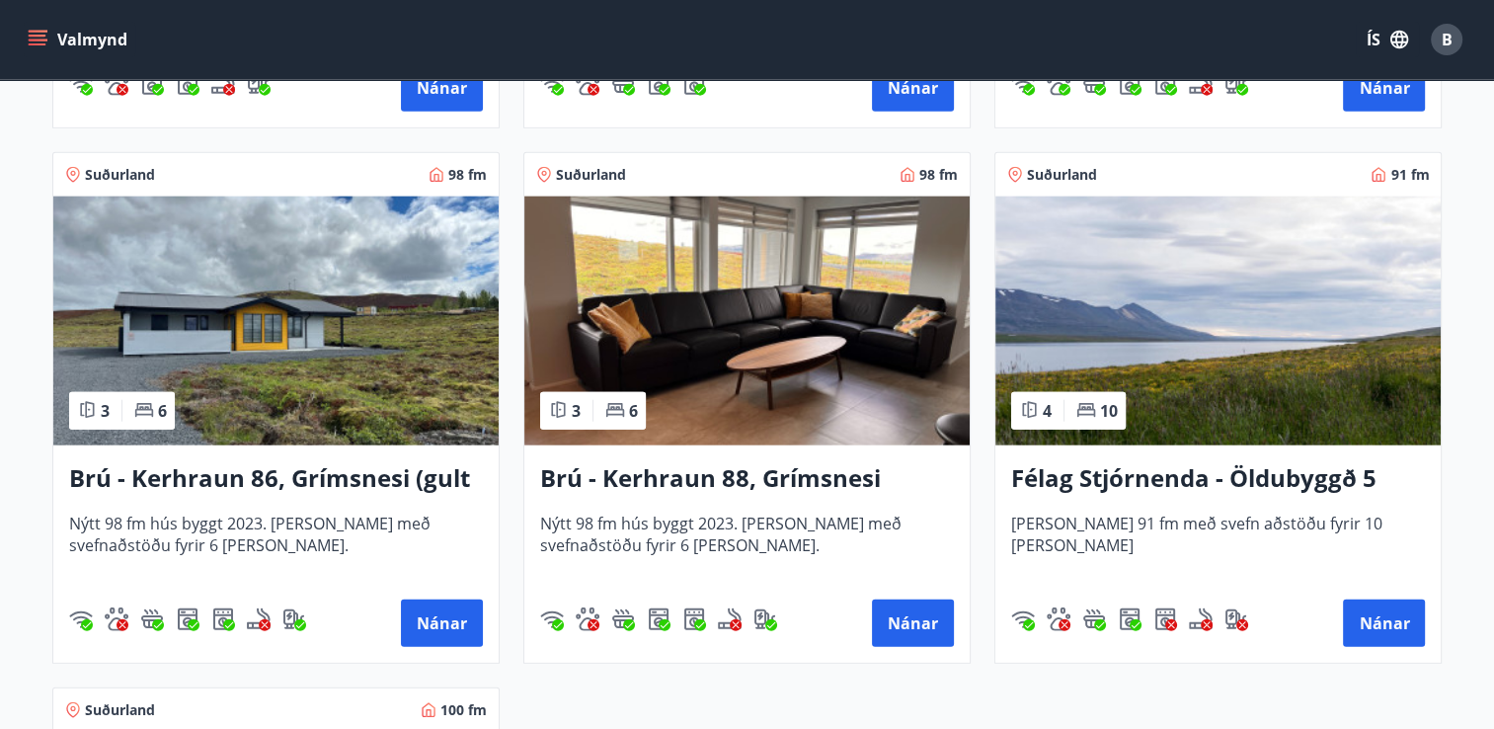
click at [1250, 480] on h3 "Félag Stjórnenda - Öldubyggð 5" at bounding box center [1218, 479] width 414 height 36
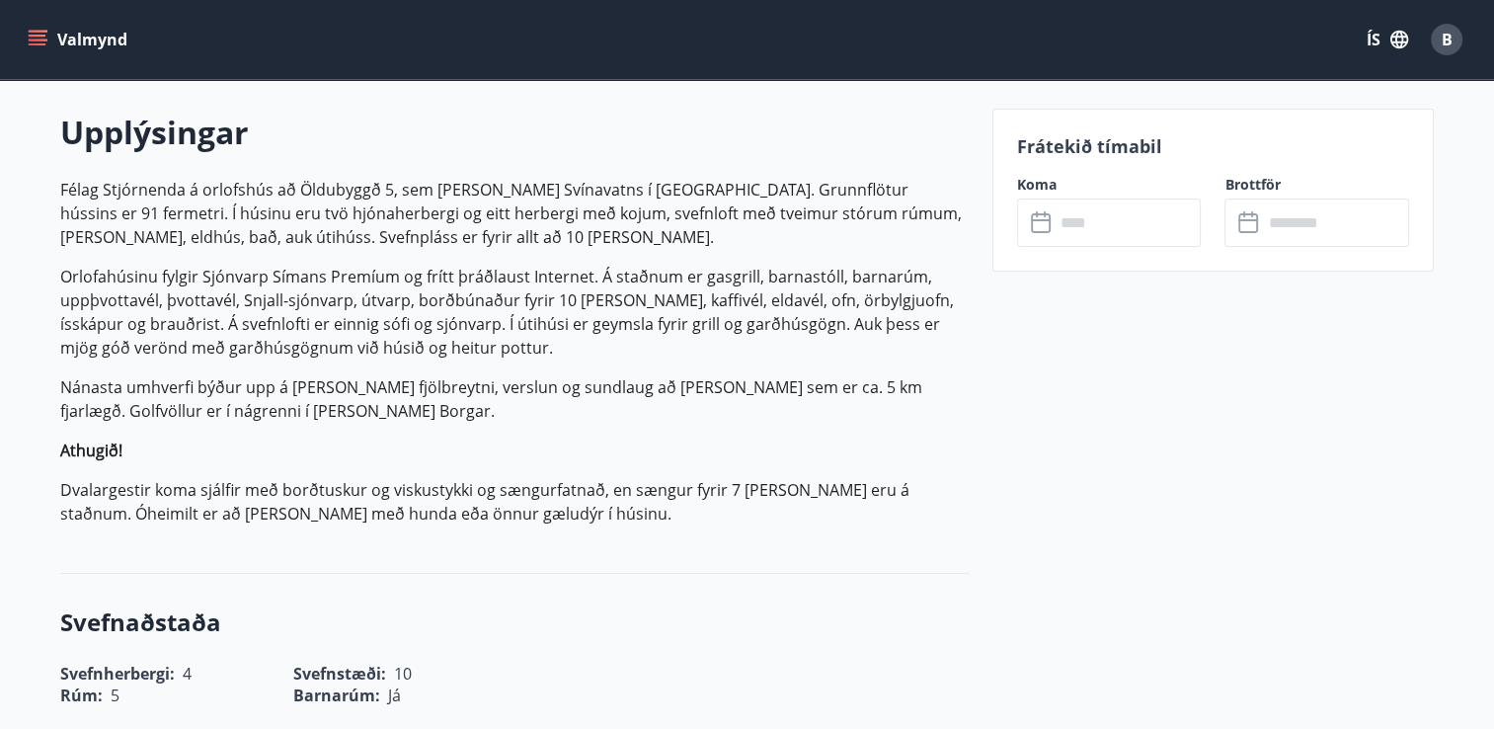
scroll to position [548, 0]
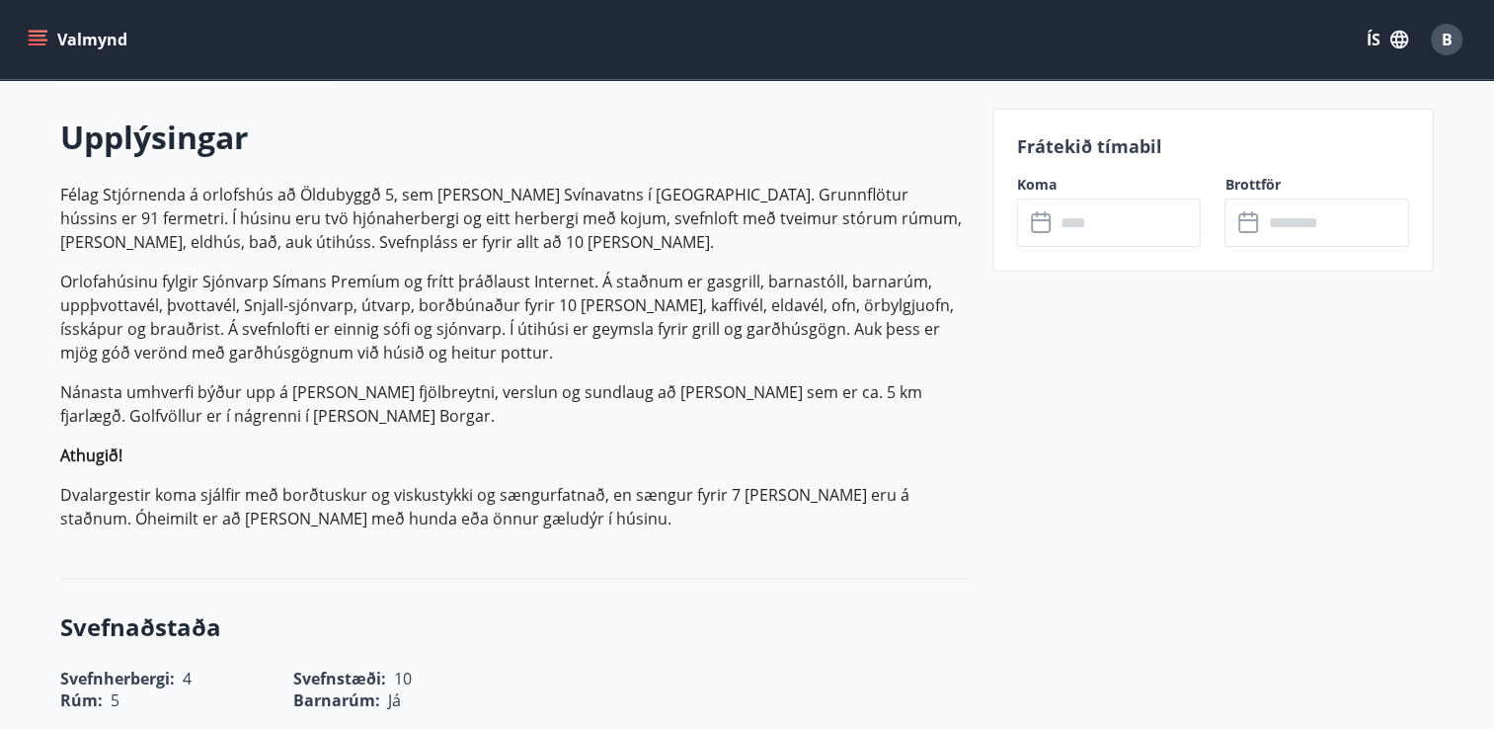
click at [1088, 231] on input "text" at bounding box center [1128, 222] width 147 height 48
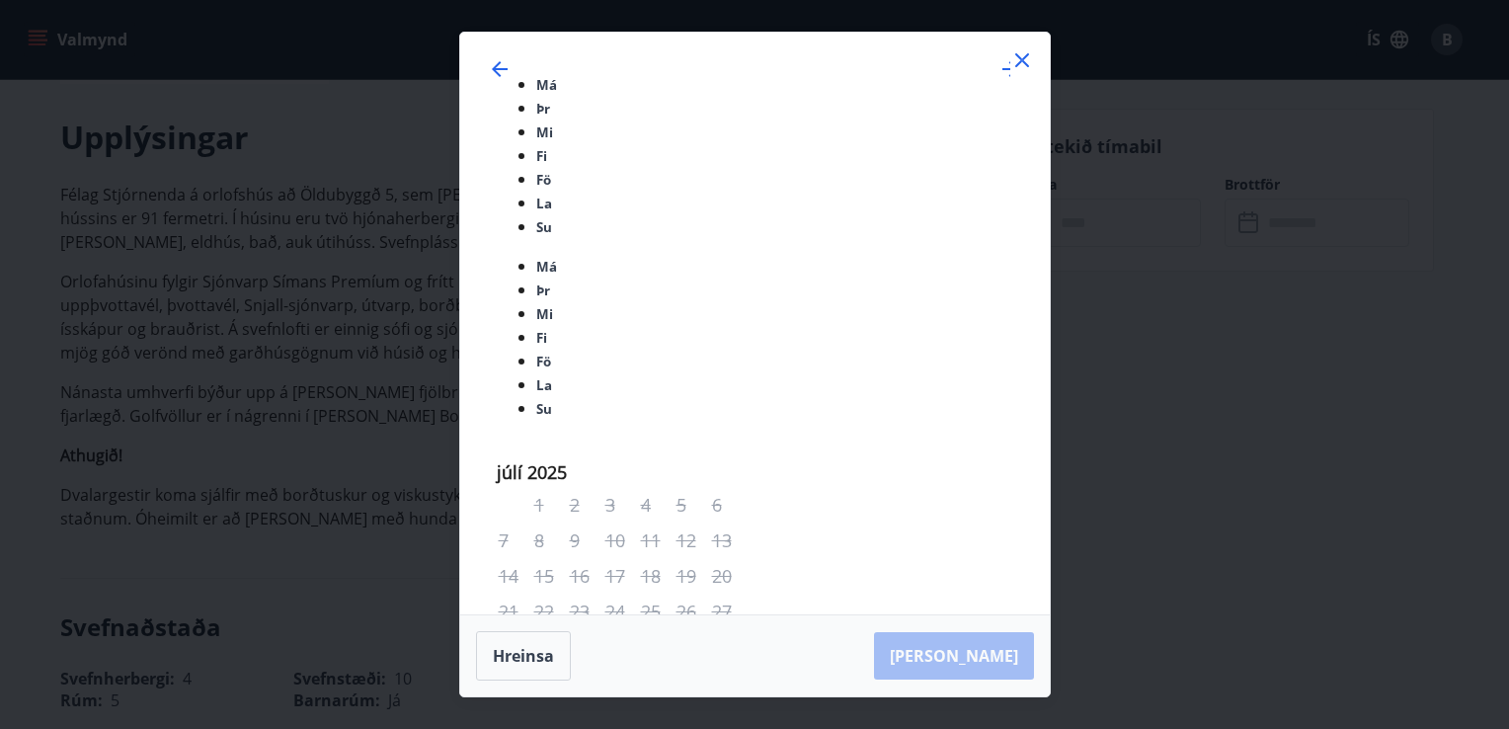
click at [1031, 72] on icon at bounding box center [1022, 60] width 24 height 24
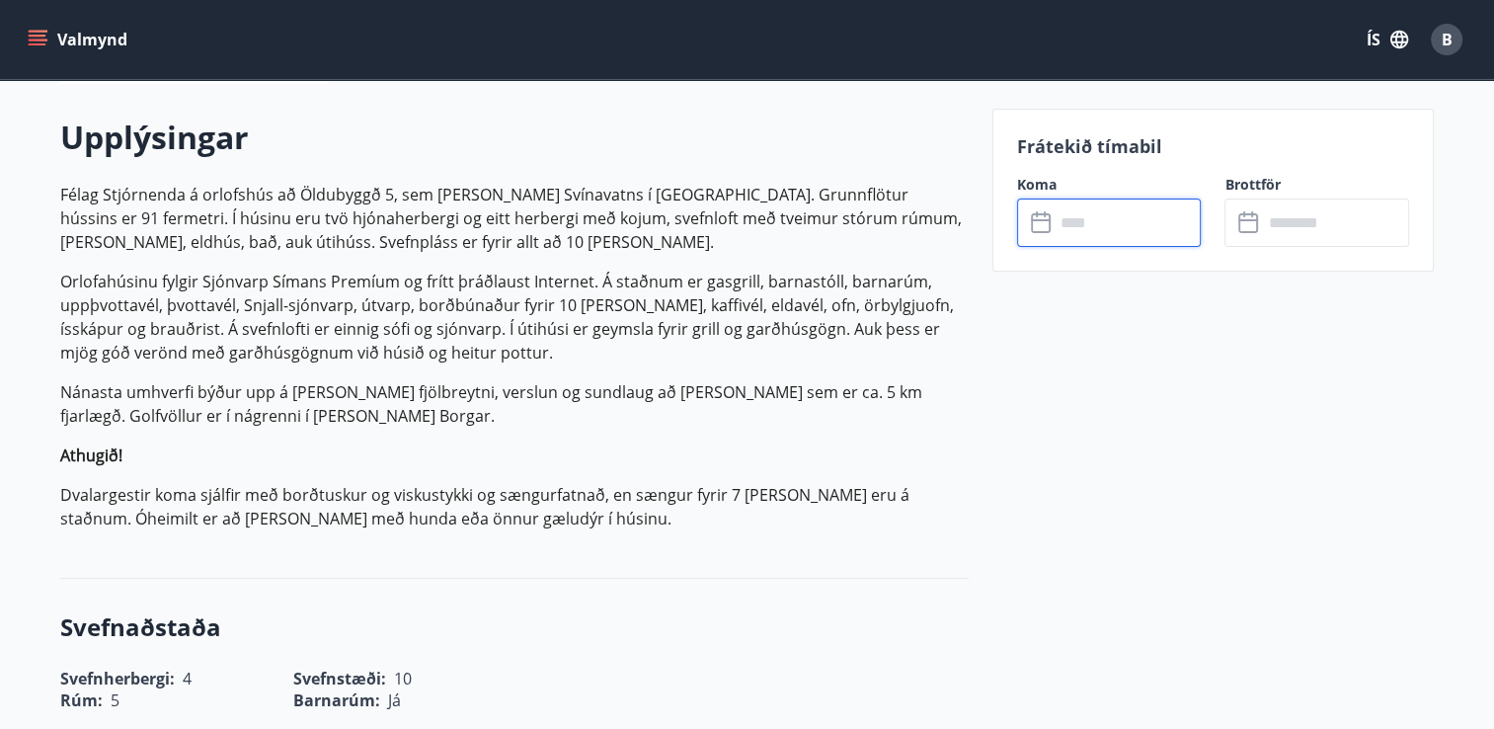
click at [1095, 211] on input "text" at bounding box center [1128, 222] width 147 height 48
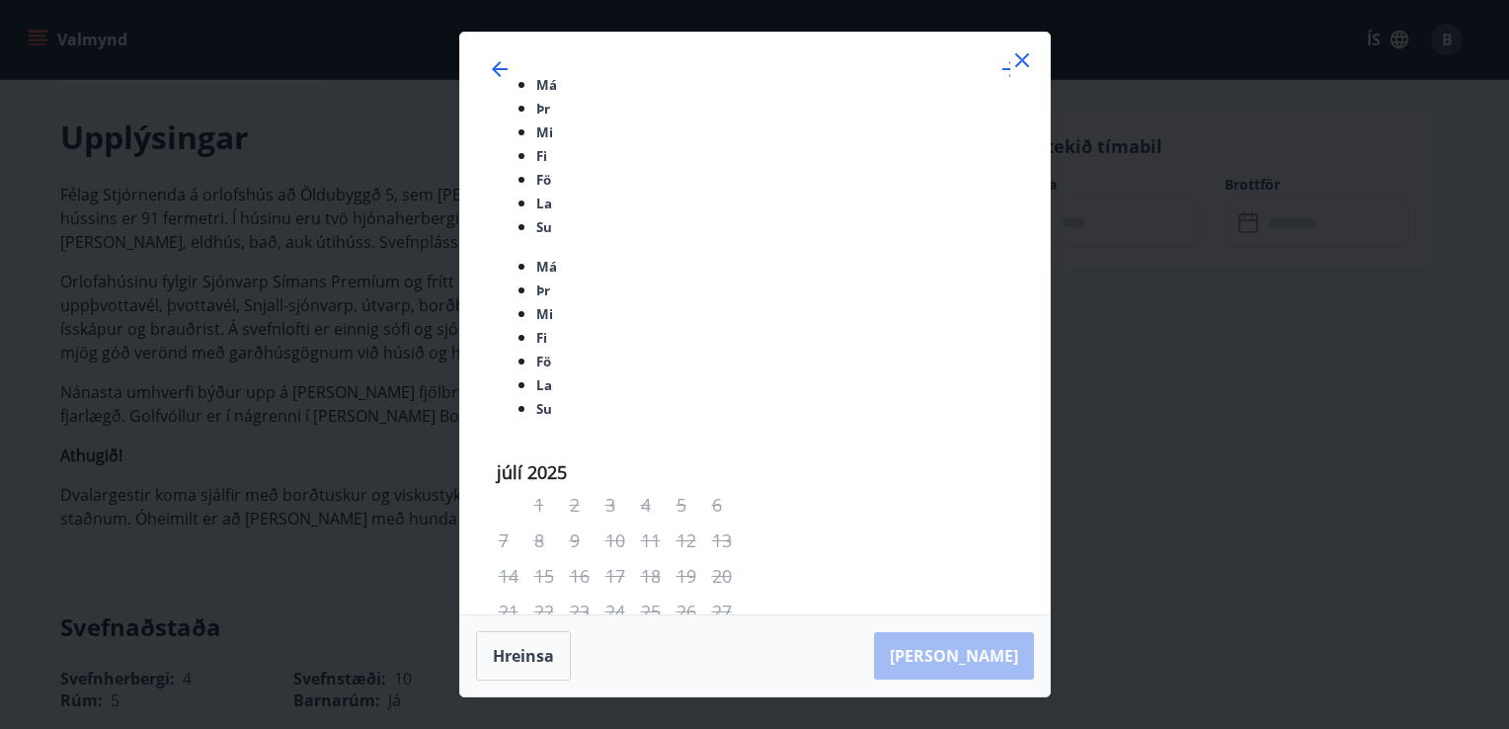
click at [1023, 67] on icon at bounding box center [1022, 60] width 14 height 14
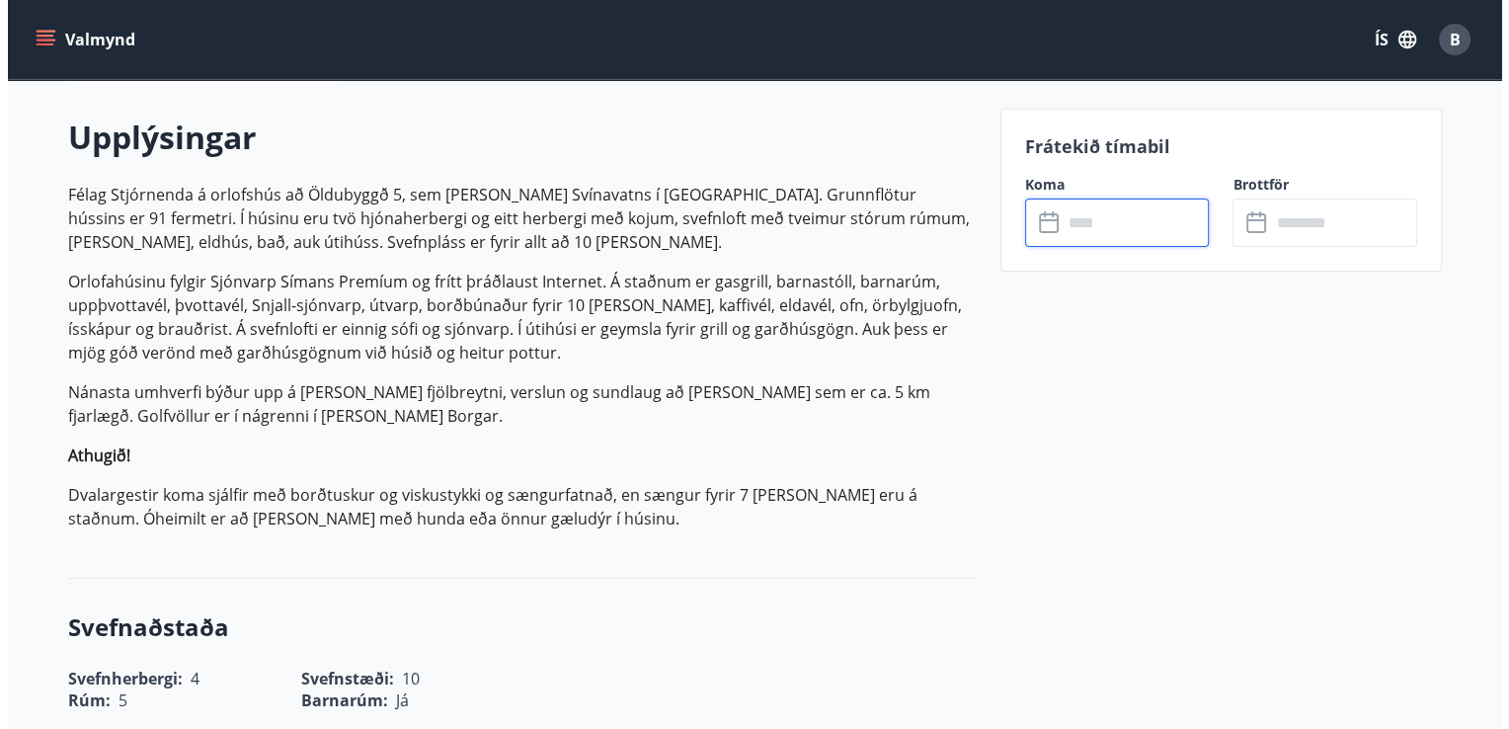
scroll to position [0, 0]
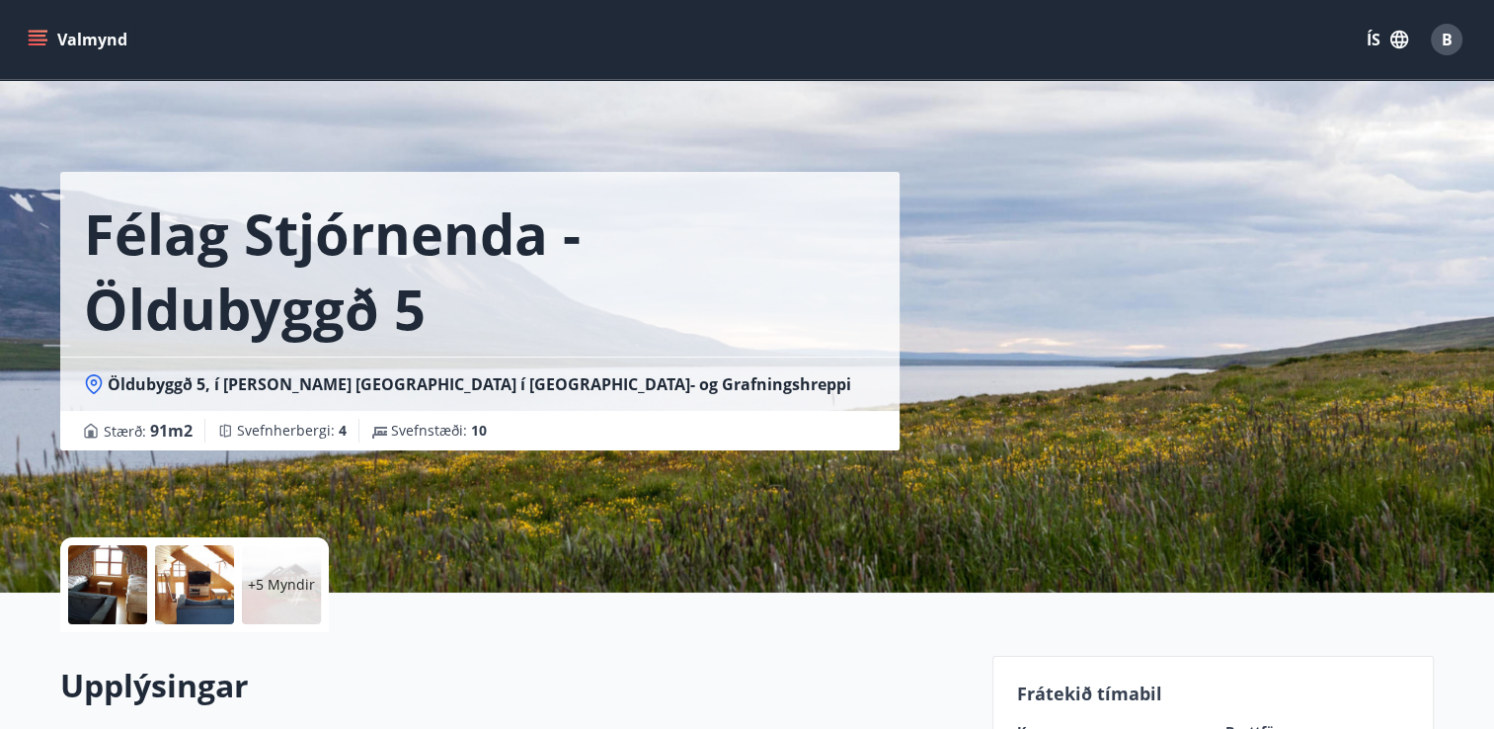
click at [113, 582] on div at bounding box center [107, 584] width 79 height 79
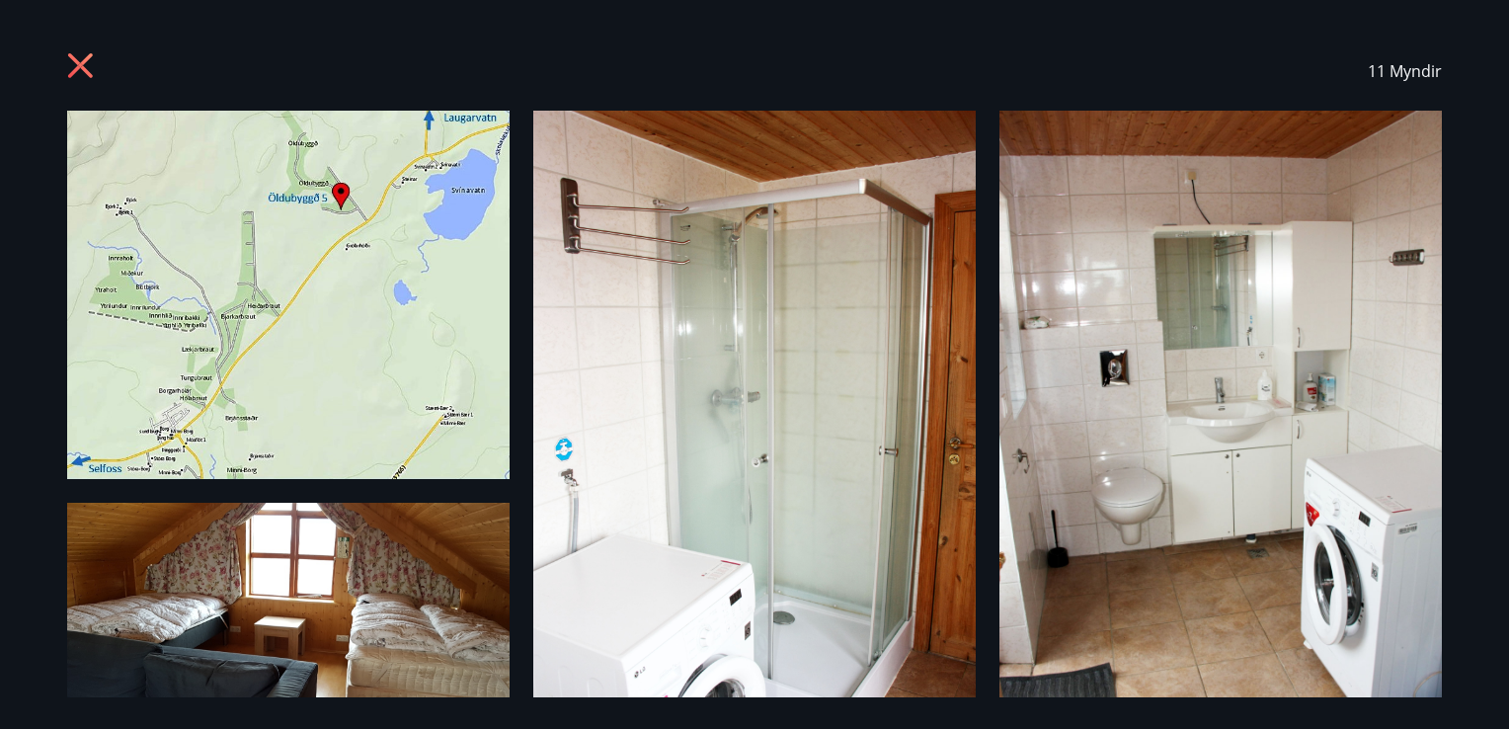
click at [300, 662] on img at bounding box center [288, 627] width 442 height 249
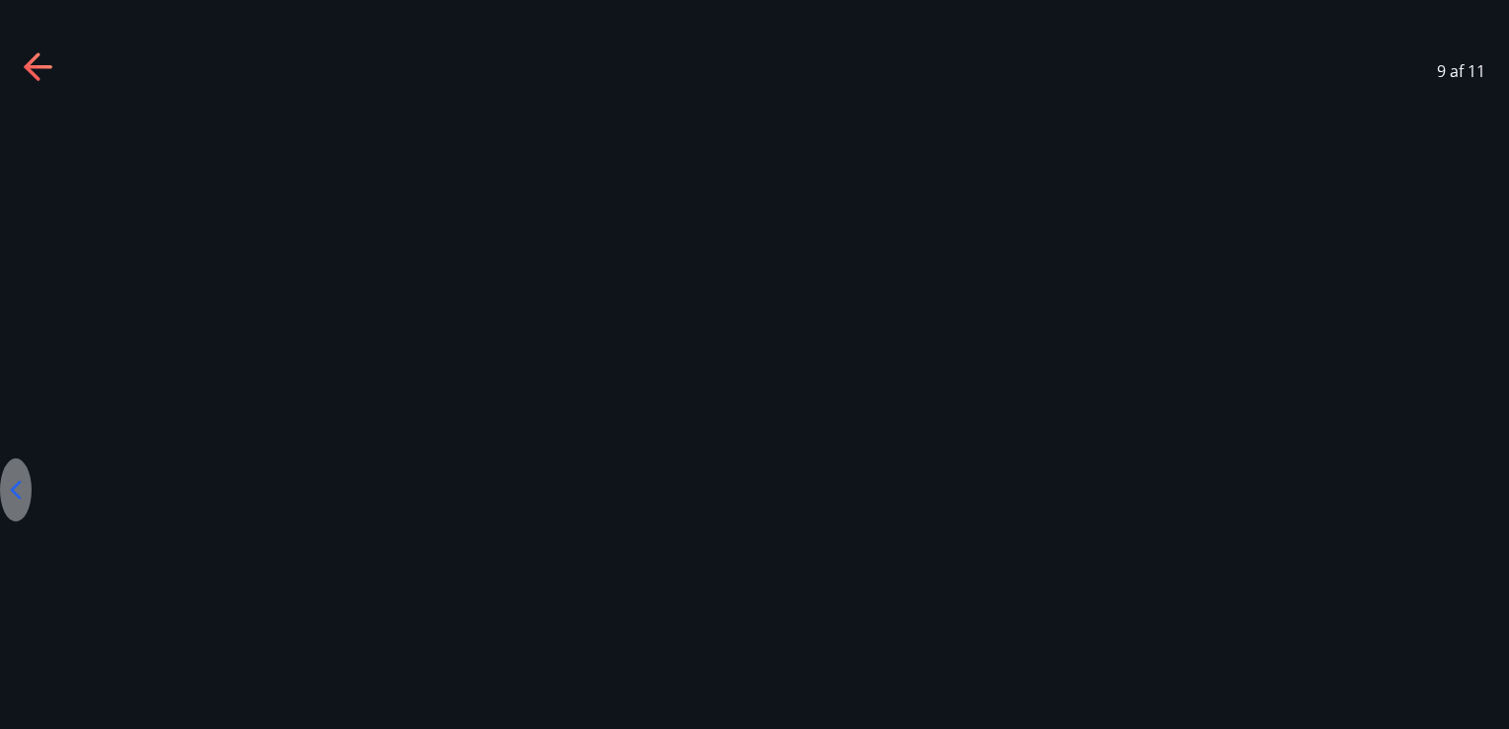
click at [38, 69] on icon at bounding box center [40, 68] width 32 height 32
